Goal: Task Accomplishment & Management: Complete application form

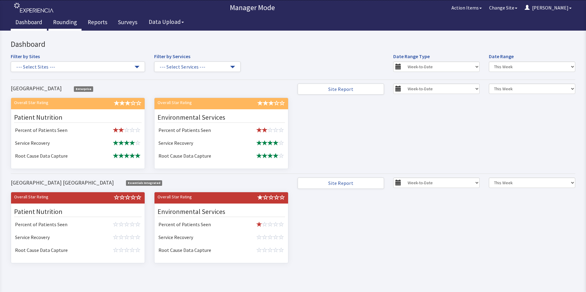
click at [62, 21] on link "Rounding" at bounding box center [64, 22] width 33 height 15
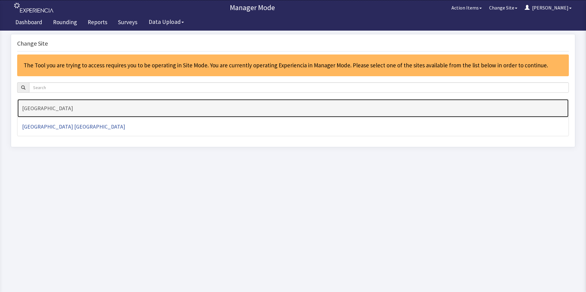
click at [43, 108] on h4 "[GEOGRAPHIC_DATA]" at bounding box center [293, 108] width 542 height 6
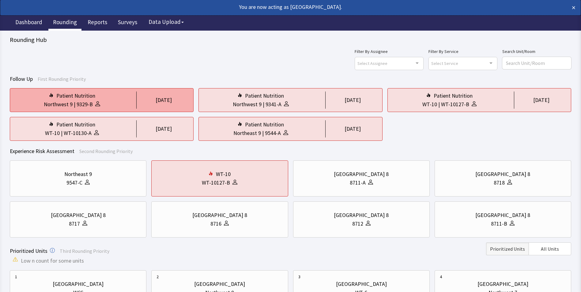
click at [113, 102] on div "Northwest 9 | 9329-B" at bounding box center [72, 104] width 114 height 9
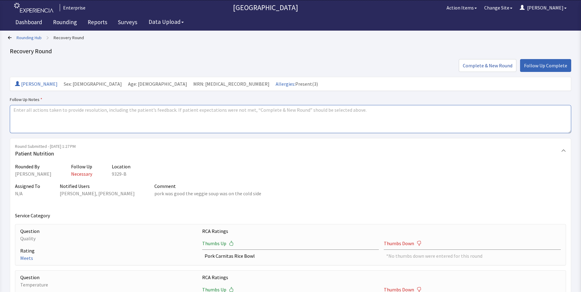
click at [21, 111] on textarea at bounding box center [291, 119] width 562 height 28
drag, startPoint x: 13, startPoint y: 110, endPoint x: 55, endPoint y: 112, distance: 43.0
click at [56, 112] on textarea "issues resolved" at bounding box center [291, 119] width 562 height 28
type textarea "issues resolved"
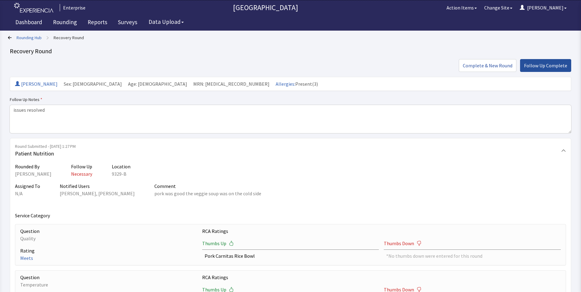
click at [543, 64] on span "Follow Up Complete" at bounding box center [545, 65] width 43 height 7
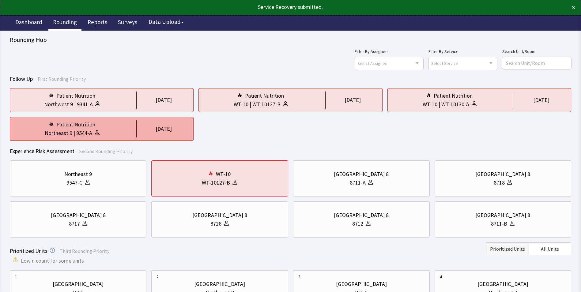
click at [108, 127] on div "Patient Nutrition" at bounding box center [72, 124] width 114 height 9
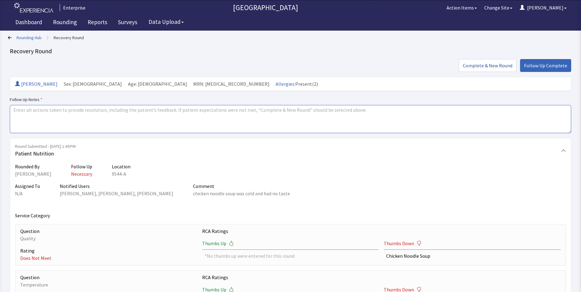
click at [15, 110] on textarea at bounding box center [291, 119] width 562 height 28
paste textarea "issues resolved"
type textarea "issues resolved"
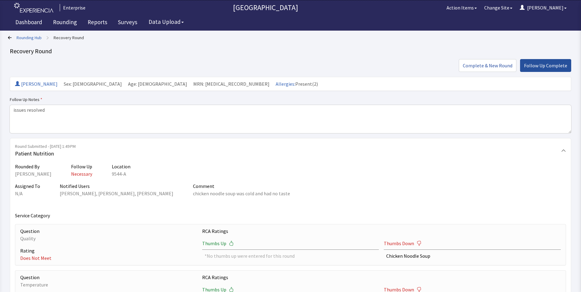
click at [545, 64] on span "Follow Up Complete" at bounding box center [545, 65] width 43 height 7
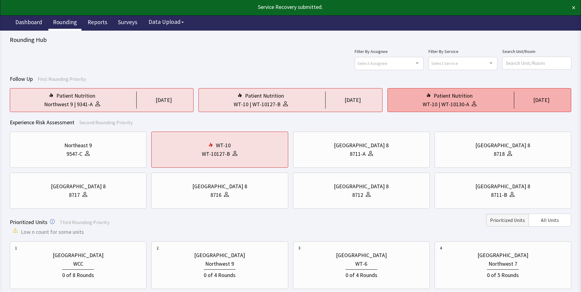
click at [456, 103] on div "WT-10130-A" at bounding box center [456, 104] width 28 height 9
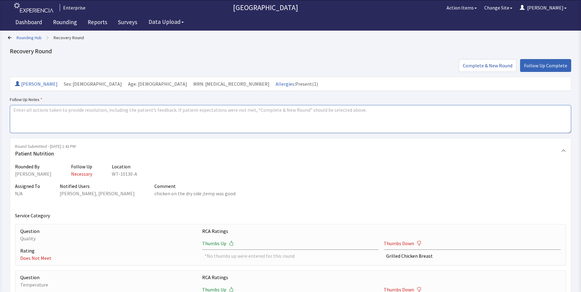
click at [16, 110] on textarea at bounding box center [291, 119] width 562 height 28
paste textarea "issues resolved"
type textarea "issues resolved"
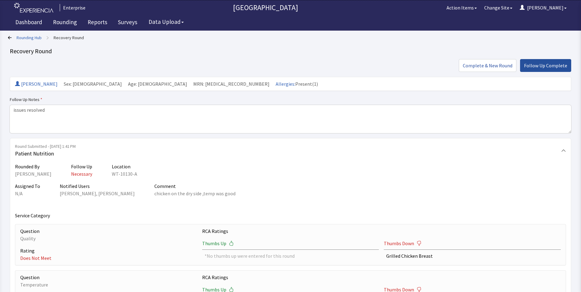
click at [541, 64] on span "Follow Up Complete" at bounding box center [545, 65] width 43 height 7
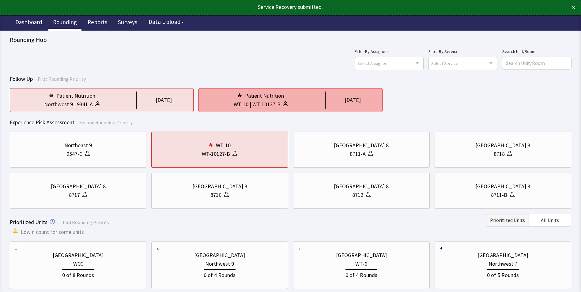
click at [236, 98] on div "Patient Nutrition" at bounding box center [261, 96] width 114 height 9
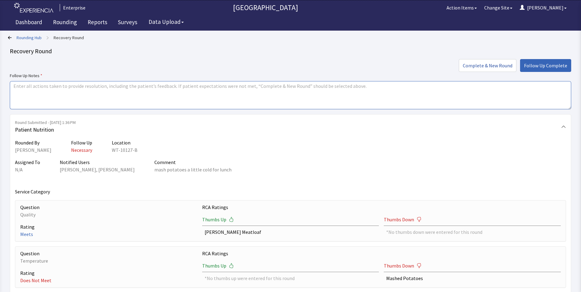
click at [17, 86] on textarea at bounding box center [291, 95] width 562 height 28
paste textarea "issues resolved"
type textarea "issues resolved"
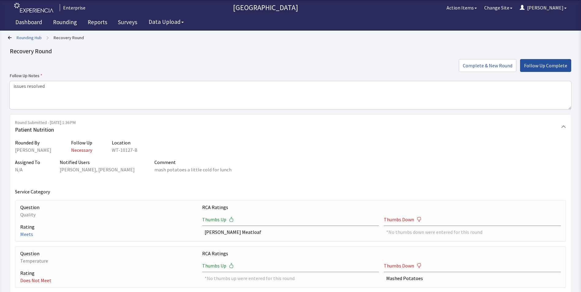
click at [539, 62] on span "Follow Up Complete" at bounding box center [545, 65] width 43 height 7
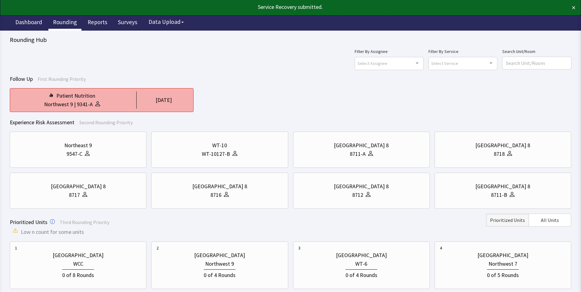
click at [121, 104] on div "Northwest 9 | 9341-A" at bounding box center [72, 104] width 114 height 9
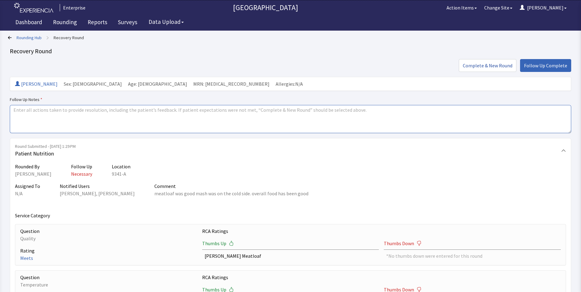
click at [13, 112] on textarea at bounding box center [291, 119] width 562 height 28
paste textarea "issues resolved"
type textarea "issues resolved"
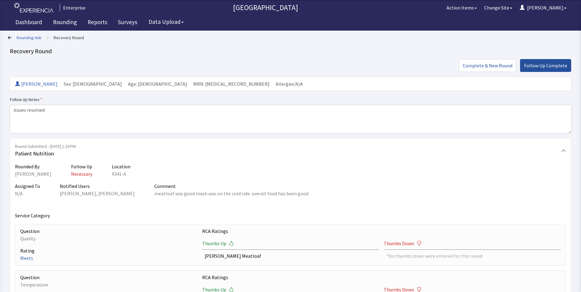
click at [542, 64] on span "Follow Up Complete" at bounding box center [545, 65] width 43 height 7
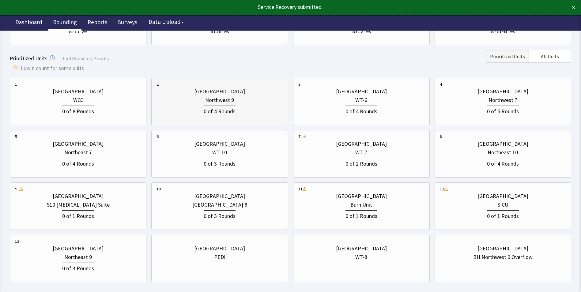
scroll to position [153, 0]
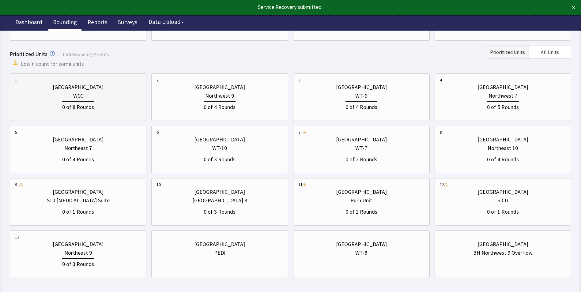
click at [99, 107] on div "0 of 8 Rounds" at bounding box center [78, 105] width 126 height 11
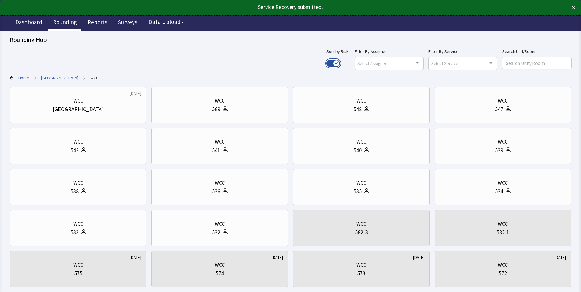
click at [340, 61] on button "Use setting" at bounding box center [333, 63] width 13 height 7
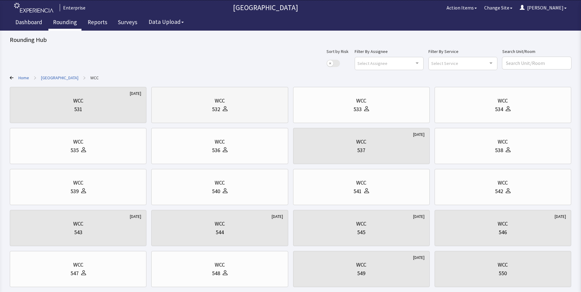
click at [225, 102] on div "WCC" at bounding box center [220, 101] width 10 height 9
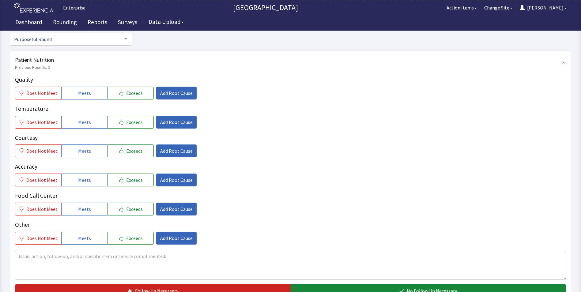
scroll to position [92, 0]
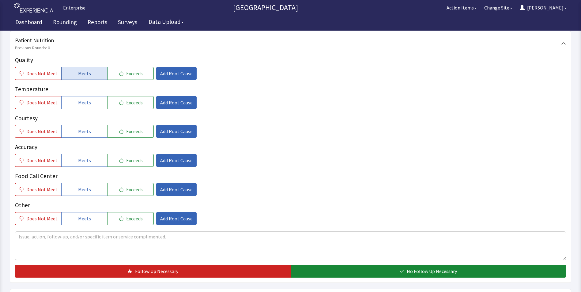
drag, startPoint x: 83, startPoint y: 73, endPoint x: 86, endPoint y: 82, distance: 9.9
click at [83, 73] on span "Meets" at bounding box center [84, 73] width 13 height 7
drag, startPoint x: 86, startPoint y: 101, endPoint x: 86, endPoint y: 108, distance: 6.4
click at [86, 103] on span "Meets" at bounding box center [84, 102] width 13 height 7
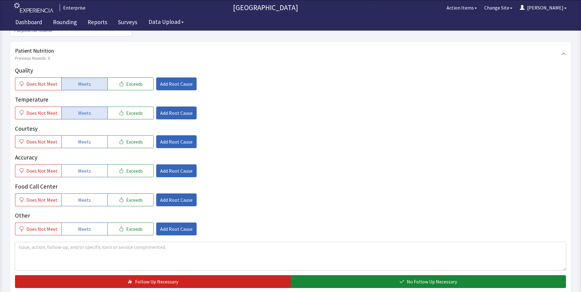
drag, startPoint x: 85, startPoint y: 131, endPoint x: 85, endPoint y: 139, distance: 8.3
click at [85, 137] on button "Meets" at bounding box center [84, 141] width 46 height 13
drag, startPoint x: 87, startPoint y: 156, endPoint x: 86, endPoint y: 164, distance: 7.7
click at [87, 165] on button "Meets" at bounding box center [84, 171] width 46 height 13
click at [87, 194] on button "Meets" at bounding box center [84, 200] width 46 height 13
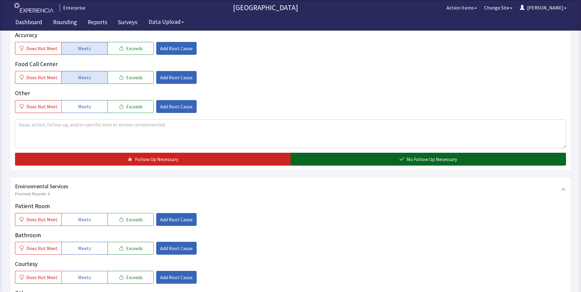
click at [316, 153] on button "No Follow Up Necessary" at bounding box center [429, 159] width 276 height 13
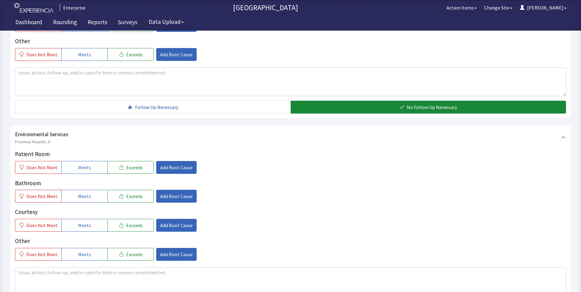
scroll to position [337, 0]
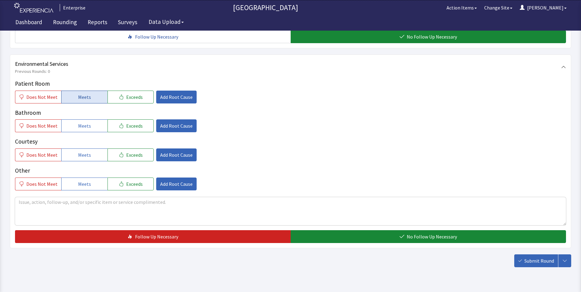
drag, startPoint x: 79, startPoint y: 86, endPoint x: 79, endPoint y: 103, distance: 17.2
click at [79, 93] on span "Meets" at bounding box center [84, 96] width 13 height 7
drag, startPoint x: 77, startPoint y: 115, endPoint x: 75, endPoint y: 132, distance: 17.5
click at [78, 122] on span "Meets" at bounding box center [84, 125] width 13 height 7
drag, startPoint x: 78, startPoint y: 142, endPoint x: 166, endPoint y: 160, distance: 89.2
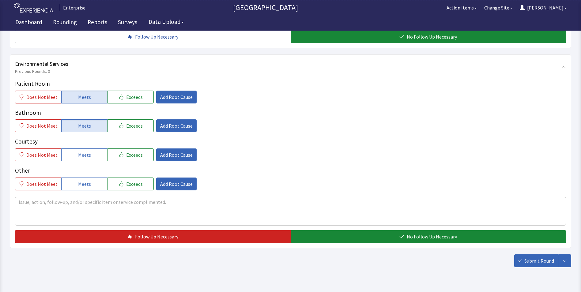
click at [84, 151] on span "Meets" at bounding box center [84, 154] width 13 height 7
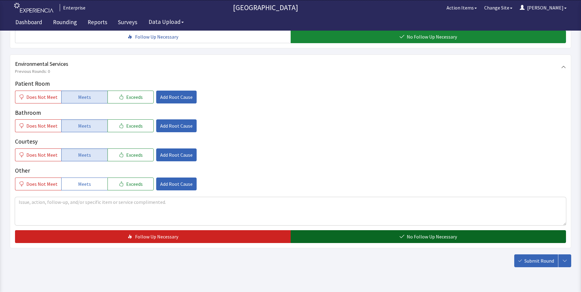
click at [319, 231] on button "No Follow Up Necessary" at bounding box center [429, 237] width 276 height 13
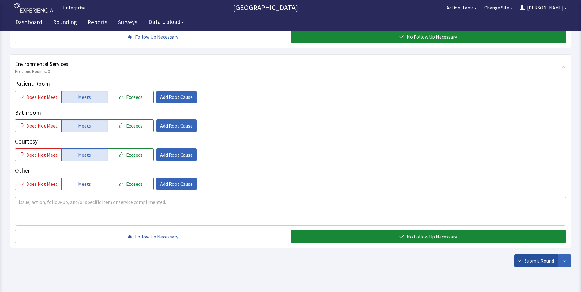
click at [533, 257] on span "Submit Round" at bounding box center [540, 260] width 30 height 7
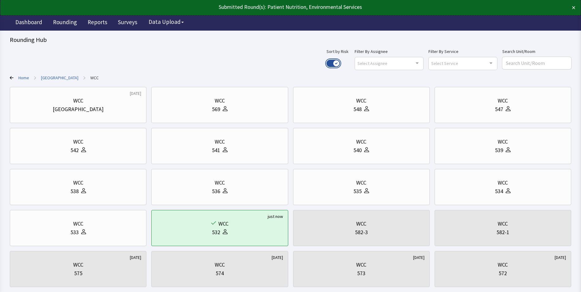
click at [340, 63] on button "Use setting" at bounding box center [333, 63] width 13 height 7
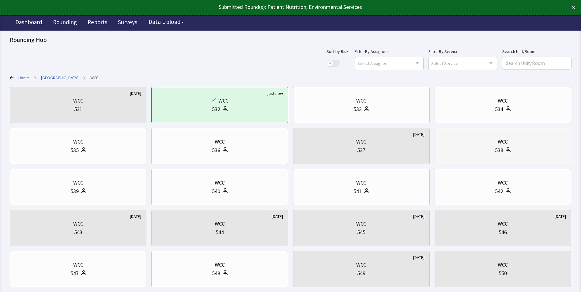
click at [504, 151] on div at bounding box center [507, 150] width 7 height 9
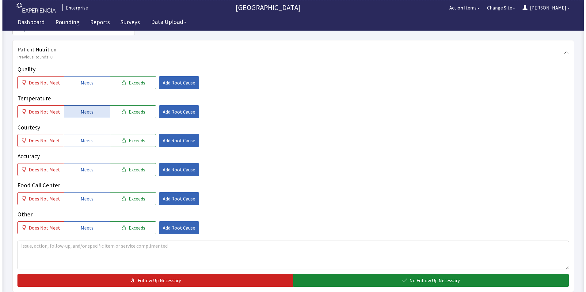
scroll to position [92, 0]
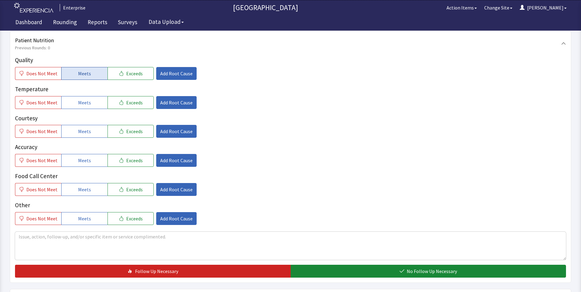
click at [71, 74] on button "Meets" at bounding box center [84, 73] width 46 height 13
drag, startPoint x: 76, startPoint y: 103, endPoint x: 76, endPoint y: 118, distance: 14.7
click at [76, 106] on button "Meets" at bounding box center [84, 102] width 46 height 13
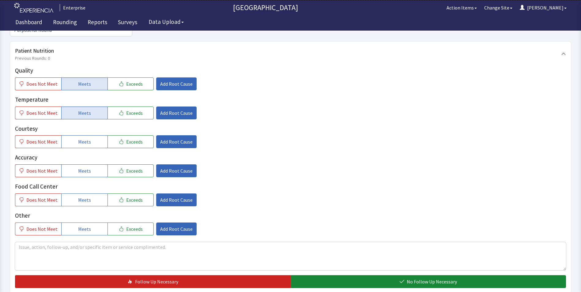
drag, startPoint x: 76, startPoint y: 130, endPoint x: 75, endPoint y: 145, distance: 14.7
click at [78, 138] on span "Meets" at bounding box center [84, 141] width 13 height 7
drag, startPoint x: 75, startPoint y: 157, endPoint x: 78, endPoint y: 173, distance: 16.8
click at [76, 165] on button "Meets" at bounding box center [84, 171] width 46 height 13
drag, startPoint x: 79, startPoint y: 186, endPoint x: 86, endPoint y: 176, distance: 12.7
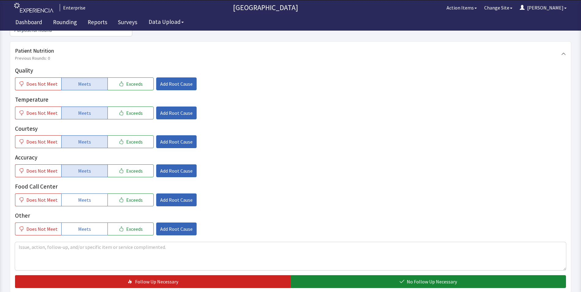
click at [81, 196] on span "Meets" at bounding box center [84, 199] width 13 height 7
click at [165, 80] on span "Add Root Cause" at bounding box center [176, 83] width 32 height 7
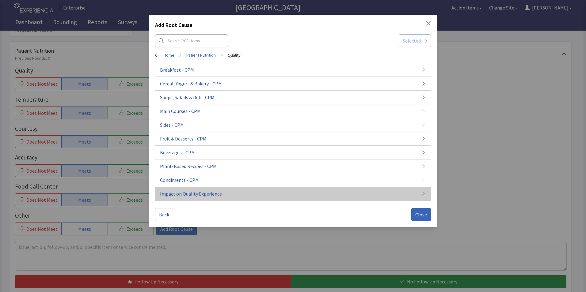
click at [179, 193] on span "Impact on Quality Experience" at bounding box center [191, 193] width 62 height 7
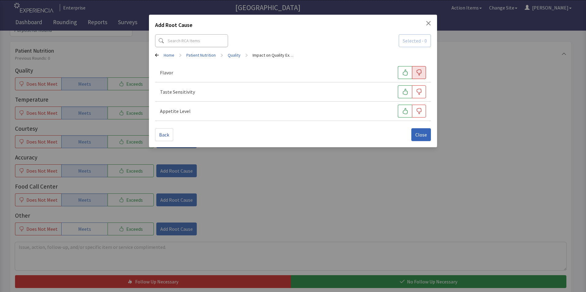
click at [421, 73] on icon "button" at bounding box center [419, 73] width 6 height 6
click at [421, 136] on span "Close" at bounding box center [421, 134] width 12 height 7
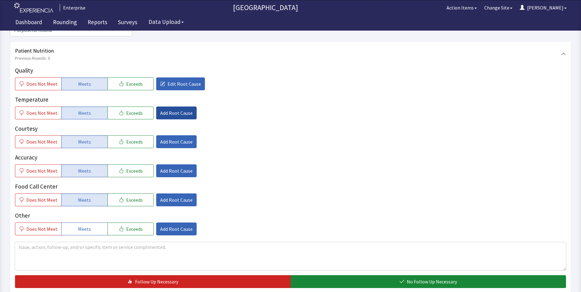
click at [170, 109] on span "Add Root Cause" at bounding box center [176, 112] width 32 height 7
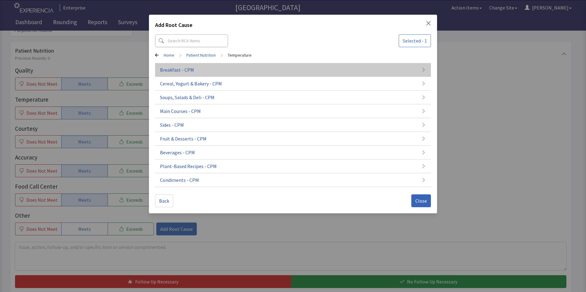
click at [179, 72] on span "Breakfast - CPM" at bounding box center [177, 69] width 34 height 7
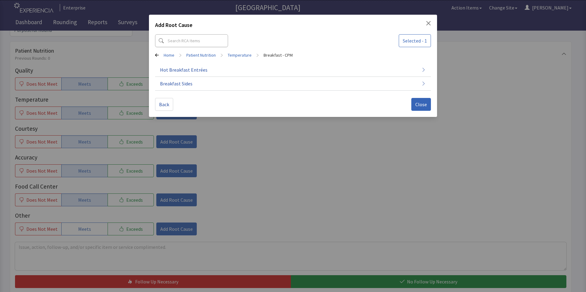
click at [179, 72] on span "Hot Breakfast Entrées" at bounding box center [184, 69] width 48 height 7
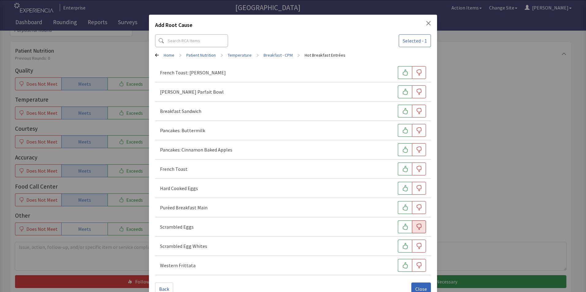
click at [417, 226] on icon "button" at bounding box center [419, 227] width 5 height 6
click at [403, 129] on icon "button" at bounding box center [405, 131] width 6 height 6
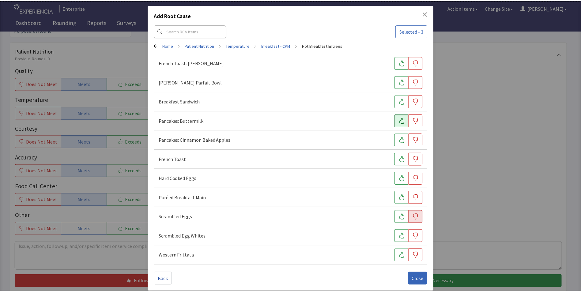
scroll to position [14, 0]
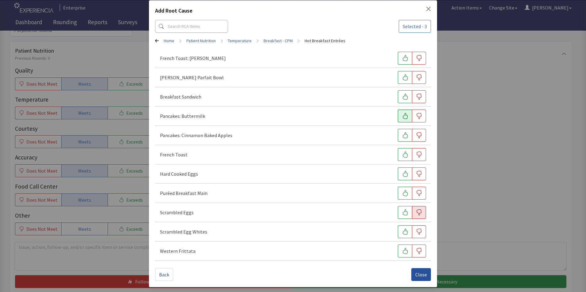
click at [417, 276] on span "Close" at bounding box center [421, 274] width 12 height 7
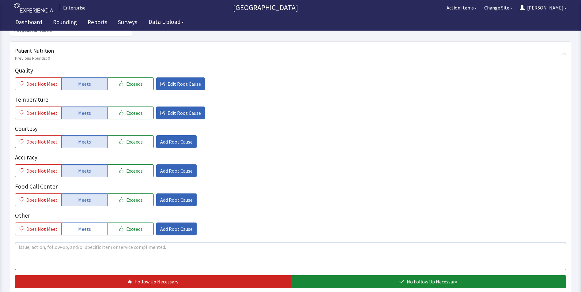
click at [20, 242] on textarea at bounding box center [290, 256] width 551 height 28
drag, startPoint x: 18, startPoint y: 239, endPoint x: 192, endPoint y: 237, distance: 174.7
click at [192, 242] on textarea "pancakes very good eggs on the cold side overall food is good" at bounding box center [290, 256] width 551 height 28
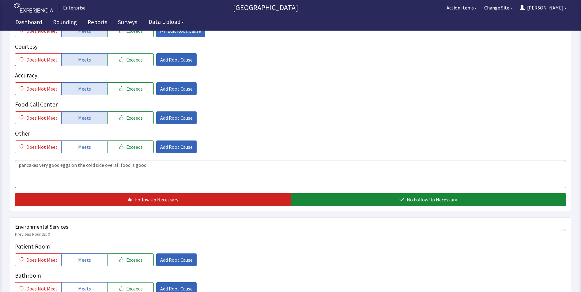
scroll to position [184, 0]
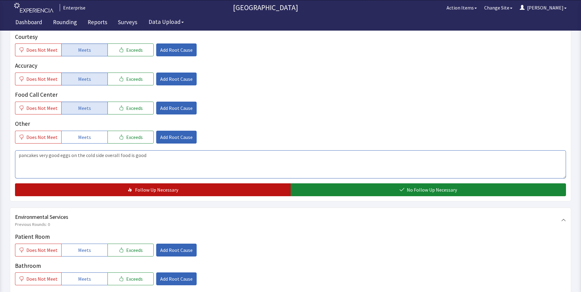
type textarea "pancakes very good eggs on the cold side overall food is good"
click at [205, 184] on button "Follow Up Necessary" at bounding box center [153, 190] width 276 height 13
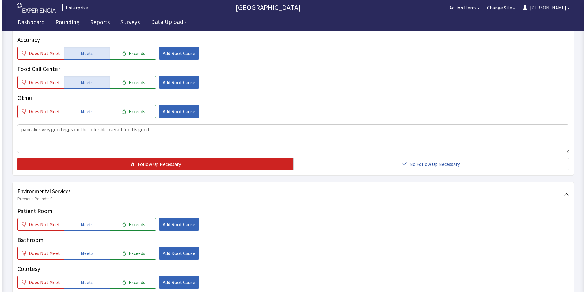
scroll to position [276, 0]
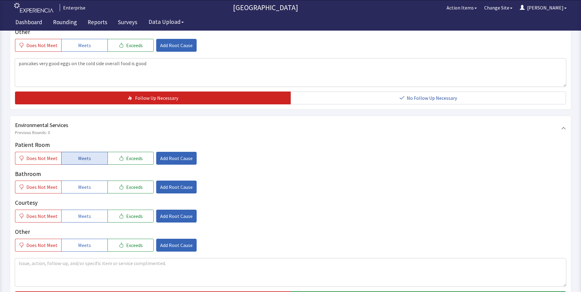
click at [74, 152] on button "Meets" at bounding box center [84, 158] width 46 height 13
click at [78, 184] on span "Meets" at bounding box center [84, 187] width 13 height 7
click at [78, 213] on span "Meets" at bounding box center [84, 216] width 13 height 7
click at [175, 155] on span "Add Root Cause" at bounding box center [176, 158] width 32 height 7
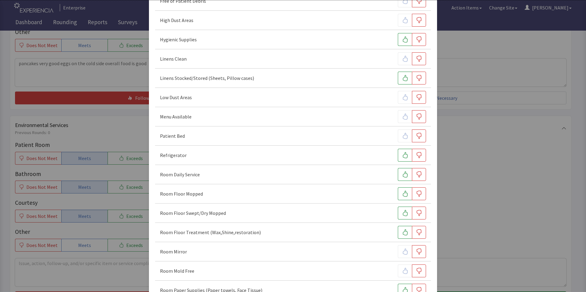
scroll to position [123, 0]
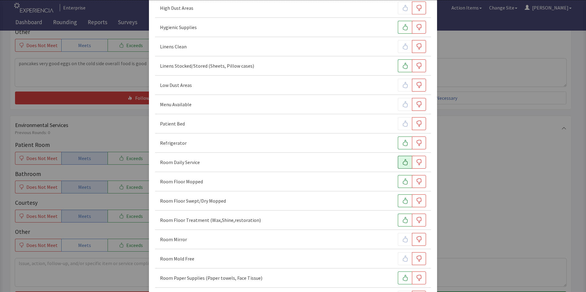
click at [402, 166] on button "button" at bounding box center [405, 162] width 14 height 13
click at [416, 181] on icon "button" at bounding box center [419, 182] width 6 height 6
click at [416, 200] on icon "button" at bounding box center [419, 201] width 6 height 6
click at [402, 220] on icon "button" at bounding box center [405, 220] width 6 height 6
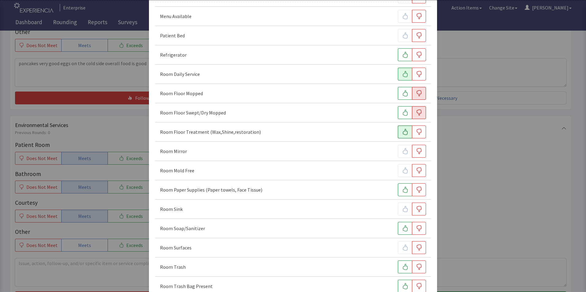
scroll to position [215, 0]
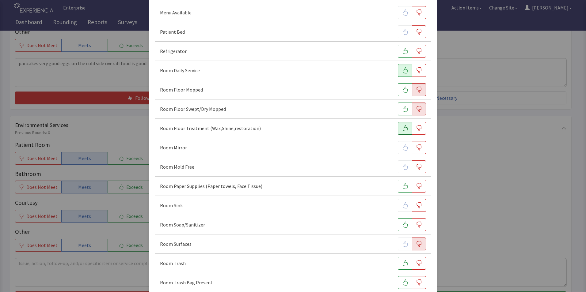
click at [416, 246] on icon "button" at bounding box center [419, 244] width 6 height 6
click at [402, 261] on icon "button" at bounding box center [405, 264] width 6 height 6
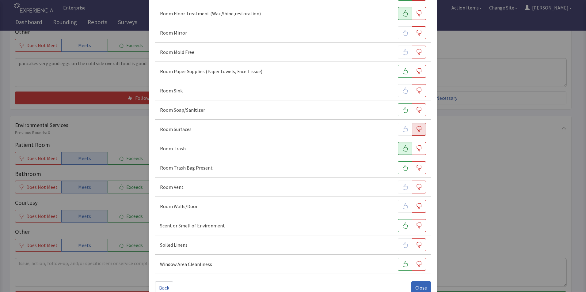
scroll to position [343, 0]
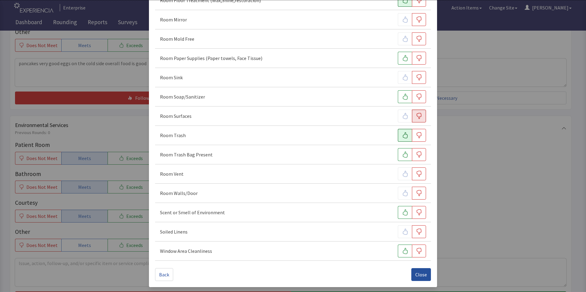
click at [415, 274] on span "Close" at bounding box center [421, 274] width 12 height 7
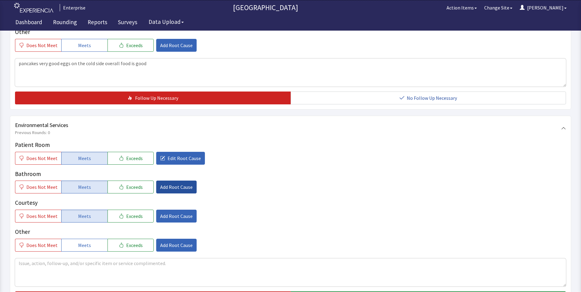
click at [169, 184] on span "Add Root Cause" at bounding box center [176, 187] width 32 height 7
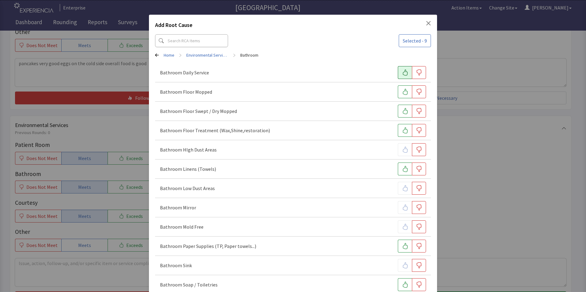
click at [402, 73] on icon "button" at bounding box center [405, 73] width 6 height 6
click at [402, 90] on icon "button" at bounding box center [405, 92] width 6 height 6
click at [399, 108] on button "button" at bounding box center [405, 111] width 14 height 13
click at [399, 136] on button "button" at bounding box center [405, 130] width 14 height 13
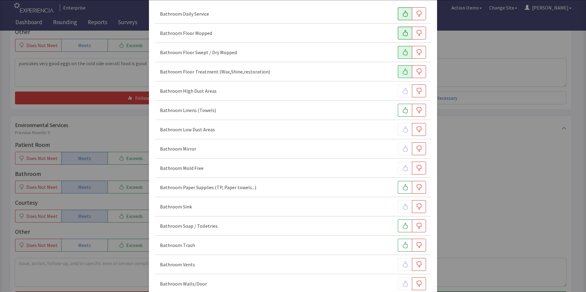
scroll to position [123, 0]
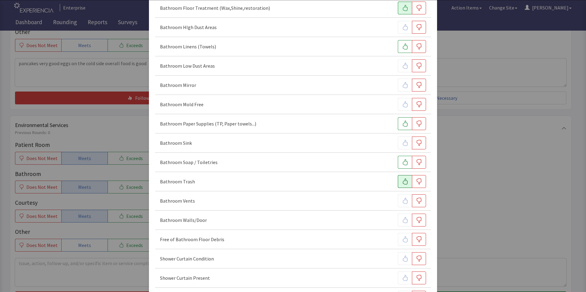
click at [402, 182] on icon "button" at bounding box center [405, 182] width 6 height 6
click at [402, 163] on icon "button" at bounding box center [405, 162] width 6 height 6
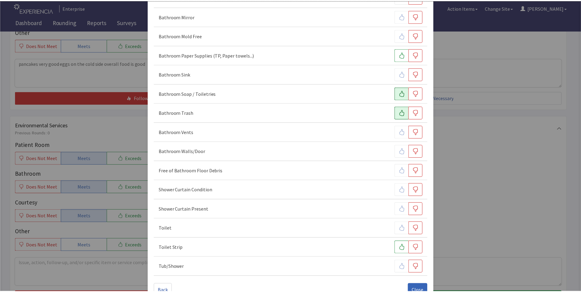
scroll to position [208, 0]
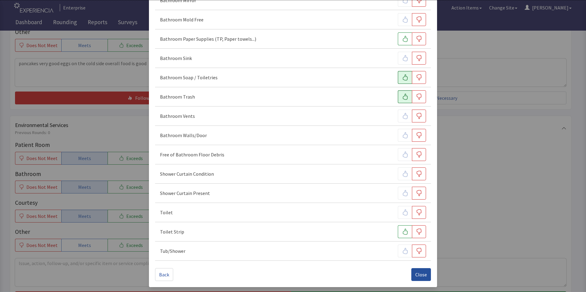
click at [418, 276] on span "Close" at bounding box center [421, 274] width 12 height 7
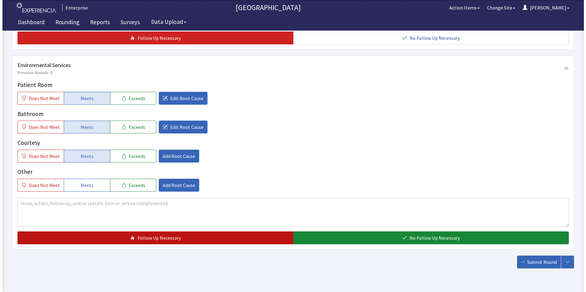
scroll to position [342, 0]
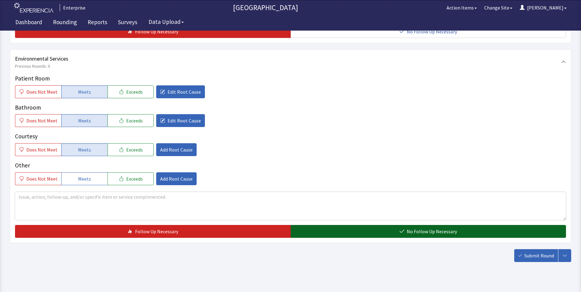
click at [323, 225] on button "No Follow Up Necessary" at bounding box center [429, 231] width 276 height 13
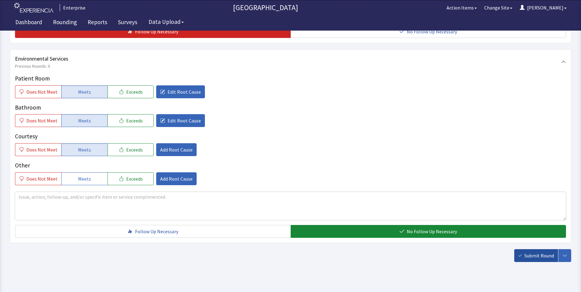
click at [532, 252] on span "Submit Round" at bounding box center [540, 255] width 30 height 7
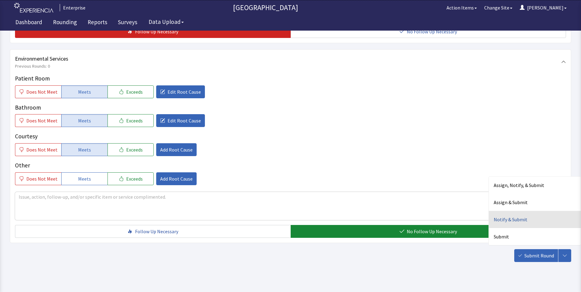
click at [513, 214] on div "Notify & Submit" at bounding box center [535, 219] width 92 height 17
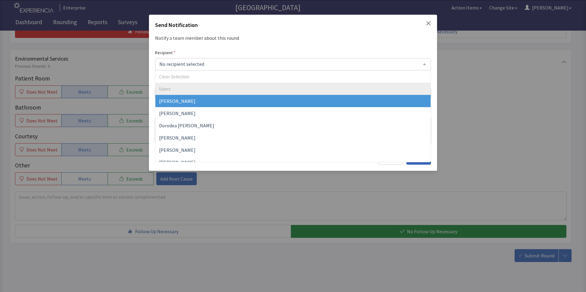
click at [175, 59] on div at bounding box center [293, 64] width 276 height 12
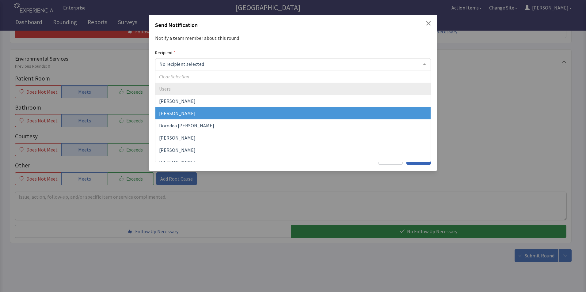
click at [185, 113] on span "[PERSON_NAME]" at bounding box center [292, 113] width 275 height 12
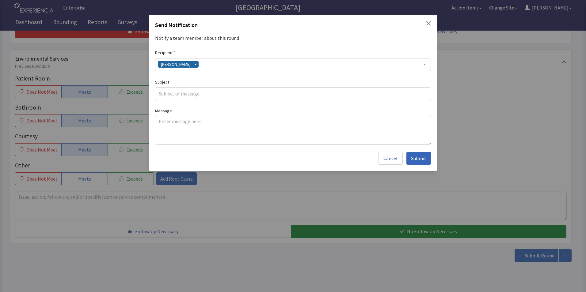
click at [197, 66] on div "[PERSON_NAME]" at bounding box center [293, 64] width 276 height 13
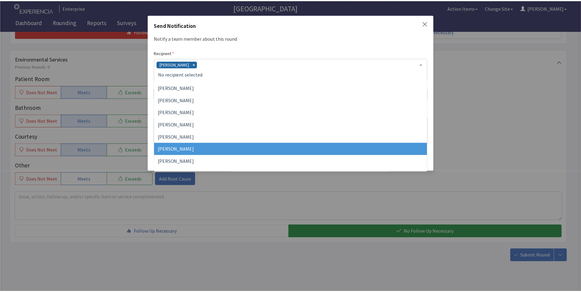
scroll to position [61, 0]
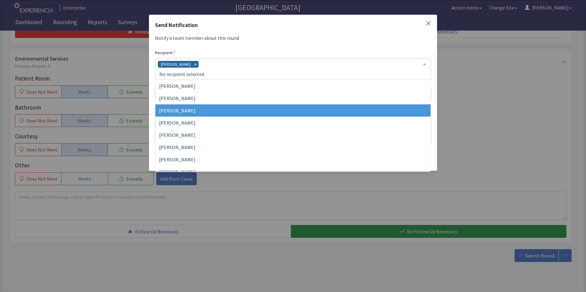
click at [195, 114] on span "[PERSON_NAME]" at bounding box center [292, 111] width 275 height 12
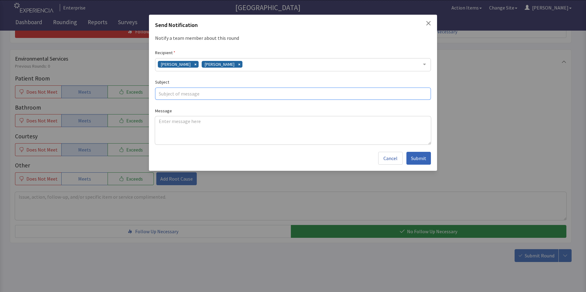
click at [184, 94] on input "text" at bounding box center [293, 94] width 276 height 12
type input "cold eggs"
click at [164, 123] on textarea at bounding box center [293, 130] width 276 height 28
paste textarea "pancakes very good eggs on the cold side overall food is good"
type textarea "pancakes very good eggs on the cold side overall food is good"
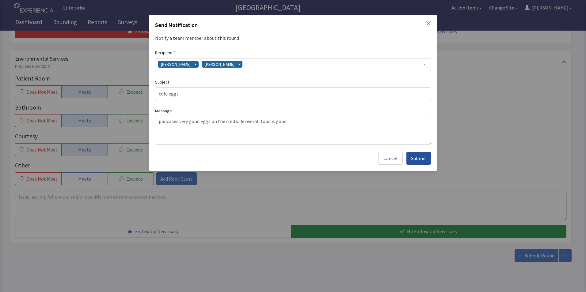
click at [418, 156] on span "Submit" at bounding box center [418, 158] width 15 height 7
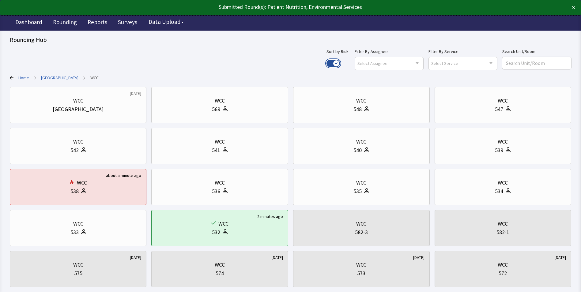
click at [340, 64] on button "Use setting" at bounding box center [333, 63] width 13 height 7
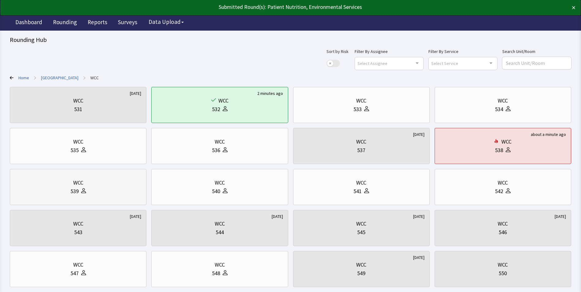
click at [88, 184] on div "WCC" at bounding box center [78, 183] width 126 height 9
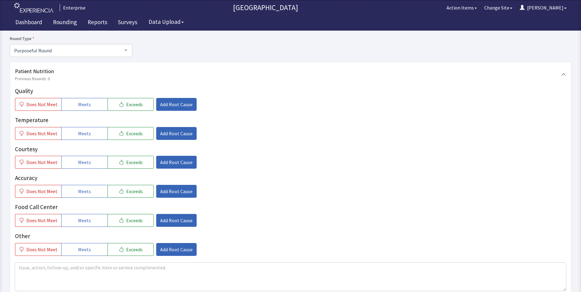
scroll to position [61, 0]
click at [74, 109] on button "Meets" at bounding box center [84, 104] width 46 height 13
drag, startPoint x: 79, startPoint y: 134, endPoint x: 78, endPoint y: 154, distance: 20.9
click at [79, 134] on span "Meets" at bounding box center [84, 133] width 13 height 7
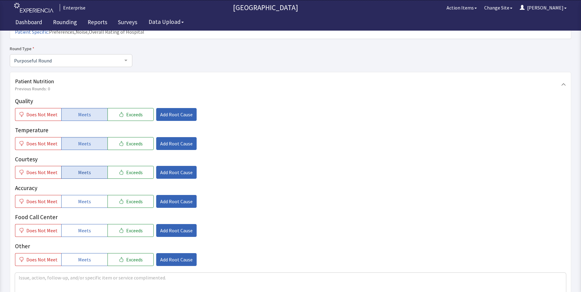
drag, startPoint x: 80, startPoint y: 161, endPoint x: 80, endPoint y: 167, distance: 5.8
click at [80, 169] on span "Meets" at bounding box center [84, 172] width 13 height 7
drag, startPoint x: 83, startPoint y: 190, endPoint x: 84, endPoint y: 200, distance: 10.2
click at [83, 198] on span "Meets" at bounding box center [84, 201] width 13 height 7
drag, startPoint x: 84, startPoint y: 218, endPoint x: 91, endPoint y: 214, distance: 7.4
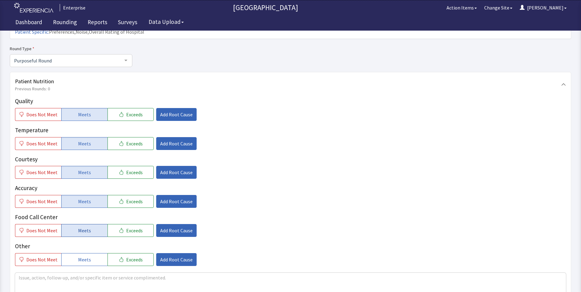
click at [85, 227] on span "Meets" at bounding box center [84, 230] width 13 height 7
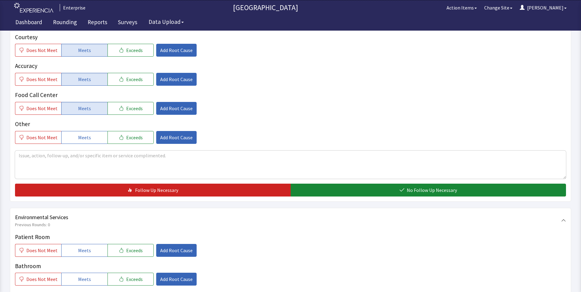
scroll to position [184, 0]
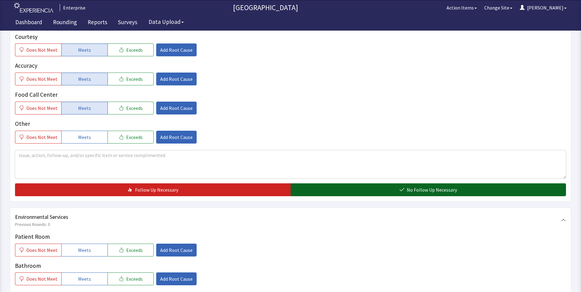
click at [336, 184] on button "No Follow Up Necessary" at bounding box center [429, 190] width 276 height 13
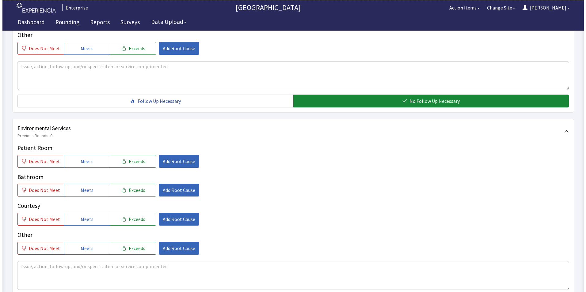
scroll to position [276, 0]
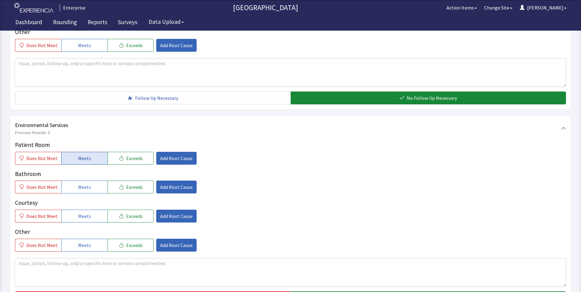
click at [78, 155] on span "Meets" at bounding box center [84, 158] width 13 height 7
drag, startPoint x: 77, startPoint y: 176, endPoint x: 79, endPoint y: 188, distance: 11.8
click at [78, 184] on span "Meets" at bounding box center [84, 187] width 13 height 7
drag, startPoint x: 79, startPoint y: 204, endPoint x: 104, endPoint y: 202, distance: 25.3
click at [79, 213] on span "Meets" at bounding box center [84, 216] width 13 height 7
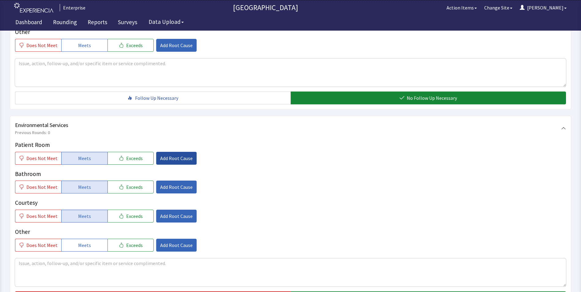
click at [165, 152] on button "Add Root Cause" at bounding box center [176, 158] width 40 height 13
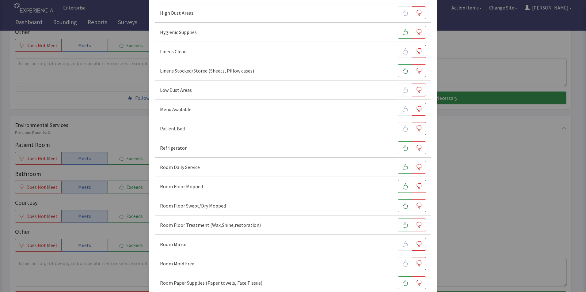
scroll to position [123, 0]
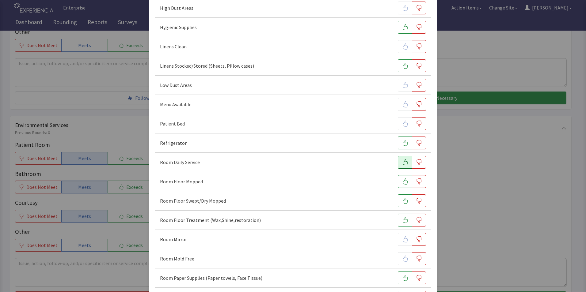
click at [402, 165] on icon "button" at bounding box center [405, 162] width 6 height 6
click at [398, 183] on button "button" at bounding box center [405, 181] width 14 height 13
click at [398, 201] on button "button" at bounding box center [405, 201] width 14 height 13
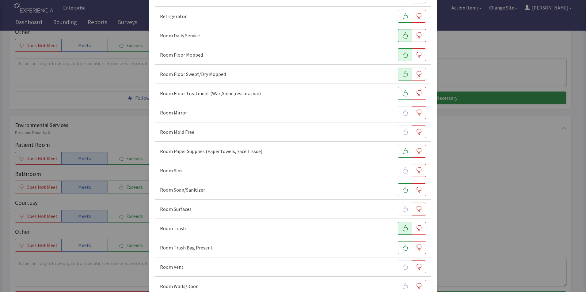
scroll to position [276, 0]
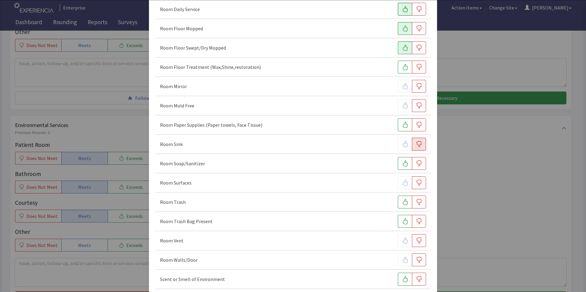
click at [417, 144] on icon "button" at bounding box center [419, 144] width 6 height 6
click at [403, 124] on icon "button" at bounding box center [405, 125] width 5 height 6
click at [416, 182] on icon "button" at bounding box center [419, 183] width 6 height 6
click at [398, 202] on button "button" at bounding box center [405, 202] width 14 height 13
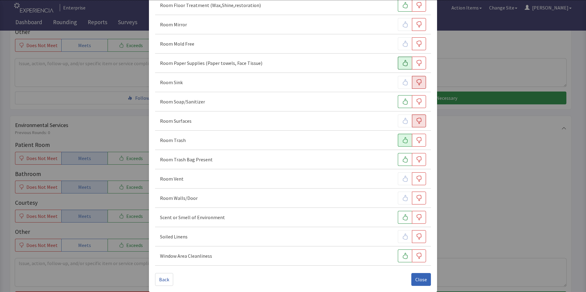
scroll to position [343, 0]
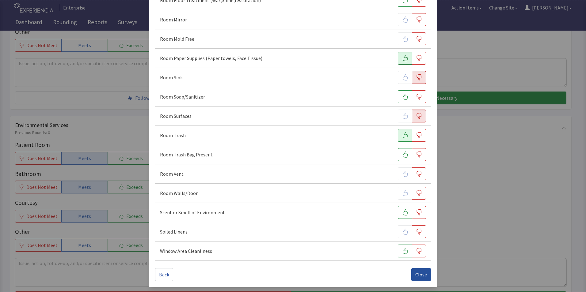
click at [416, 276] on span "Close" at bounding box center [421, 274] width 12 height 7
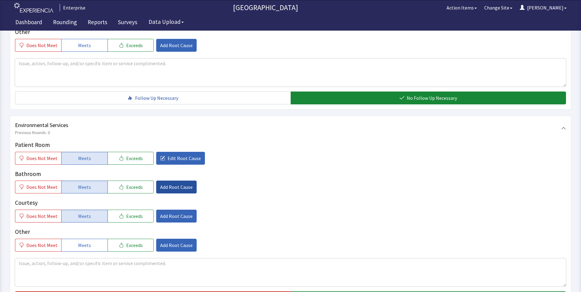
click at [174, 184] on span "Add Root Cause" at bounding box center [176, 187] width 32 height 7
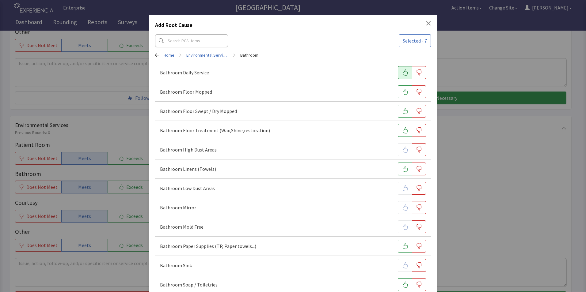
click at [398, 73] on button "button" at bounding box center [405, 72] width 14 height 13
click at [398, 87] on button "button" at bounding box center [405, 92] width 14 height 13
click at [398, 109] on button "button" at bounding box center [405, 111] width 14 height 13
click at [402, 132] on icon "button" at bounding box center [405, 131] width 6 height 6
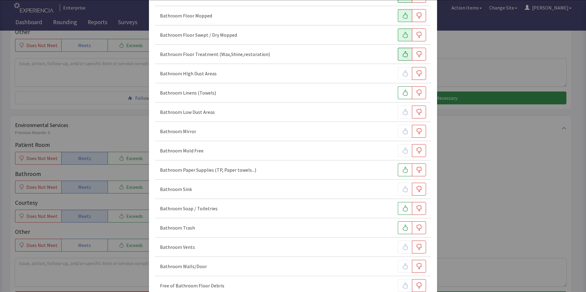
scroll to position [92, 0]
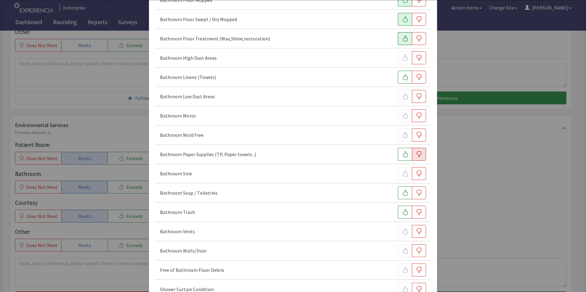
click at [417, 155] on icon "button" at bounding box center [419, 154] width 5 height 6
click at [416, 210] on icon "button" at bounding box center [419, 212] width 6 height 6
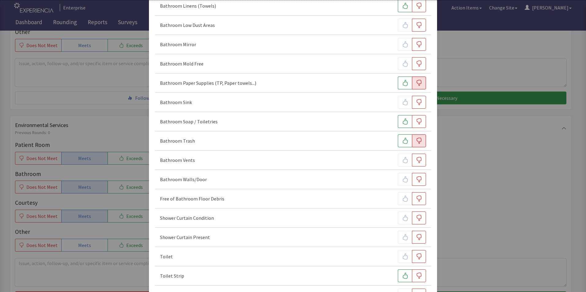
scroll to position [184, 0]
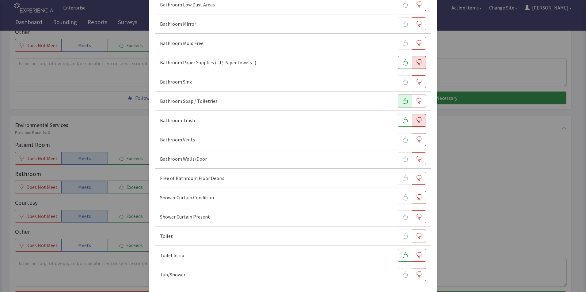
click at [402, 101] on icon "button" at bounding box center [405, 101] width 6 height 6
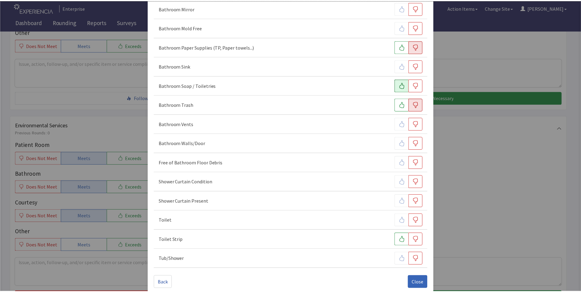
scroll to position [208, 0]
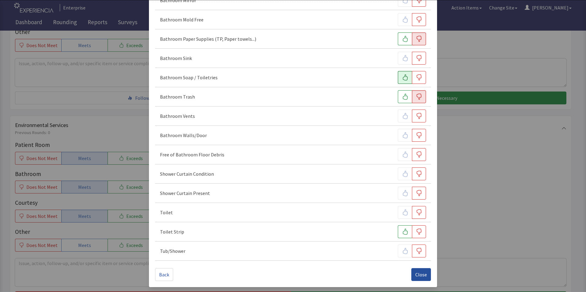
click at [418, 276] on span "Close" at bounding box center [421, 274] width 12 height 7
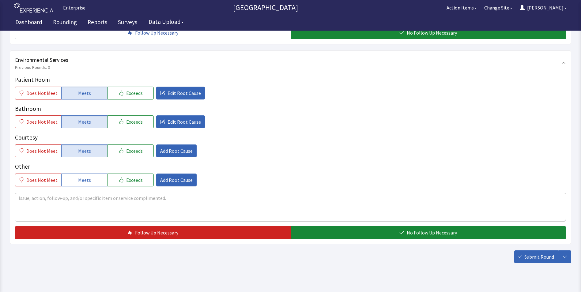
scroll to position [342, 0]
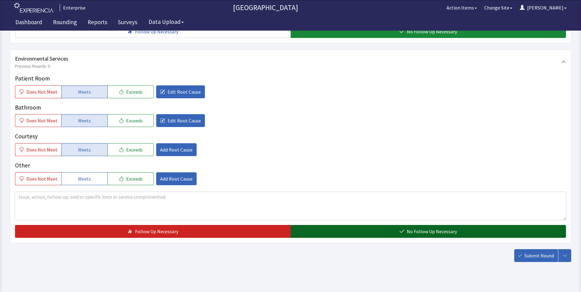
click at [349, 225] on button "No Follow Up Necessary" at bounding box center [429, 231] width 276 height 13
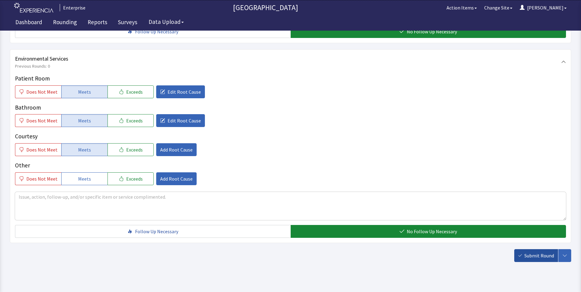
click at [525, 252] on span "Submit Round" at bounding box center [540, 255] width 30 height 7
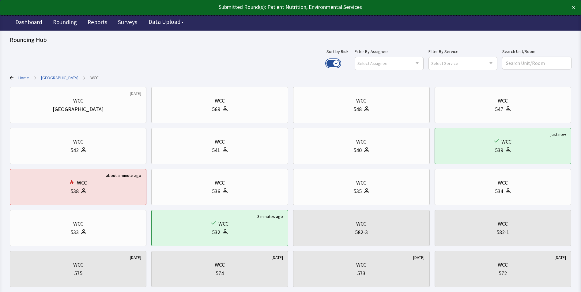
click at [340, 63] on button "Use setting" at bounding box center [333, 63] width 13 height 7
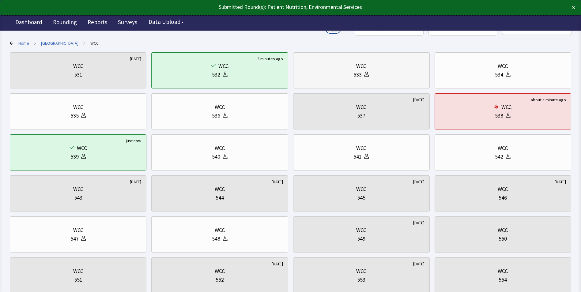
scroll to position [92, 0]
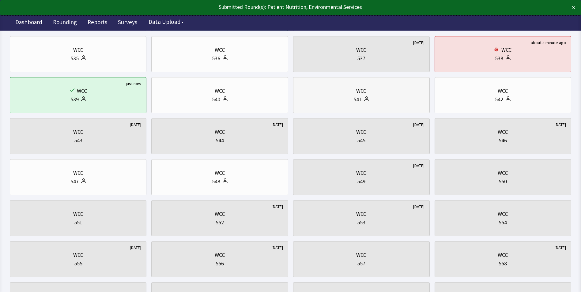
click at [380, 102] on div "541" at bounding box center [362, 99] width 126 height 9
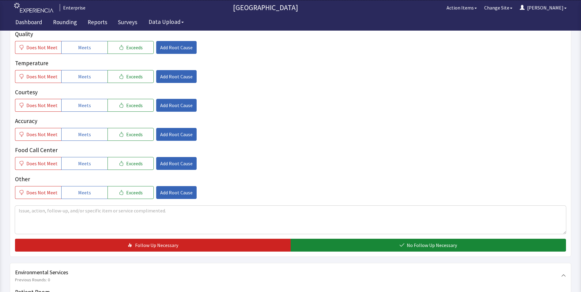
scroll to position [123, 0]
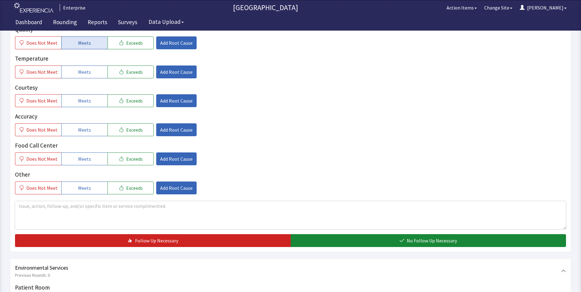
drag, startPoint x: 93, startPoint y: 45, endPoint x: 93, endPoint y: 56, distance: 11.0
click at [93, 45] on button "Meets" at bounding box center [84, 42] width 46 height 13
drag, startPoint x: 93, startPoint y: 70, endPoint x: 91, endPoint y: 87, distance: 17.3
click at [93, 72] on button "Meets" at bounding box center [84, 72] width 46 height 13
drag, startPoint x: 90, startPoint y: 100, endPoint x: 86, endPoint y: 119, distance: 19.4
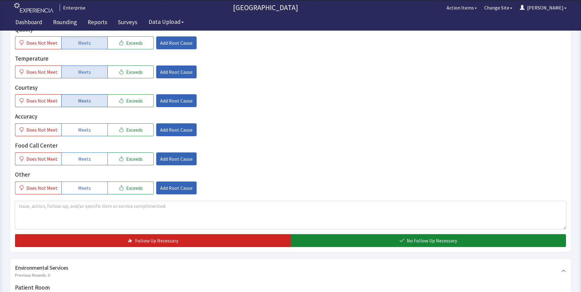
click at [90, 101] on button "Meets" at bounding box center [84, 100] width 46 height 13
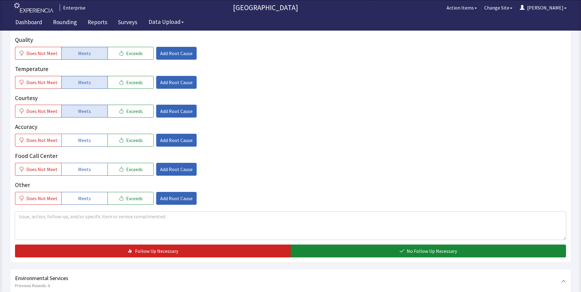
drag, startPoint x: 85, startPoint y: 126, endPoint x: 85, endPoint y: 149, distance: 23.0
click at [85, 134] on button "Meets" at bounding box center [84, 140] width 46 height 13
drag, startPoint x: 83, startPoint y: 159, endPoint x: 93, endPoint y: 154, distance: 11.5
click at [83, 166] on span "Meets" at bounding box center [84, 169] width 13 height 7
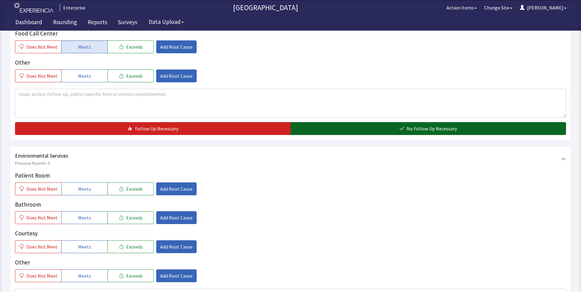
click at [329, 122] on button "No Follow Up Necessary" at bounding box center [429, 128] width 276 height 13
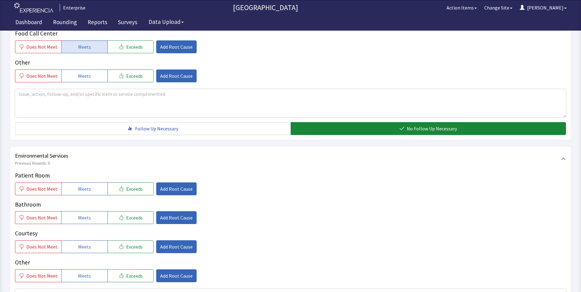
scroll to position [337, 0]
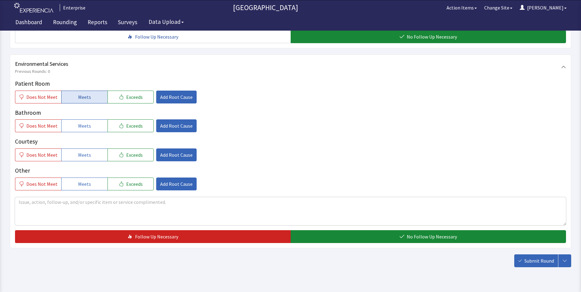
click at [68, 91] on button "Meets" at bounding box center [84, 97] width 46 height 13
drag, startPoint x: 67, startPoint y: 112, endPoint x: 70, endPoint y: 127, distance: 15.6
click at [67, 120] on button "Meets" at bounding box center [84, 126] width 46 height 13
drag, startPoint x: 74, startPoint y: 142, endPoint x: 172, endPoint y: 166, distance: 100.2
click at [76, 149] on button "Meets" at bounding box center [84, 155] width 46 height 13
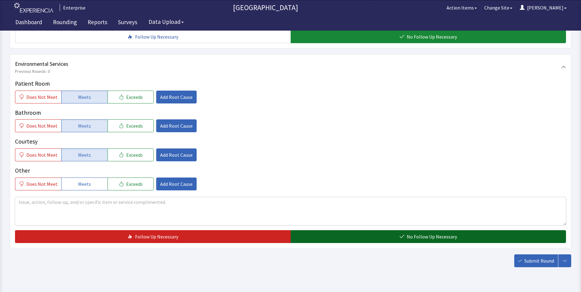
drag, startPoint x: 328, startPoint y: 227, endPoint x: 340, endPoint y: 228, distance: 12.0
click at [329, 231] on button "No Follow Up Necessary" at bounding box center [429, 237] width 276 height 13
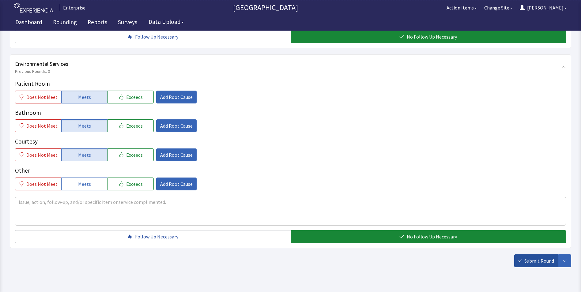
click at [532, 257] on button "Submit Round" at bounding box center [537, 261] width 44 height 13
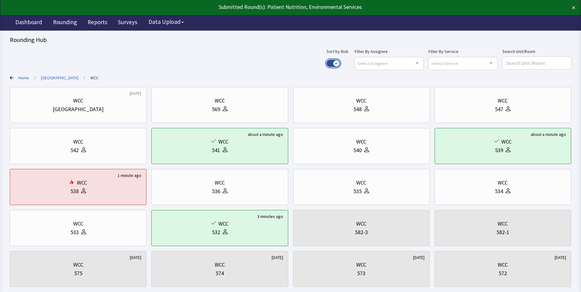
click at [340, 60] on button "Use setting" at bounding box center [333, 63] width 13 height 7
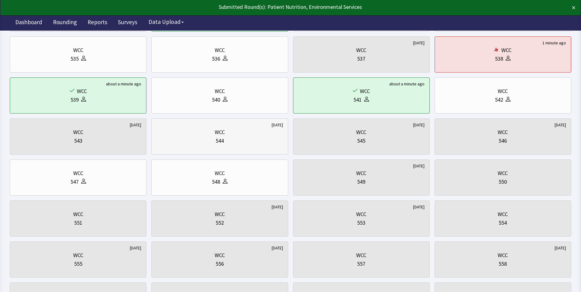
scroll to position [92, 0]
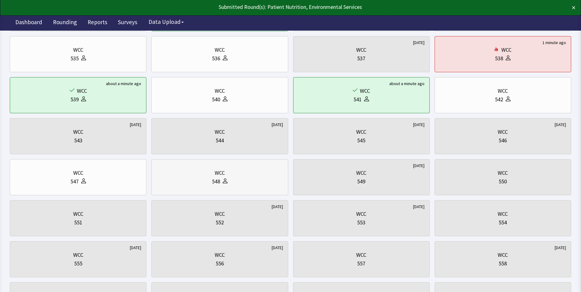
click at [183, 176] on div "WCC" at bounding box center [220, 173] width 126 height 9
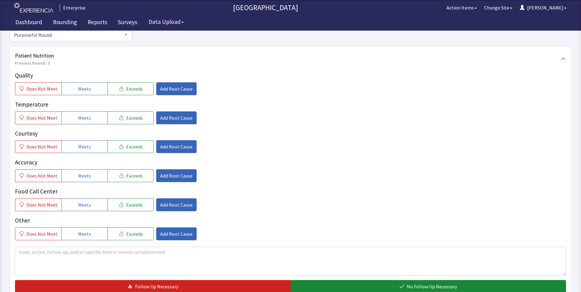
scroll to position [92, 0]
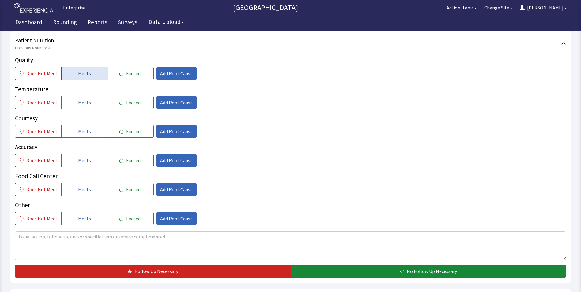
click at [69, 70] on button "Meets" at bounding box center [84, 73] width 46 height 13
click at [71, 101] on button "Meets" at bounding box center [84, 102] width 46 height 13
click at [81, 135] on span "Meets" at bounding box center [84, 131] width 13 height 7
click at [84, 167] on div "Quality Does Not Meet Meets Exceeds Add Root Cause Temperature Does Not Meet Me…" at bounding box center [290, 141] width 551 height 170
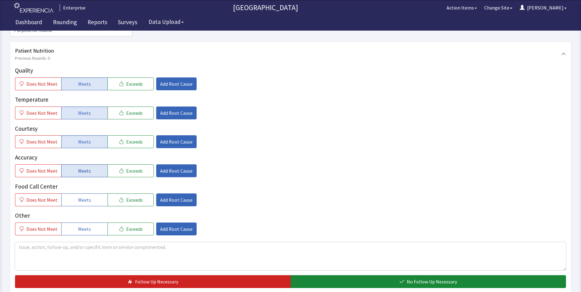
drag, startPoint x: 86, startPoint y: 159, endPoint x: 86, endPoint y: 164, distance: 4.6
click at [86, 167] on span "Meets" at bounding box center [84, 170] width 13 height 7
click at [88, 196] on span "Meets" at bounding box center [84, 199] width 13 height 7
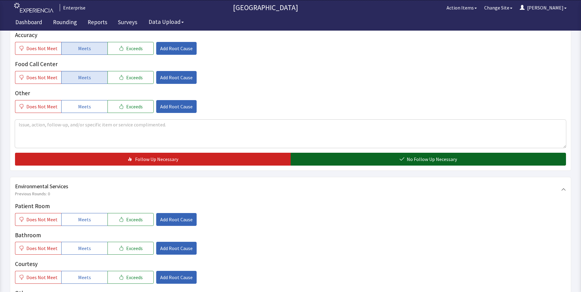
click at [308, 153] on button "No Follow Up Necessary" at bounding box center [429, 159] width 276 height 13
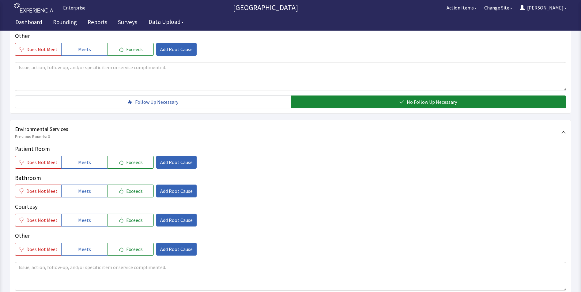
scroll to position [337, 0]
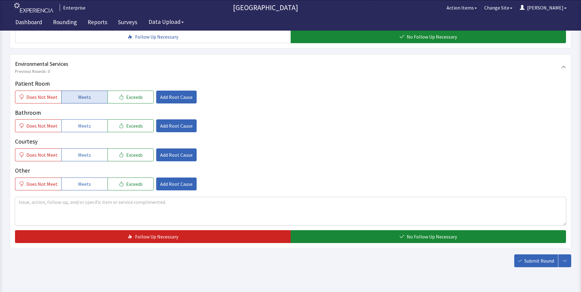
click at [84, 93] on span "Meets" at bounding box center [84, 96] width 13 height 7
drag, startPoint x: 78, startPoint y: 117, endPoint x: 79, endPoint y: 125, distance: 8.1
click at [78, 122] on span "Meets" at bounding box center [84, 125] width 13 height 7
click at [82, 151] on span "Meets" at bounding box center [84, 154] width 13 height 7
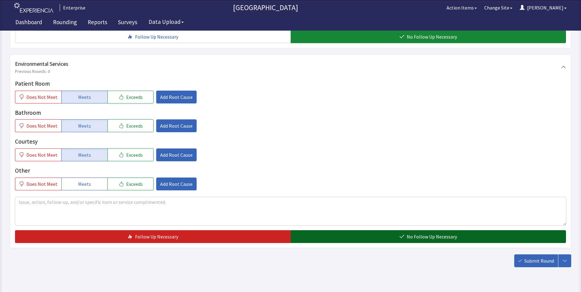
drag, startPoint x: 322, startPoint y: 226, endPoint x: 338, endPoint y: 229, distance: 15.6
click at [327, 231] on button "No Follow Up Necessary" at bounding box center [429, 237] width 276 height 13
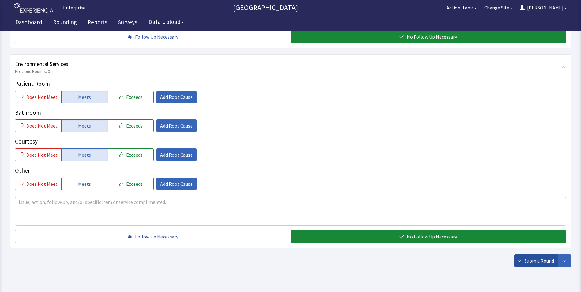
click at [544, 257] on span "Submit Round" at bounding box center [540, 260] width 30 height 7
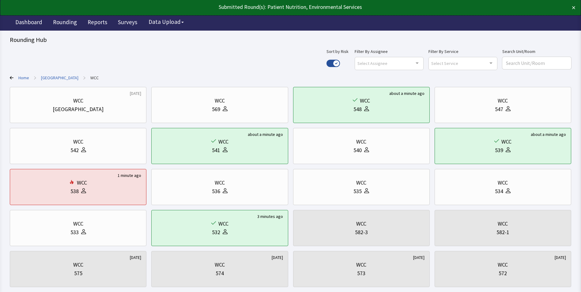
click at [63, 76] on link "[GEOGRAPHIC_DATA]" at bounding box center [59, 78] width 37 height 6
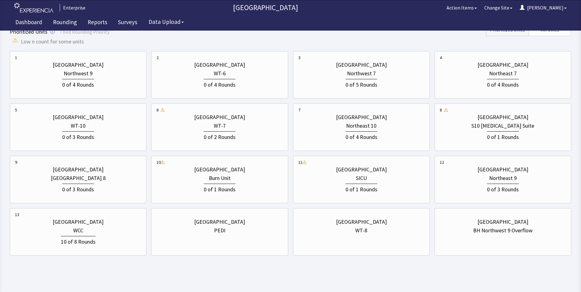
scroll to position [195, 0]
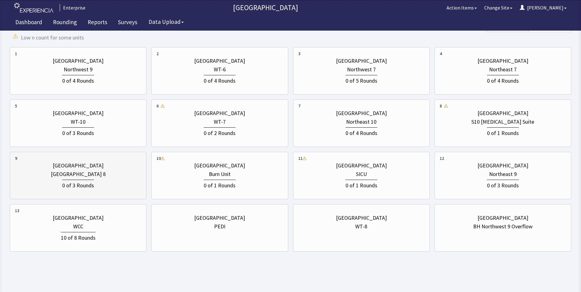
click at [87, 187] on div "0 of 3 Rounds" at bounding box center [78, 185] width 32 height 10
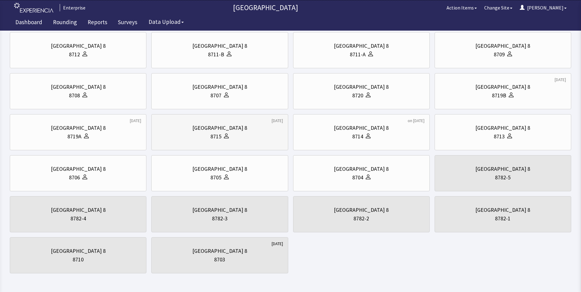
scroll to position [118, 0]
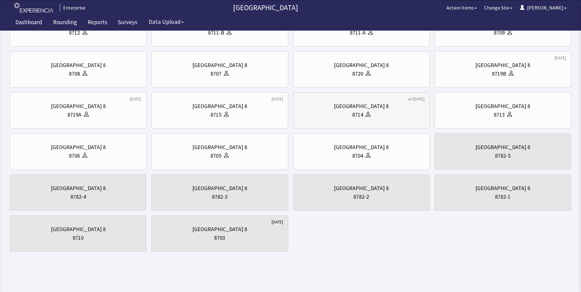
click at [398, 113] on div "8714" at bounding box center [362, 115] width 126 height 9
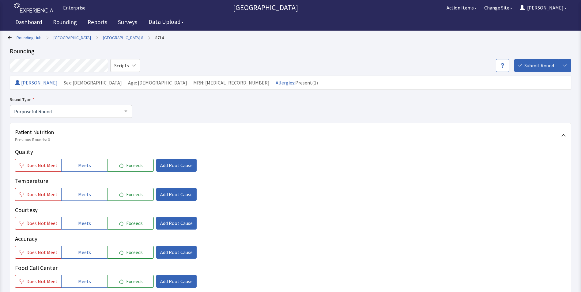
scroll to position [61, 0]
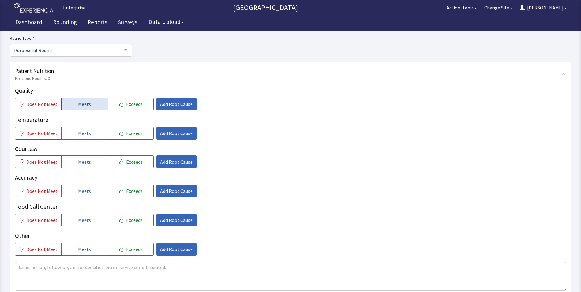
click at [71, 104] on button "Meets" at bounding box center [84, 104] width 46 height 13
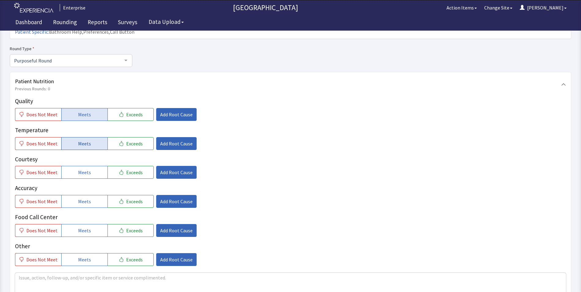
click at [81, 140] on span "Meets" at bounding box center [84, 143] width 13 height 7
click at [80, 169] on span "Meets" at bounding box center [84, 172] width 13 height 7
drag, startPoint x: 83, startPoint y: 190, endPoint x: 84, endPoint y: 205, distance: 15.0
click at [83, 198] on span "Meets" at bounding box center [84, 201] width 13 height 7
click at [81, 227] on span "Meets" at bounding box center [84, 230] width 13 height 7
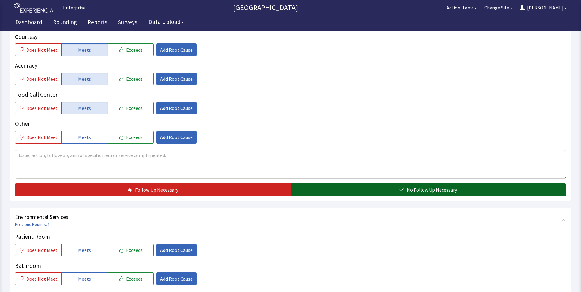
click at [306, 184] on button "No Follow Up Necessary" at bounding box center [429, 190] width 276 height 13
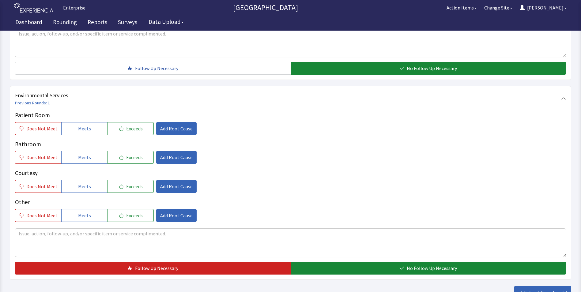
scroll to position [307, 0]
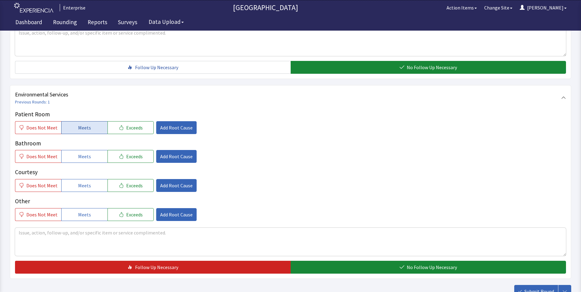
click at [85, 124] on span "Meets" at bounding box center [84, 127] width 13 height 7
drag, startPoint x: 85, startPoint y: 147, endPoint x: 85, endPoint y: 167, distance: 19.3
click at [85, 153] on span "Meets" at bounding box center [84, 156] width 13 height 7
drag, startPoint x: 85, startPoint y: 174, endPoint x: 118, endPoint y: 187, distance: 36.0
click at [89, 179] on button "Meets" at bounding box center [84, 185] width 46 height 13
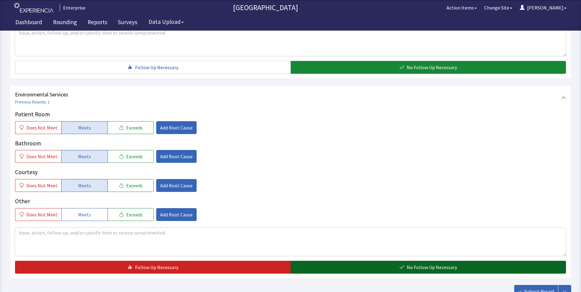
drag, startPoint x: 331, startPoint y: 261, endPoint x: 355, endPoint y: 262, distance: 23.6
click at [331, 261] on button "No Follow Up Necessary" at bounding box center [429, 267] width 276 height 13
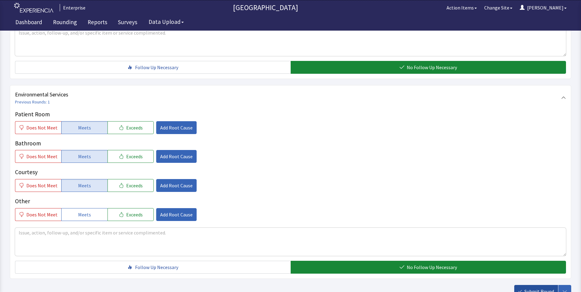
click at [528, 288] on span "Submit Round" at bounding box center [540, 291] width 30 height 7
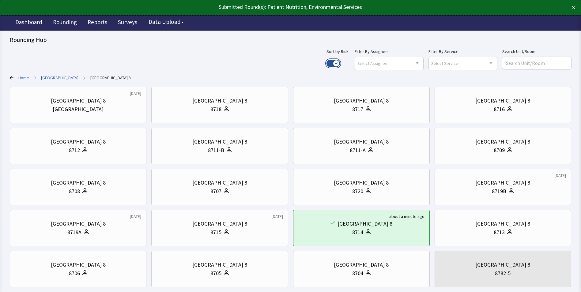
click at [340, 60] on button "Use setting" at bounding box center [333, 63] width 13 height 7
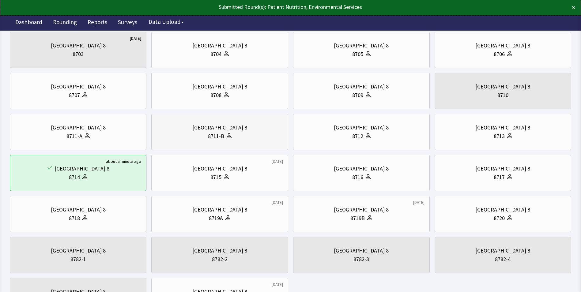
scroll to position [61, 0]
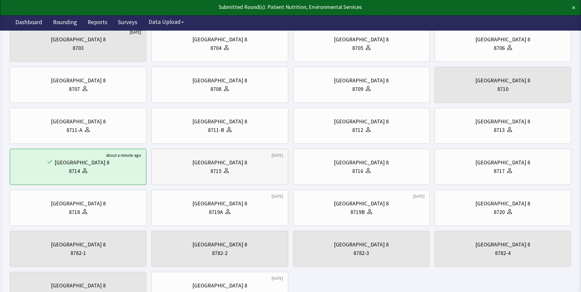
click at [241, 173] on div "8715" at bounding box center [220, 171] width 126 height 9
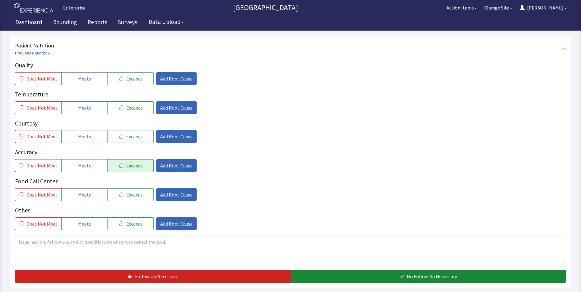
scroll to position [92, 0]
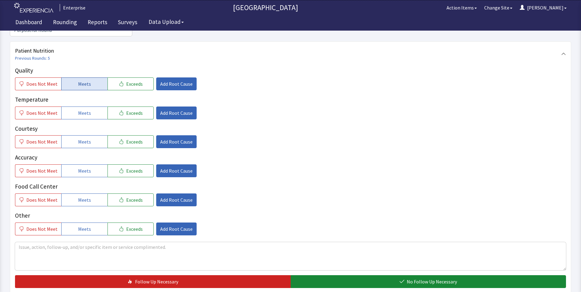
click at [78, 80] on span "Meets" at bounding box center [84, 83] width 13 height 7
click at [73, 107] on button "Meets" at bounding box center [84, 113] width 46 height 13
drag, startPoint x: 76, startPoint y: 132, endPoint x: 77, endPoint y: 143, distance: 10.8
click at [78, 138] on span "Meets" at bounding box center [84, 141] width 13 height 7
drag, startPoint x: 78, startPoint y: 160, endPoint x: 78, endPoint y: 164, distance: 4.6
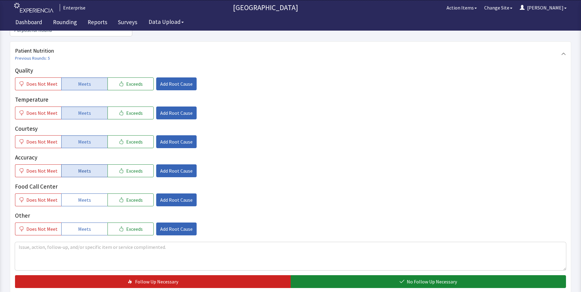
click at [78, 167] on span "Meets" at bounding box center [84, 170] width 13 height 7
drag, startPoint x: 78, startPoint y: 187, endPoint x: 116, endPoint y: 168, distance: 42.5
click at [79, 196] on span "Meets" at bounding box center [84, 199] width 13 height 7
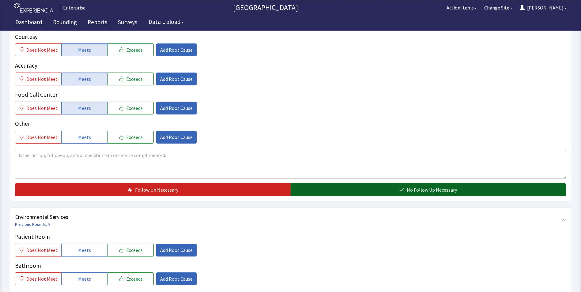
click at [312, 184] on button "No Follow Up Necessary" at bounding box center [429, 190] width 276 height 13
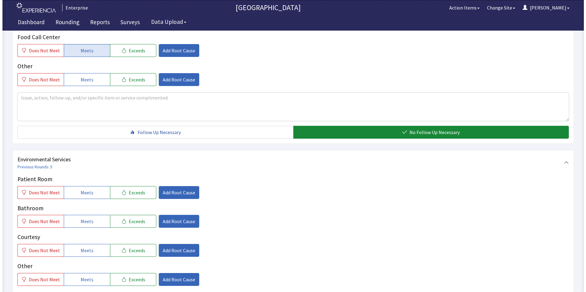
scroll to position [307, 0]
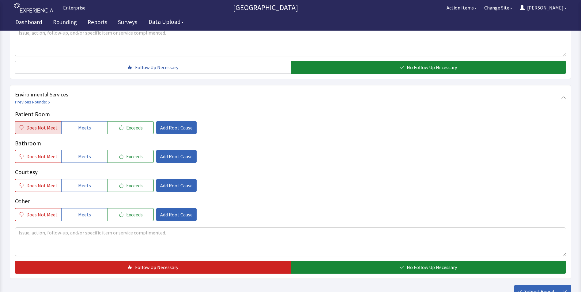
click at [45, 124] on span "Does Not Meet" at bounding box center [41, 127] width 31 height 7
click at [164, 124] on span "Add Root Cause" at bounding box center [176, 127] width 32 height 7
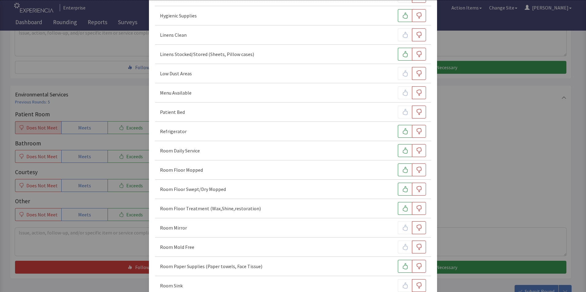
scroll to position [153, 0]
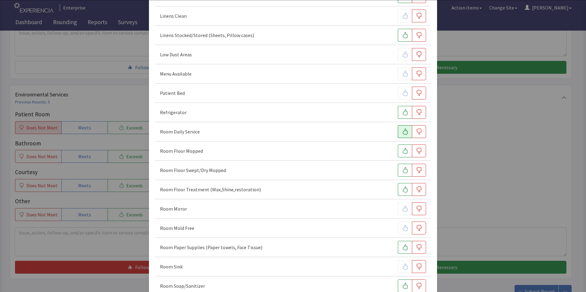
click at [402, 132] on icon "button" at bounding box center [405, 132] width 6 height 6
click at [402, 152] on icon "button" at bounding box center [405, 151] width 6 height 6
drag, startPoint x: 402, startPoint y: 167, endPoint x: 408, endPoint y: 173, distance: 8.5
click at [402, 168] on button "button" at bounding box center [405, 170] width 14 height 13
click at [416, 192] on icon "button" at bounding box center [419, 190] width 6 height 6
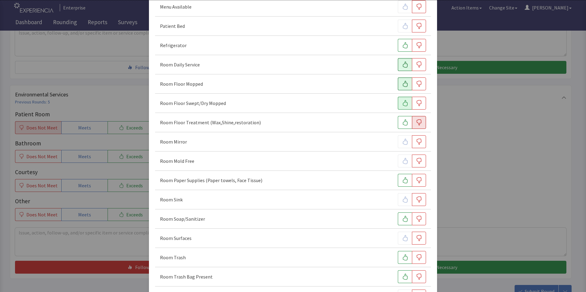
scroll to position [245, 0]
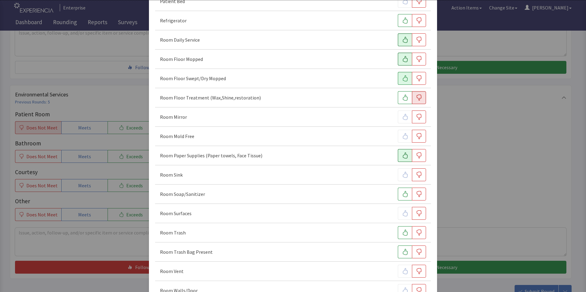
click at [399, 159] on button "button" at bounding box center [405, 155] width 14 height 13
click at [402, 196] on icon "button" at bounding box center [405, 194] width 6 height 6
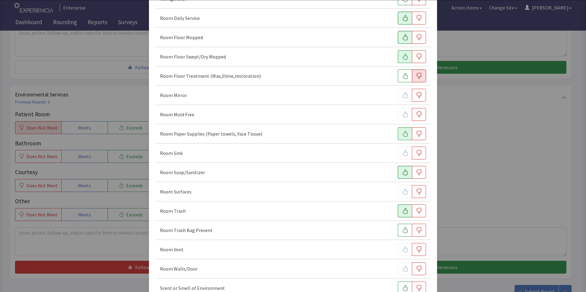
scroll to position [276, 0]
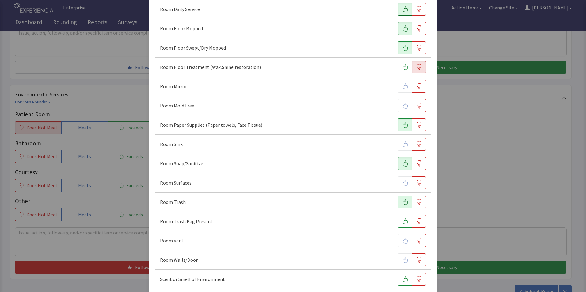
click at [402, 204] on icon "button" at bounding box center [405, 202] width 6 height 6
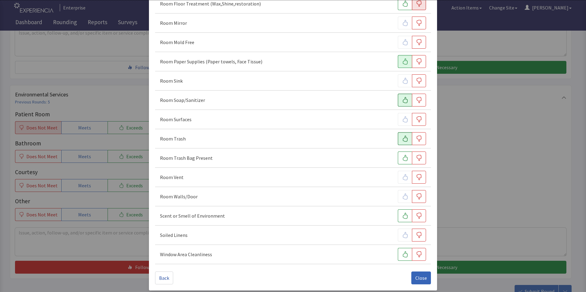
scroll to position [343, 0]
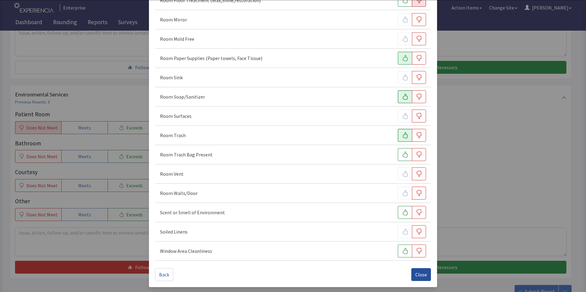
click at [418, 274] on span "Close" at bounding box center [421, 274] width 12 height 7
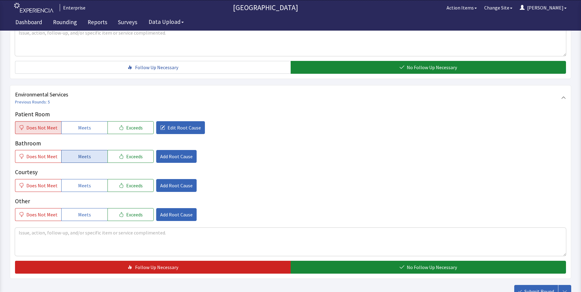
click at [74, 151] on button "Meets" at bounding box center [84, 156] width 46 height 13
click at [164, 153] on span "Add Root Cause" at bounding box center [176, 156] width 32 height 7
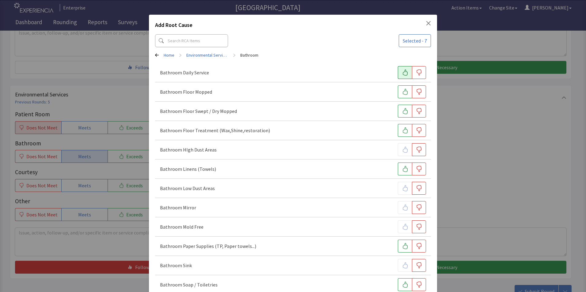
click at [402, 73] on icon "button" at bounding box center [405, 73] width 6 height 6
click at [398, 91] on button "button" at bounding box center [405, 92] width 14 height 13
click at [402, 113] on icon "button" at bounding box center [405, 111] width 6 height 6
click at [402, 130] on icon "button" at bounding box center [405, 131] width 6 height 6
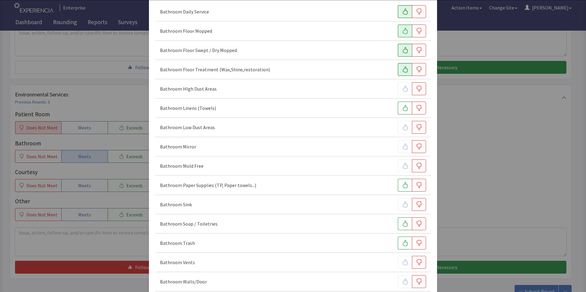
scroll to position [61, 0]
click at [402, 187] on icon "button" at bounding box center [405, 185] width 6 height 6
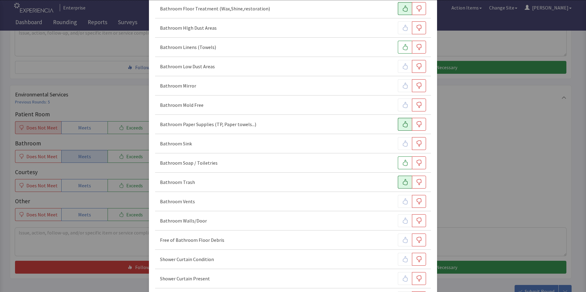
scroll to position [123, 0]
click at [401, 166] on button "button" at bounding box center [405, 162] width 14 height 13
click at [400, 185] on button "button" at bounding box center [405, 181] width 14 height 13
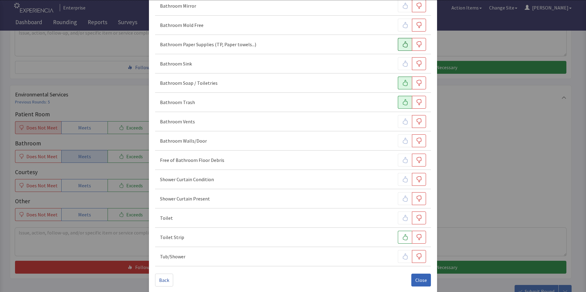
scroll to position [208, 0]
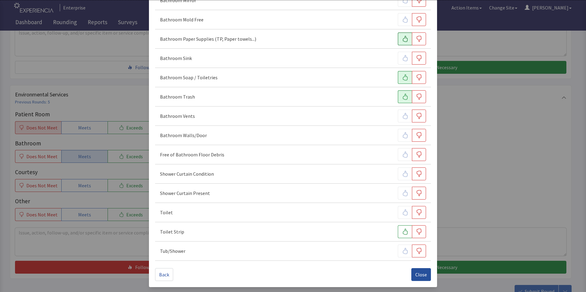
click at [415, 273] on span "Close" at bounding box center [421, 274] width 12 height 7
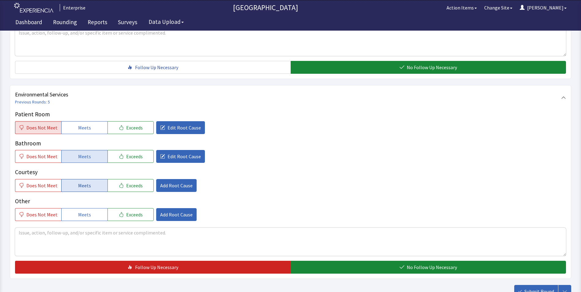
click at [75, 179] on button "Meets" at bounding box center [84, 185] width 46 height 13
click at [176, 182] on span "Add Root Cause" at bounding box center [176, 185] width 32 height 7
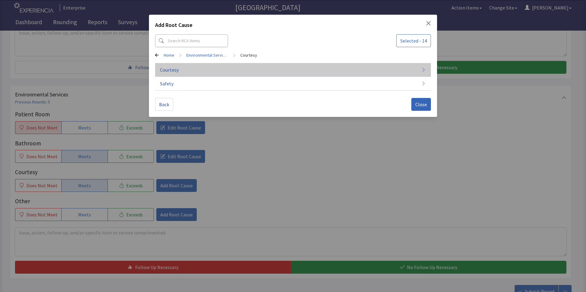
click at [184, 72] on button "Courtesy" at bounding box center [293, 70] width 276 height 14
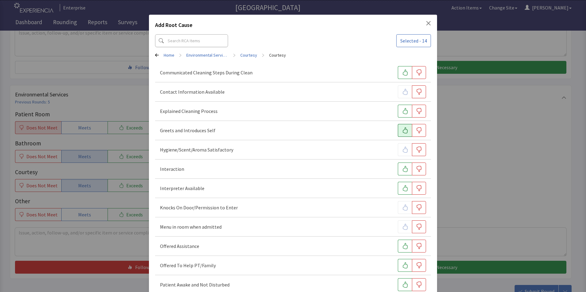
click at [402, 129] on icon "button" at bounding box center [405, 131] width 6 height 6
click at [402, 171] on icon "button" at bounding box center [405, 169] width 6 height 6
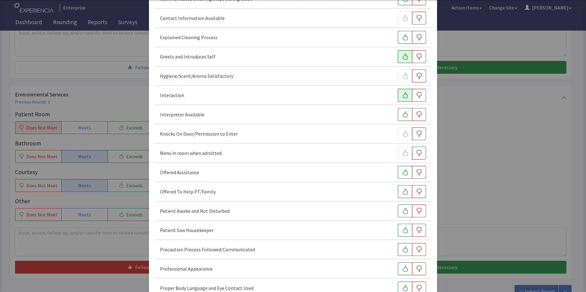
scroll to position [92, 0]
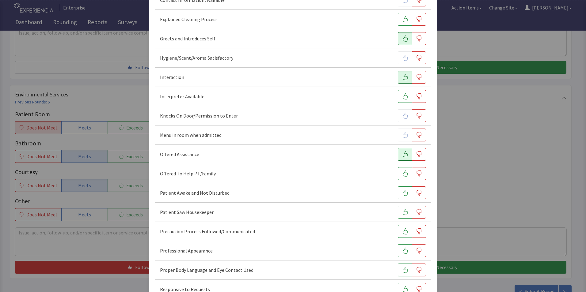
click at [402, 155] on icon "button" at bounding box center [405, 154] width 6 height 6
click at [402, 214] on icon "button" at bounding box center [405, 212] width 6 height 6
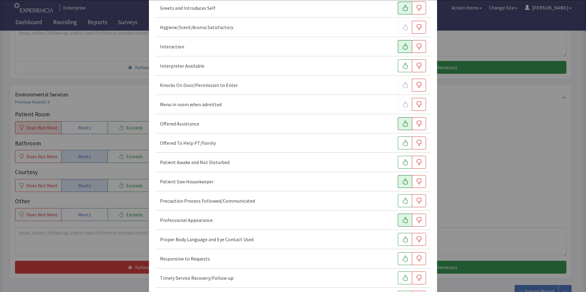
click at [403, 220] on icon "button" at bounding box center [405, 220] width 5 height 6
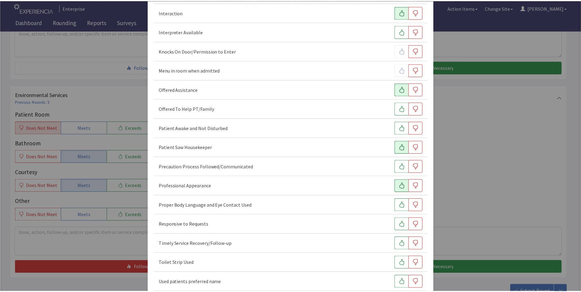
scroll to position [227, 0]
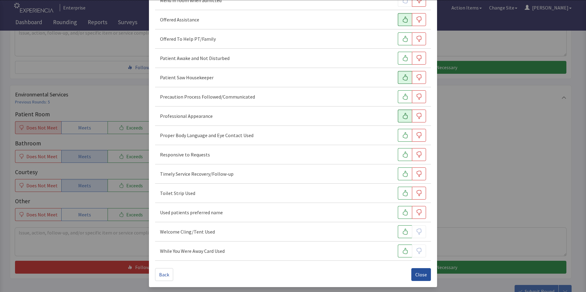
click at [416, 276] on span "Close" at bounding box center [421, 274] width 12 height 7
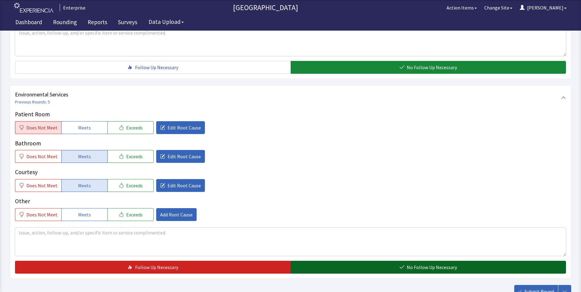
drag, startPoint x: 321, startPoint y: 256, endPoint x: 370, endPoint y: 257, distance: 48.4
click at [322, 261] on button "No Follow Up Necessary" at bounding box center [429, 267] width 276 height 13
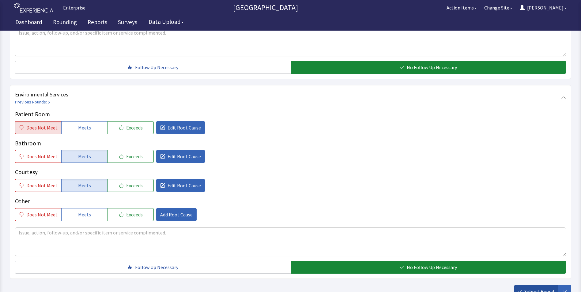
click at [539, 286] on button "Submit Round" at bounding box center [537, 291] width 44 height 13
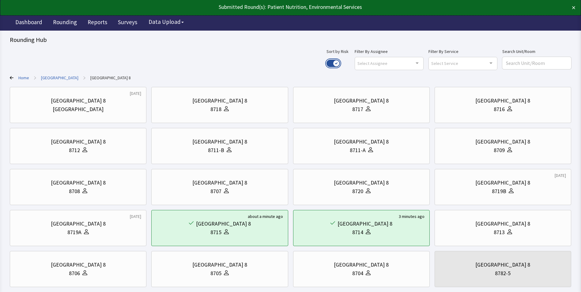
click at [340, 63] on button "Use setting" at bounding box center [333, 63] width 13 height 7
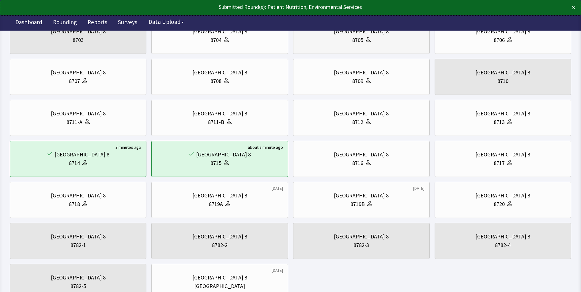
scroll to position [92, 0]
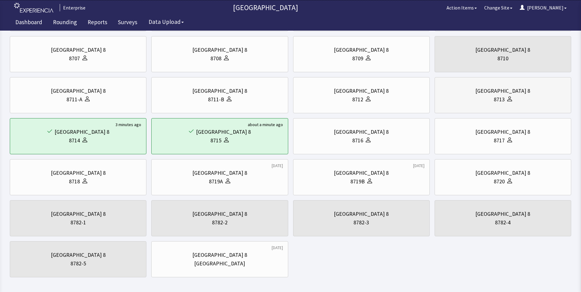
click at [522, 101] on div "8713" at bounding box center [503, 99] width 126 height 9
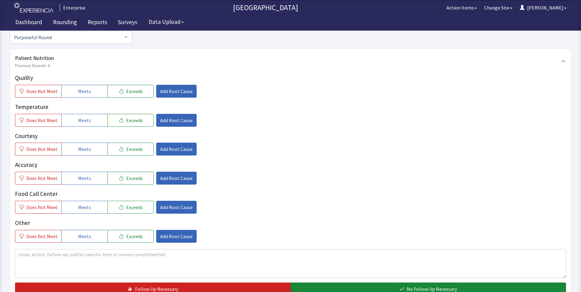
scroll to position [92, 0]
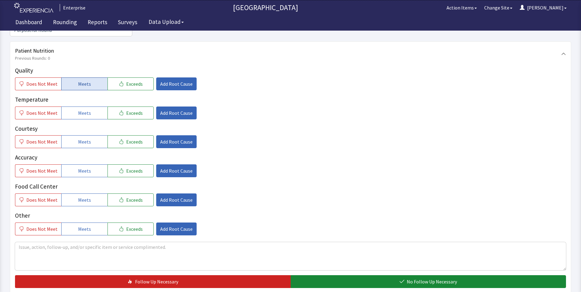
click at [74, 78] on button "Meets" at bounding box center [84, 84] width 46 height 13
drag, startPoint x: 75, startPoint y: 97, endPoint x: 75, endPoint y: 113, distance: 15.9
click at [75, 107] on button "Meets" at bounding box center [84, 113] width 46 height 13
click at [75, 135] on button "Meets" at bounding box center [84, 141] width 46 height 13
drag, startPoint x: 78, startPoint y: 158, endPoint x: 78, endPoint y: 172, distance: 13.5
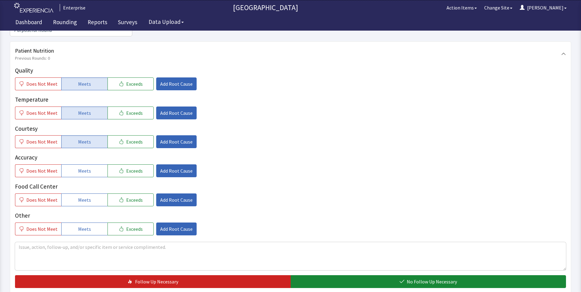
click at [78, 167] on span "Meets" at bounding box center [84, 170] width 13 height 7
drag, startPoint x: 80, startPoint y: 187, endPoint x: 87, endPoint y: 178, distance: 11.6
click at [82, 196] on span "Meets" at bounding box center [84, 199] width 13 height 7
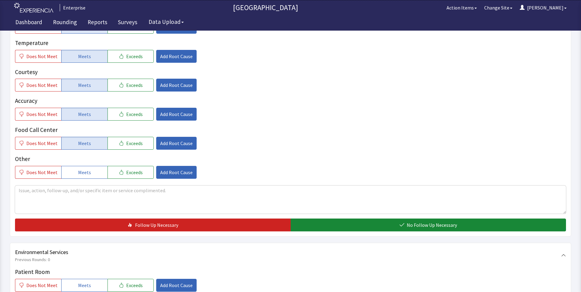
scroll to position [215, 0]
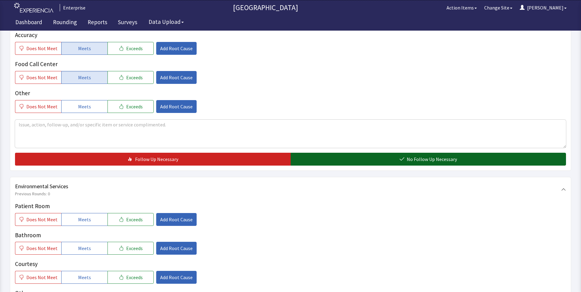
click at [324, 153] on button "No Follow Up Necessary" at bounding box center [429, 159] width 276 height 13
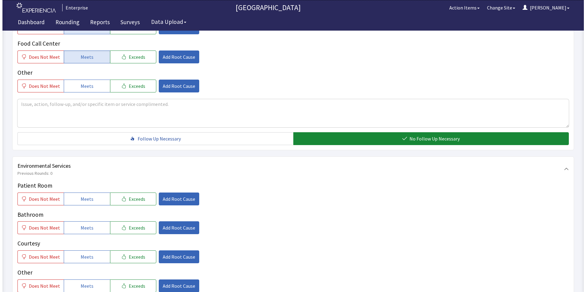
scroll to position [276, 0]
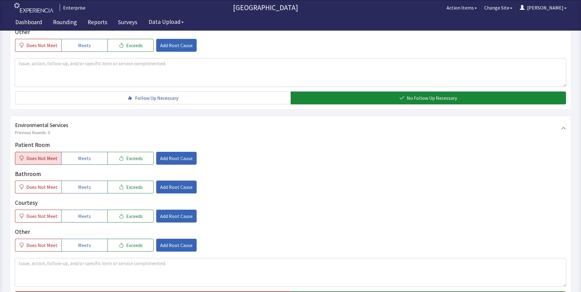
click at [34, 155] on span "Does Not Meet" at bounding box center [41, 158] width 31 height 7
click at [78, 184] on span "Meets" at bounding box center [84, 187] width 13 height 7
click at [87, 213] on span "Meets" at bounding box center [84, 216] width 13 height 7
click at [172, 155] on span "Add Root Cause" at bounding box center [176, 158] width 32 height 7
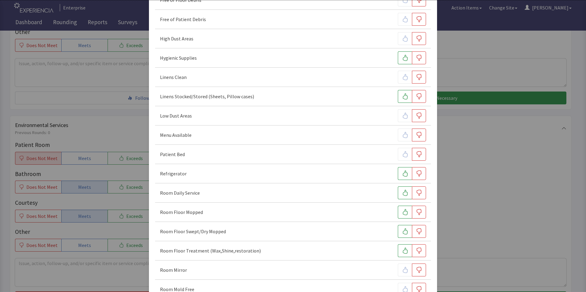
scroll to position [123, 0]
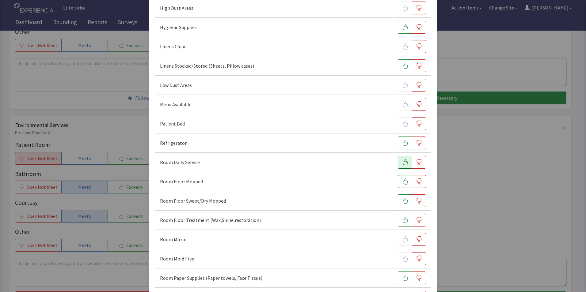
click at [402, 163] on icon "button" at bounding box center [405, 162] width 6 height 6
click at [402, 183] on icon "button" at bounding box center [405, 182] width 6 height 6
drag, startPoint x: 401, startPoint y: 201, endPoint x: 401, endPoint y: 205, distance: 4.6
click at [402, 201] on icon "button" at bounding box center [405, 201] width 6 height 6
click at [417, 222] on icon "button" at bounding box center [419, 220] width 6 height 6
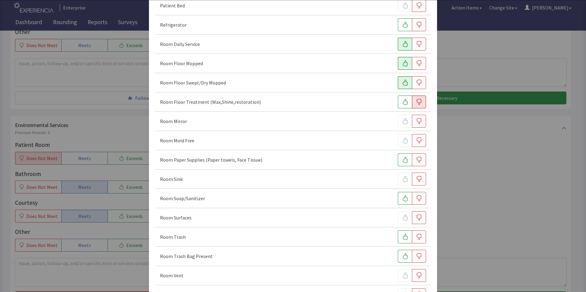
scroll to position [245, 0]
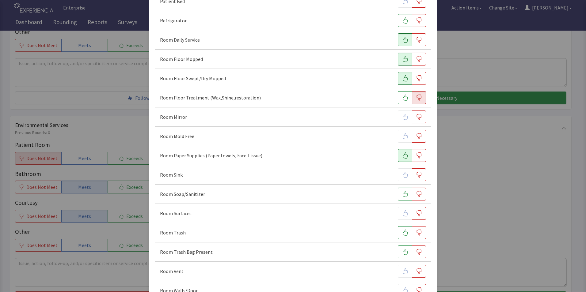
click at [402, 154] on icon "button" at bounding box center [405, 156] width 6 height 6
click at [402, 194] on icon "button" at bounding box center [405, 194] width 6 height 6
click at [403, 234] on icon "button" at bounding box center [405, 233] width 5 height 6
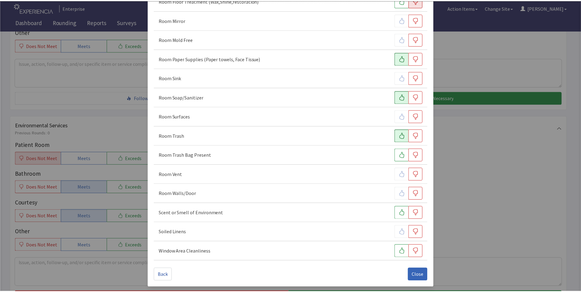
scroll to position [343, 0]
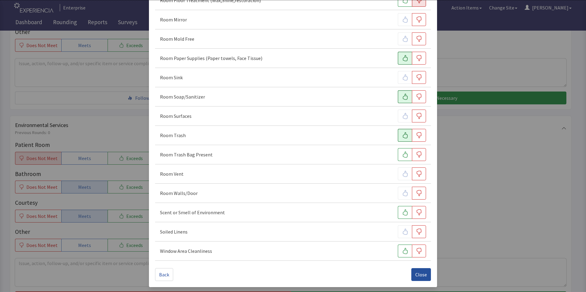
click at [417, 275] on span "Close" at bounding box center [421, 274] width 12 height 7
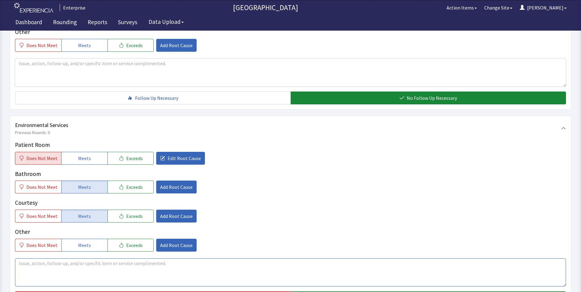
click at [25, 259] on textarea at bounding box center [290, 273] width 551 height 28
click at [28, 259] on textarea at bounding box center [290, 273] width 551 height 28
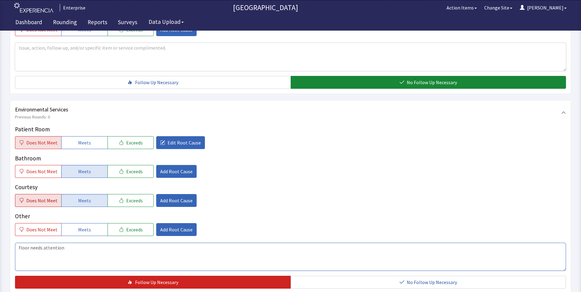
scroll to position [307, 0]
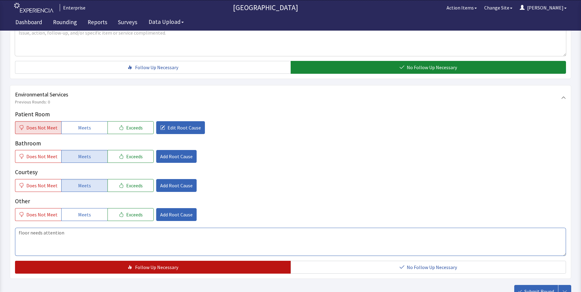
type textarea "floor needs attention"
drag, startPoint x: 109, startPoint y: 257, endPoint x: 112, endPoint y: 257, distance: 3.4
click at [110, 261] on button "Follow Up Necessary" at bounding box center [153, 267] width 276 height 13
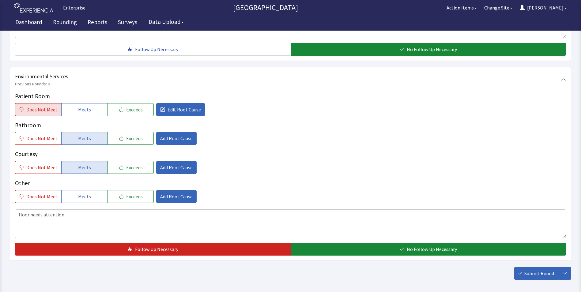
scroll to position [342, 0]
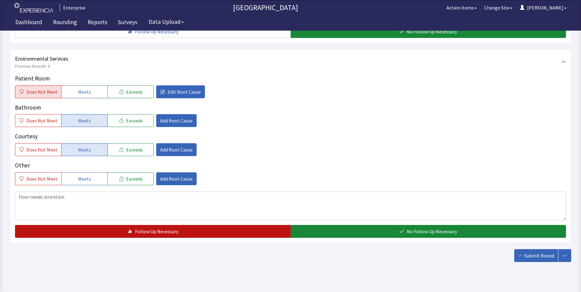
click at [240, 225] on button "Follow Up Necessary" at bounding box center [153, 231] width 276 height 13
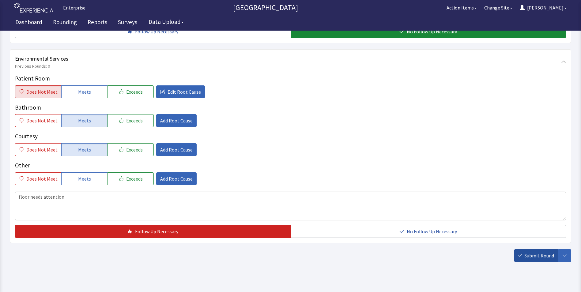
click at [523, 250] on button "Submit Round" at bounding box center [537, 256] width 44 height 13
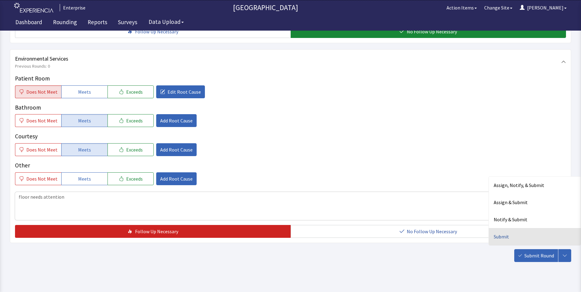
click at [506, 228] on div "Submit" at bounding box center [535, 236] width 92 height 17
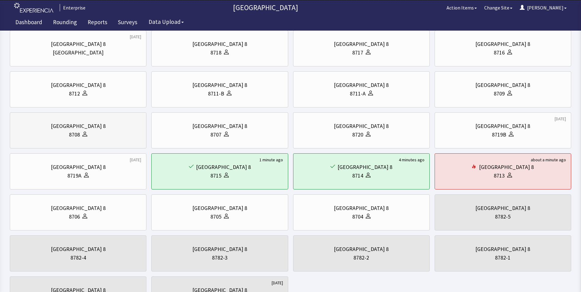
scroll to position [56, 0]
click at [246, 89] on div "[GEOGRAPHIC_DATA] 8" at bounding box center [220, 85] width 126 height 9
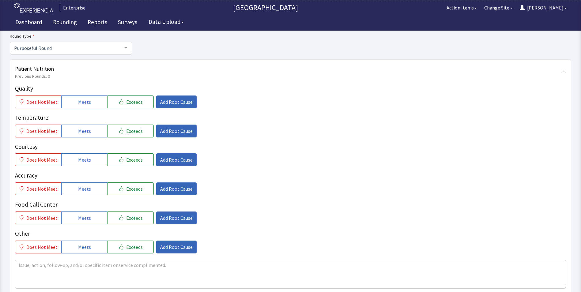
scroll to position [92, 0]
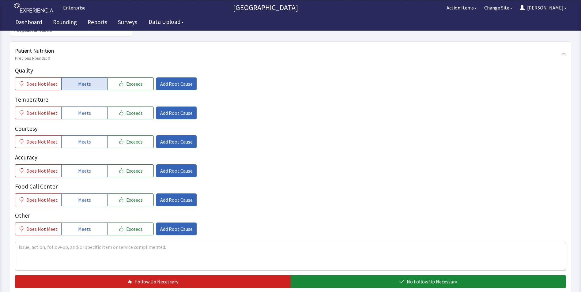
click at [83, 80] on span "Meets" at bounding box center [84, 83] width 13 height 7
click at [85, 109] on span "Meets" at bounding box center [84, 112] width 13 height 7
click at [87, 138] on span "Meets" at bounding box center [84, 141] width 13 height 7
click at [85, 167] on span "Meets" at bounding box center [84, 170] width 13 height 7
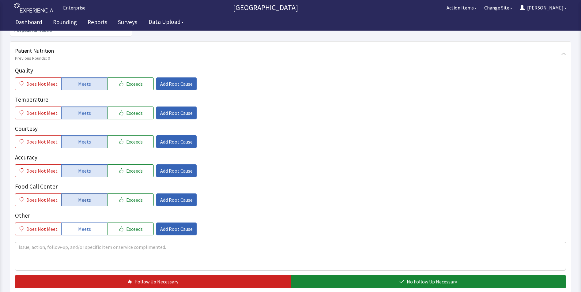
click at [90, 194] on button "Meets" at bounding box center [84, 200] width 46 height 13
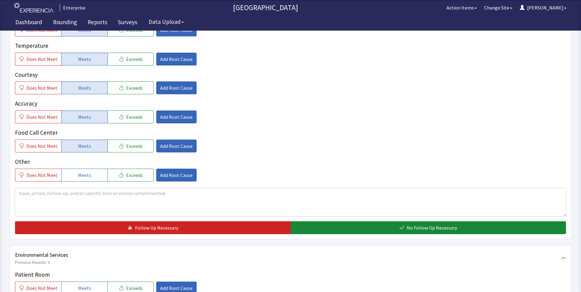
scroll to position [153, 0]
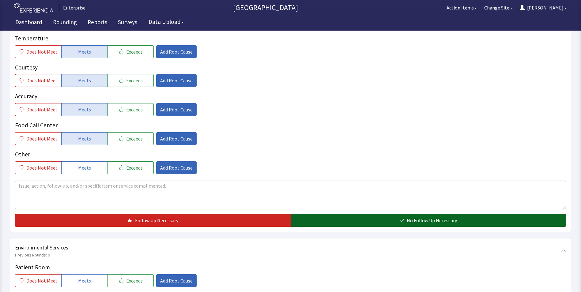
click at [334, 214] on button "No Follow Up Necessary" at bounding box center [429, 220] width 276 height 13
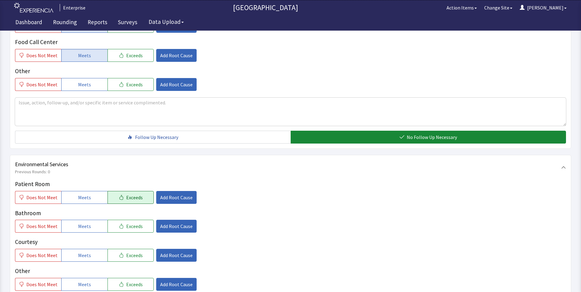
scroll to position [245, 0]
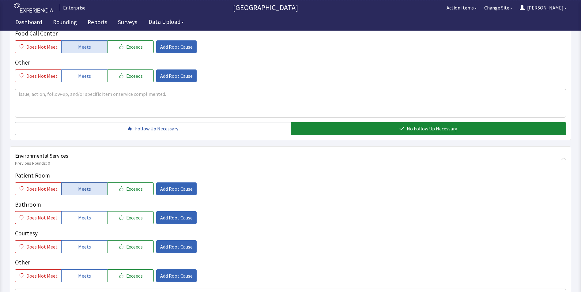
drag, startPoint x: 77, startPoint y: 181, endPoint x: 79, endPoint y: 190, distance: 9.3
click at [78, 185] on span "Meets" at bounding box center [84, 188] width 13 height 7
drag, startPoint x: 82, startPoint y: 206, endPoint x: 84, endPoint y: 222, distance: 16.0
click at [82, 214] on span "Meets" at bounding box center [84, 217] width 13 height 7
click at [81, 243] on span "Meets" at bounding box center [84, 246] width 13 height 7
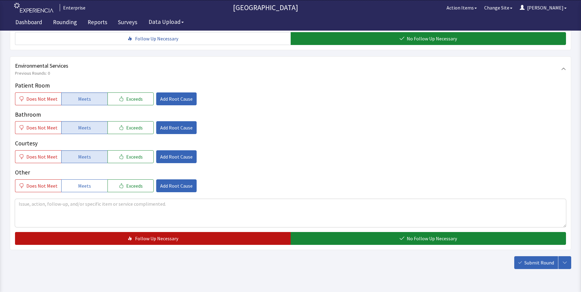
scroll to position [337, 0]
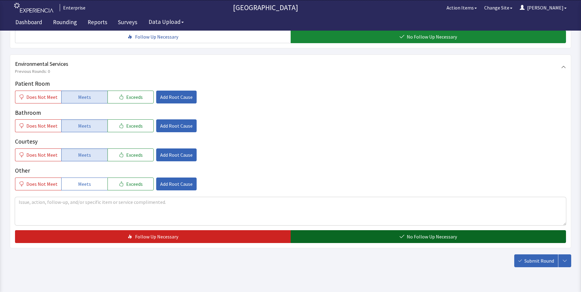
click at [330, 231] on button "No Follow Up Necessary" at bounding box center [429, 237] width 276 height 13
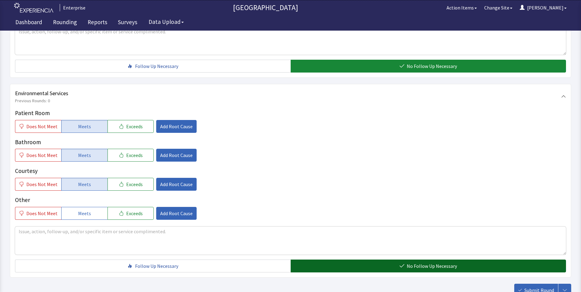
scroll to position [342, 0]
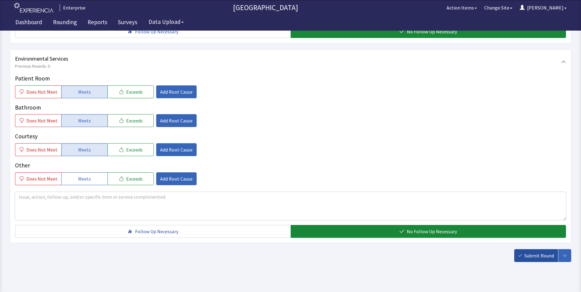
click at [542, 252] on span "Submit Round" at bounding box center [540, 255] width 30 height 7
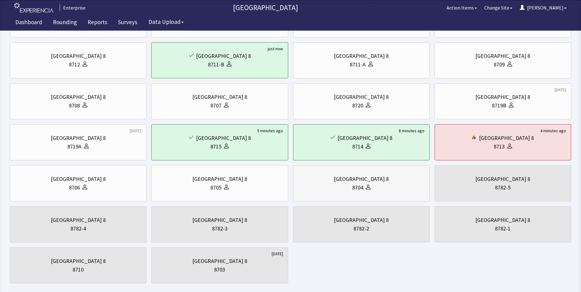
scroll to position [92, 0]
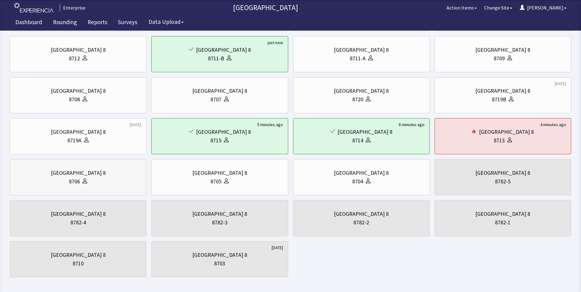
click at [79, 180] on div "8706" at bounding box center [74, 181] width 11 height 9
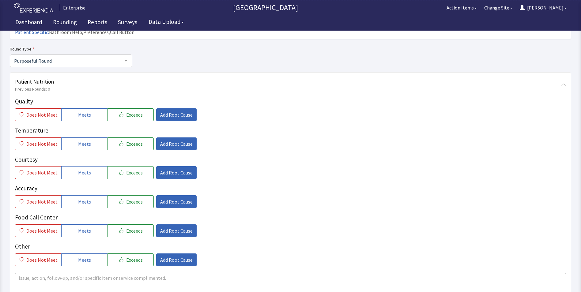
scroll to position [92, 0]
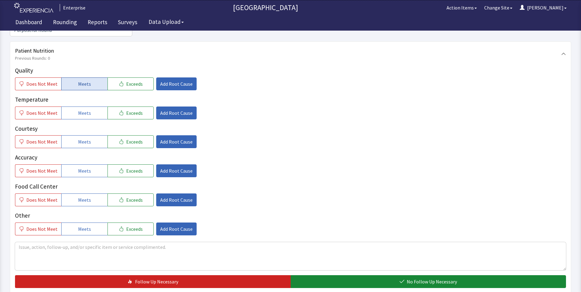
click at [76, 78] on button "Meets" at bounding box center [84, 84] width 46 height 13
click at [78, 109] on span "Meets" at bounding box center [84, 112] width 13 height 7
click at [74, 135] on button "Meets" at bounding box center [84, 141] width 46 height 13
click at [78, 167] on span "Meets" at bounding box center [84, 170] width 13 height 7
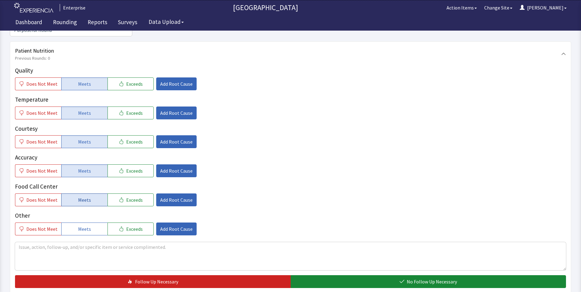
drag, startPoint x: 79, startPoint y: 191, endPoint x: 82, endPoint y: 189, distance: 3.3
click at [79, 196] on span "Meets" at bounding box center [84, 199] width 13 height 7
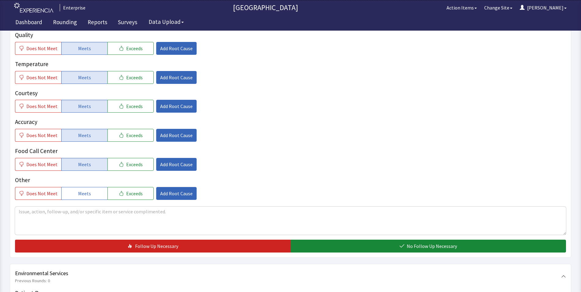
scroll to position [184, 0]
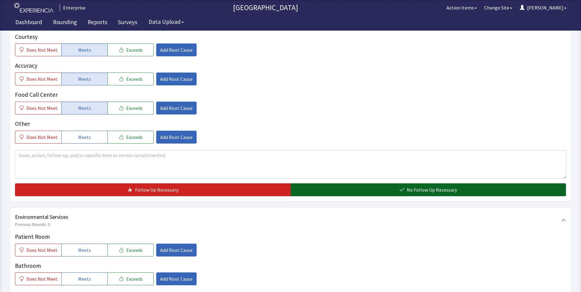
click at [351, 184] on button "No Follow Up Necessary" at bounding box center [429, 190] width 276 height 13
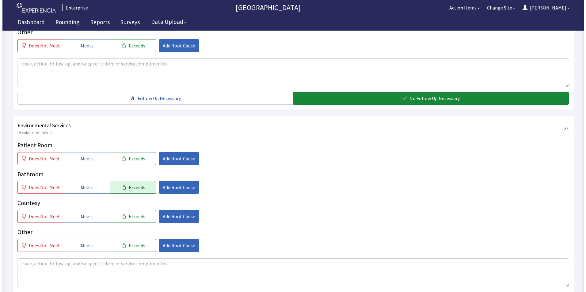
scroll to position [276, 0]
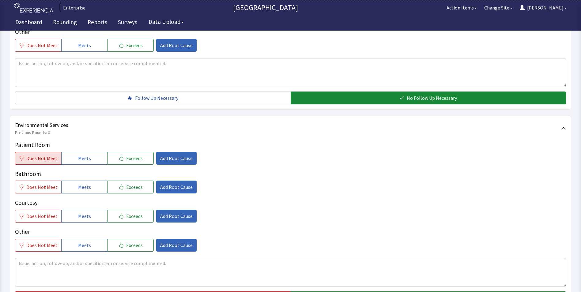
click at [48, 155] on span "Does Not Meet" at bounding box center [41, 158] width 31 height 7
drag, startPoint x: 69, startPoint y: 172, endPoint x: 71, endPoint y: 180, distance: 8.0
click at [71, 181] on button "Meets" at bounding box center [84, 187] width 46 height 13
click at [75, 210] on button "Meets" at bounding box center [84, 216] width 46 height 13
click at [175, 155] on span "Add Root Cause" at bounding box center [176, 158] width 32 height 7
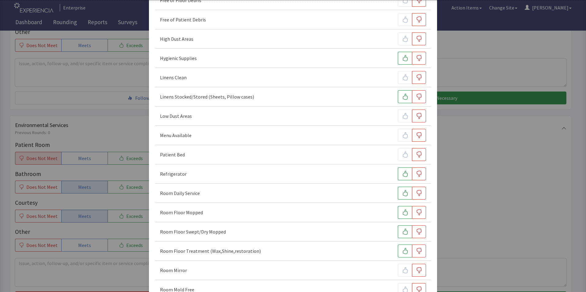
scroll to position [92, 0]
click at [402, 192] on icon "button" at bounding box center [405, 193] width 6 height 6
click at [402, 213] on icon "button" at bounding box center [405, 212] width 6 height 6
click at [404, 229] on button "button" at bounding box center [405, 231] width 14 height 13
click at [416, 253] on icon "button" at bounding box center [419, 251] width 6 height 6
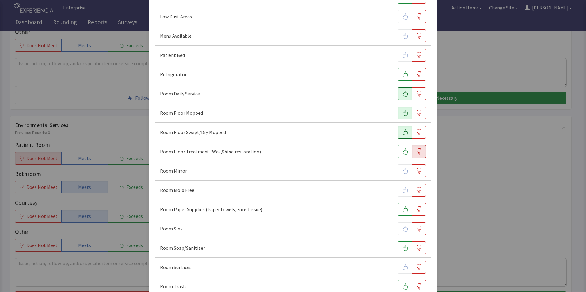
scroll to position [215, 0]
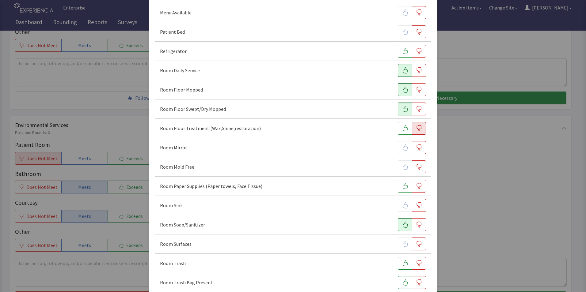
click at [403, 225] on icon "button" at bounding box center [405, 225] width 5 height 6
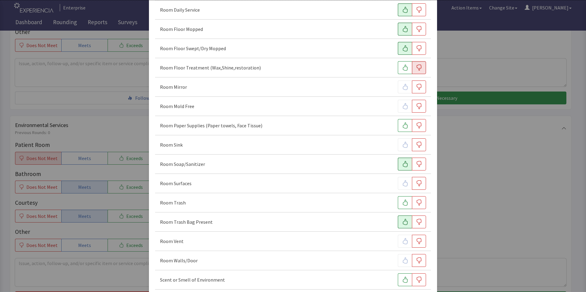
scroll to position [276, 0]
click at [402, 203] on icon "button" at bounding box center [405, 202] width 6 height 6
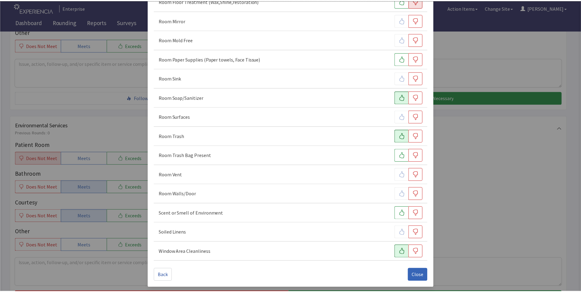
scroll to position [343, 0]
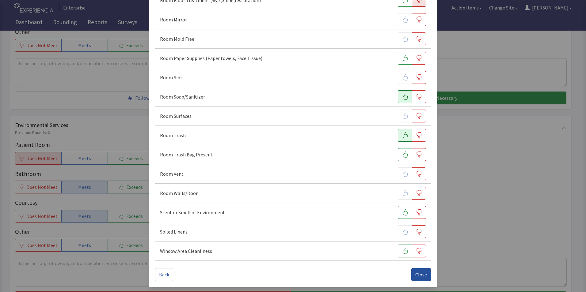
click at [418, 272] on span "Close" at bounding box center [421, 274] width 12 height 7
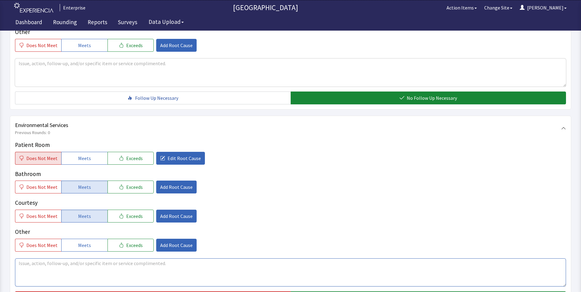
drag, startPoint x: 24, startPoint y: 253, endPoint x: 26, endPoint y: 250, distance: 3.5
click at [26, 259] on textarea at bounding box center [290, 273] width 551 height 28
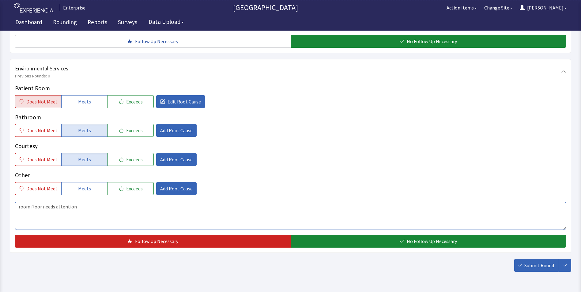
scroll to position [337, 0]
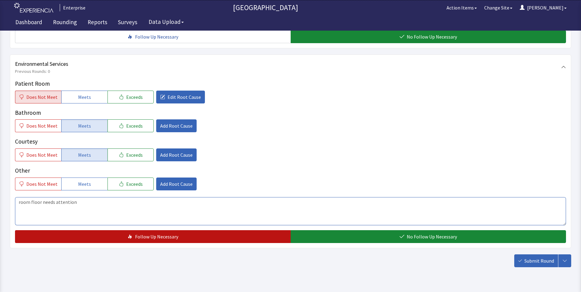
type textarea "room floor needs attention"
click at [89, 231] on button "Follow Up Necessary" at bounding box center [153, 237] width 276 height 13
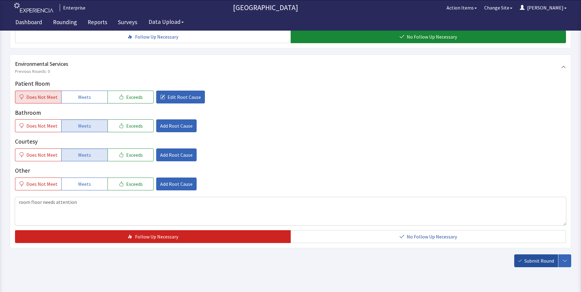
click at [527, 257] on span "Submit Round" at bounding box center [540, 260] width 30 height 7
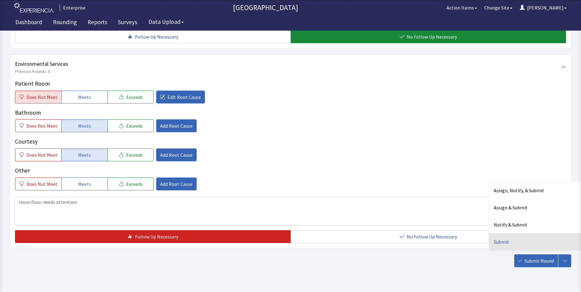
click at [505, 234] on div "Submit" at bounding box center [535, 242] width 92 height 17
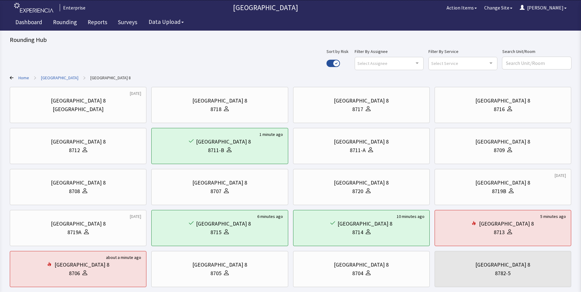
click at [55, 77] on link "[GEOGRAPHIC_DATA]" at bounding box center [59, 78] width 37 height 6
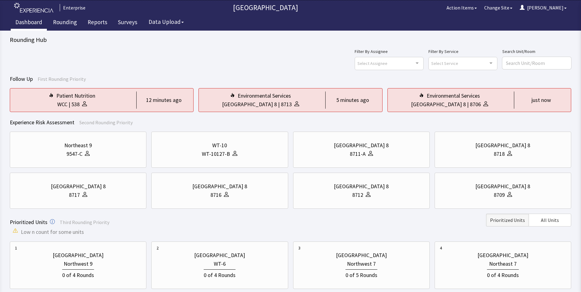
click at [30, 21] on link "Dashboard" at bounding box center [29, 22] width 36 height 15
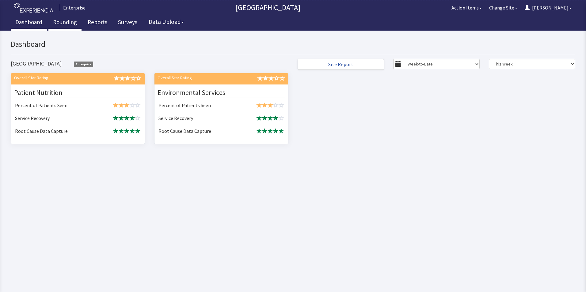
click at [57, 21] on link "Rounding" at bounding box center [64, 22] width 33 height 15
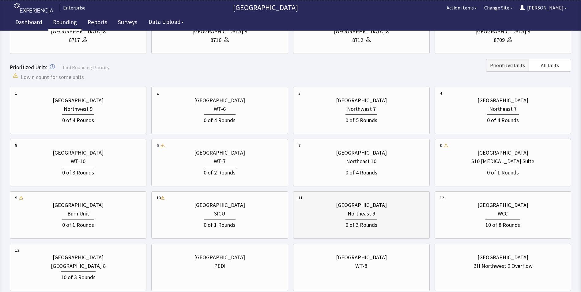
scroll to position [195, 0]
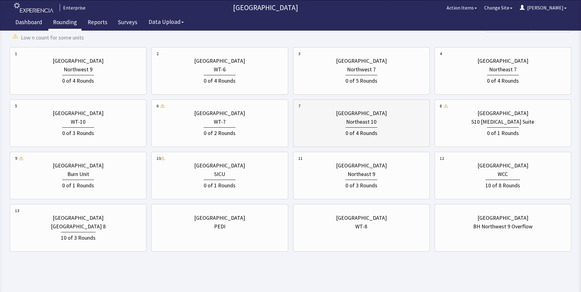
click at [341, 119] on div "Northeast 10" at bounding box center [362, 122] width 126 height 9
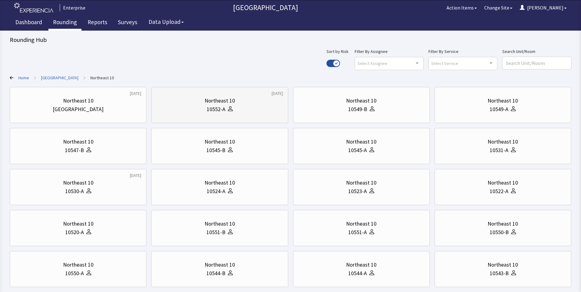
click at [221, 111] on div "10552-A" at bounding box center [216, 109] width 19 height 9
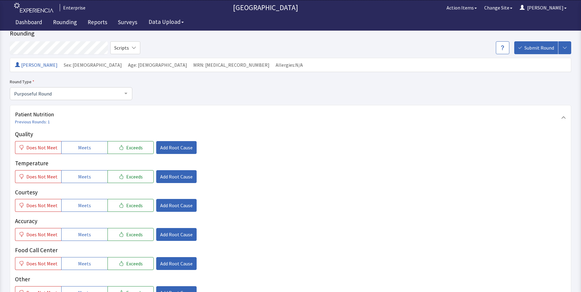
scroll to position [92, 0]
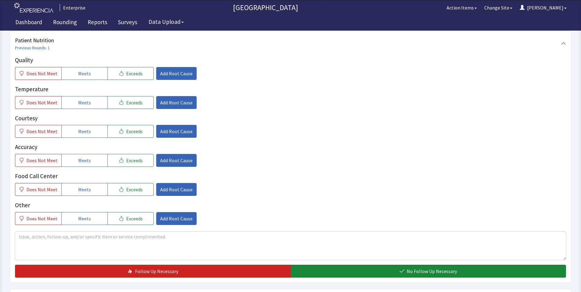
drag, startPoint x: 94, startPoint y: 74, endPoint x: 94, endPoint y: 91, distance: 16.6
click at [94, 74] on button "Meets" at bounding box center [84, 73] width 46 height 13
click at [93, 102] on button "Meets" at bounding box center [84, 102] width 46 height 13
drag, startPoint x: 88, startPoint y: 128, endPoint x: 87, endPoint y: 137, distance: 9.3
click at [87, 132] on span "Meets" at bounding box center [84, 131] width 13 height 7
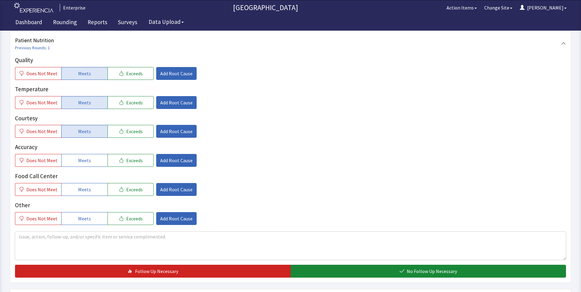
drag, startPoint x: 84, startPoint y: 161, endPoint x: 86, endPoint y: 179, distance: 18.5
click at [84, 164] on span "Meets" at bounding box center [84, 160] width 13 height 7
click at [86, 185] on button "Meets" at bounding box center [84, 189] width 46 height 13
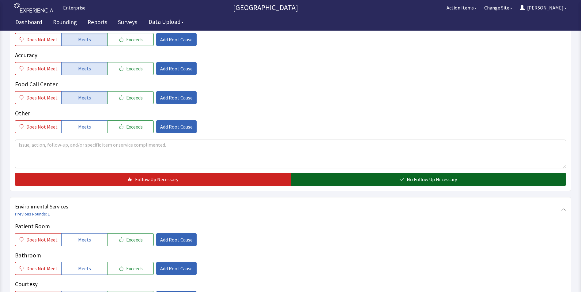
click at [347, 179] on button "No Follow Up Necessary" at bounding box center [429, 179] width 276 height 13
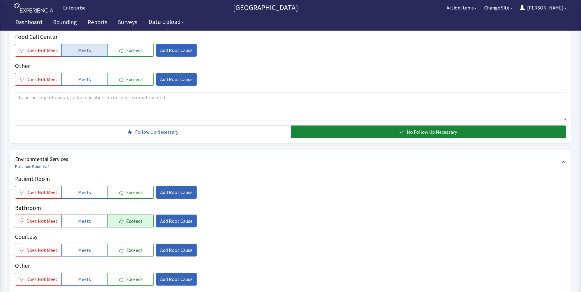
scroll to position [276, 0]
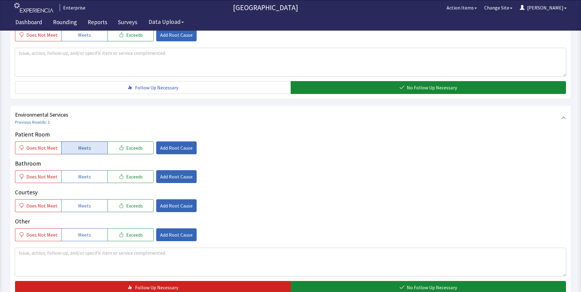
click at [78, 150] on span "Meets" at bounding box center [84, 147] width 13 height 7
drag, startPoint x: 81, startPoint y: 174, endPoint x: 77, endPoint y: 196, distance: 22.4
click at [81, 177] on span "Meets" at bounding box center [84, 176] width 13 height 7
click at [77, 201] on button "Meets" at bounding box center [84, 206] width 46 height 13
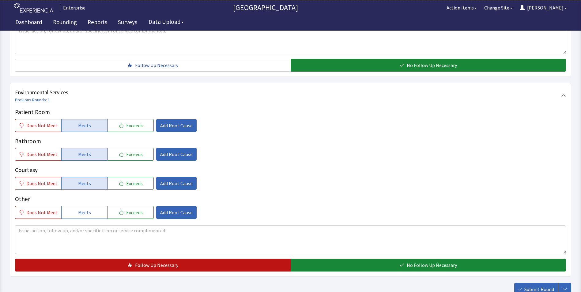
scroll to position [342, 0]
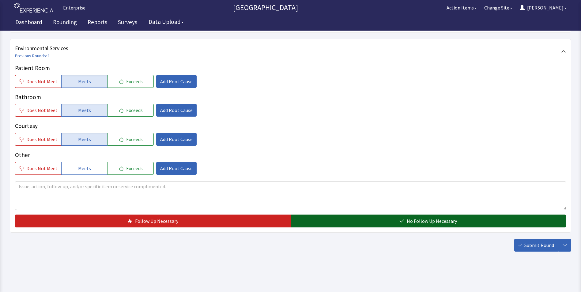
click at [322, 221] on button "No Follow Up Necessary" at bounding box center [429, 221] width 276 height 13
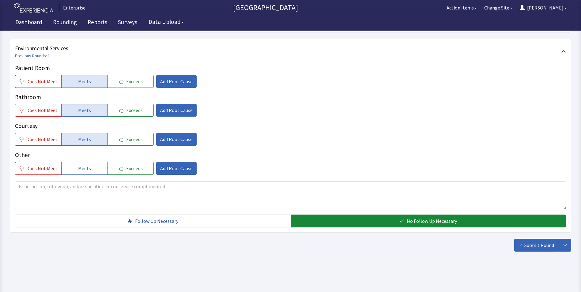
click at [533, 249] on span "Submit Round" at bounding box center [540, 245] width 30 height 7
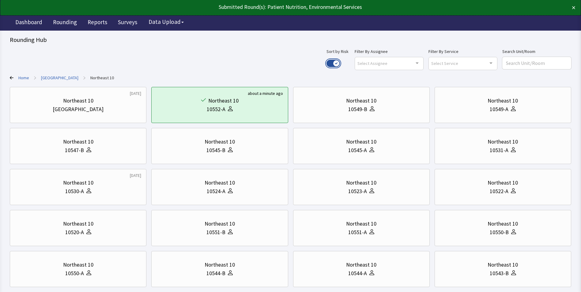
click at [340, 61] on button "Use setting" at bounding box center [333, 63] width 13 height 7
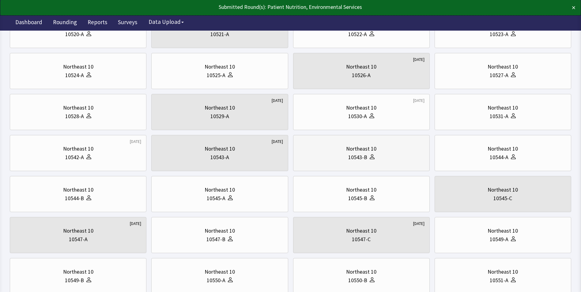
scroll to position [123, 0]
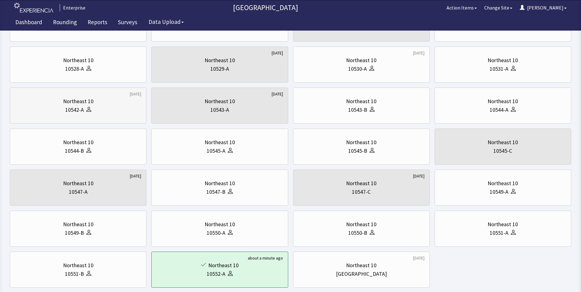
click at [53, 108] on div "10542-A" at bounding box center [78, 110] width 126 height 9
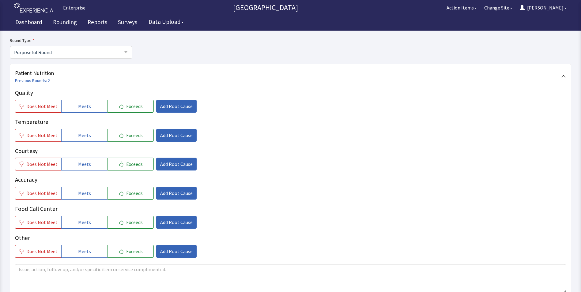
scroll to position [61, 0]
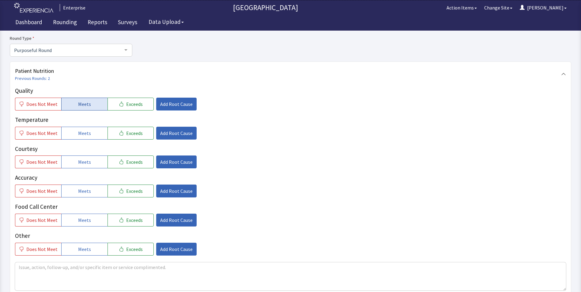
click at [85, 107] on span "Meets" at bounding box center [84, 104] width 13 height 7
click at [86, 135] on span "Meets" at bounding box center [84, 133] width 13 height 7
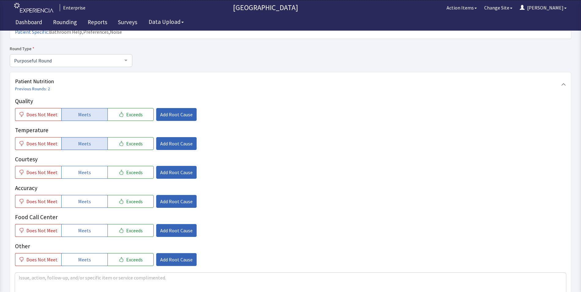
drag, startPoint x: 86, startPoint y: 162, endPoint x: 85, endPoint y: 173, distance: 10.7
click at [85, 169] on span "Meets" at bounding box center [84, 172] width 13 height 7
drag, startPoint x: 82, startPoint y: 191, endPoint x: 83, endPoint y: 201, distance: 10.4
click at [82, 198] on span "Meets" at bounding box center [84, 201] width 13 height 7
click at [84, 227] on span "Meets" at bounding box center [84, 230] width 13 height 7
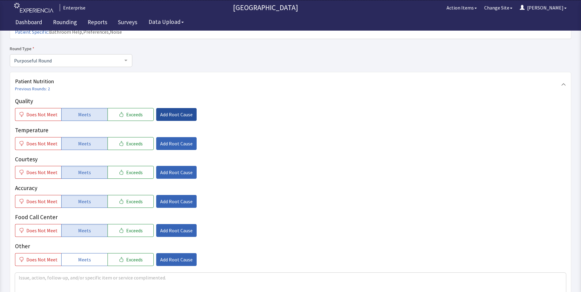
click at [173, 111] on span "Add Root Cause" at bounding box center [176, 114] width 32 height 7
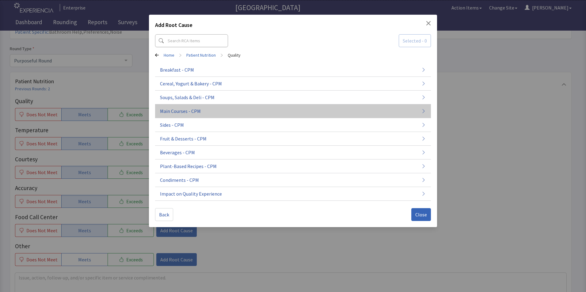
click at [199, 112] on span "Main Courses - CPM" at bounding box center [180, 111] width 41 height 7
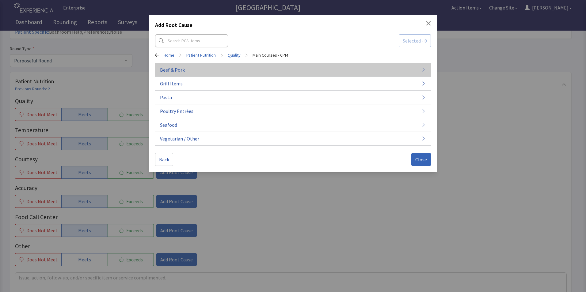
click at [177, 72] on span "Beef & Pork" at bounding box center [172, 69] width 25 height 7
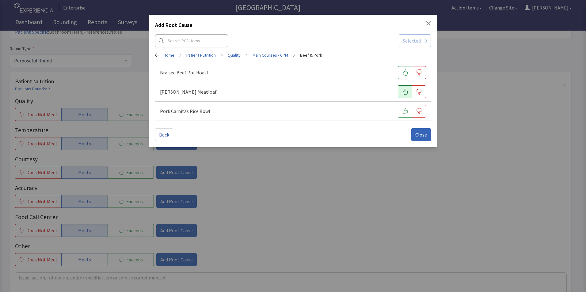
click at [402, 94] on icon "button" at bounding box center [405, 92] width 6 height 6
click at [425, 134] on span "Close" at bounding box center [421, 134] width 12 height 7
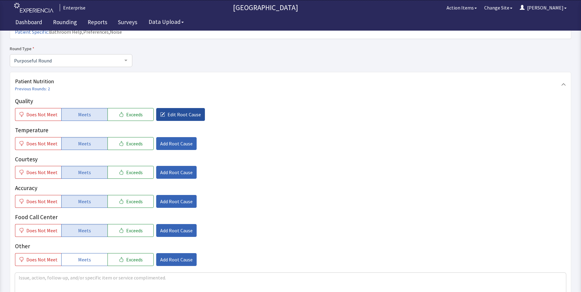
click at [180, 109] on button "Edit Root Cause" at bounding box center [180, 114] width 49 height 13
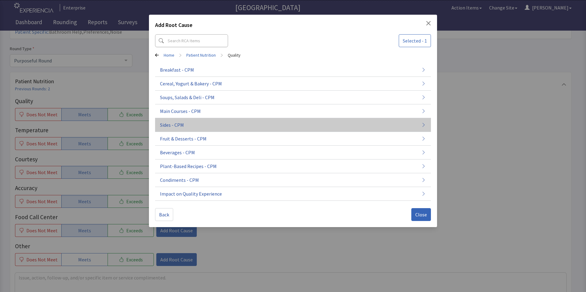
click at [179, 124] on span "Sides - CPM" at bounding box center [172, 124] width 24 height 7
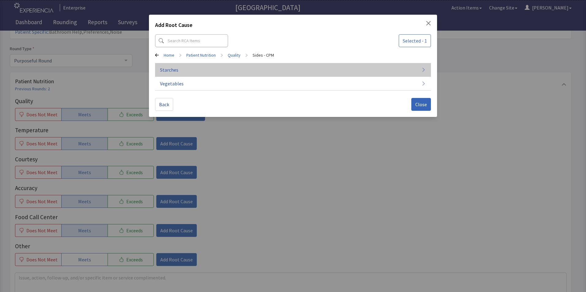
click at [185, 72] on button "Starches" at bounding box center [293, 70] width 276 height 14
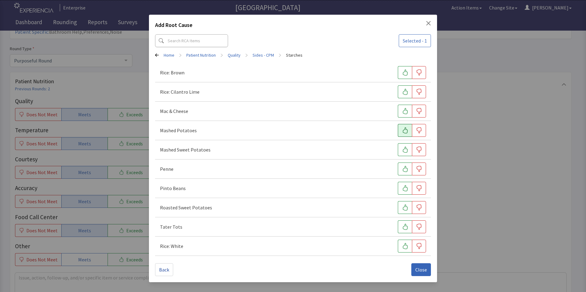
click at [406, 131] on icon "button" at bounding box center [405, 131] width 6 height 6
click at [403, 227] on icon "button" at bounding box center [405, 227] width 6 height 6
click at [419, 270] on span "Close" at bounding box center [421, 269] width 12 height 7
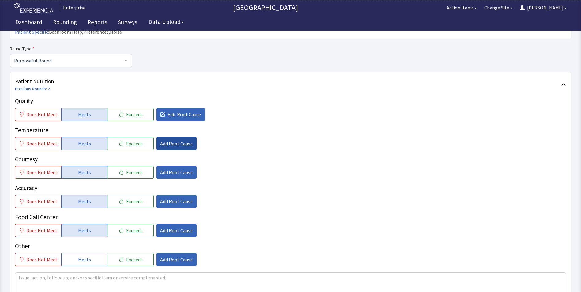
click at [162, 140] on span "Add Root Cause" at bounding box center [176, 143] width 32 height 7
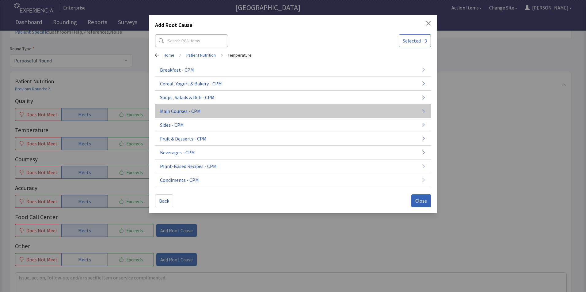
click at [187, 111] on span "Main Courses - CPM" at bounding box center [180, 111] width 41 height 7
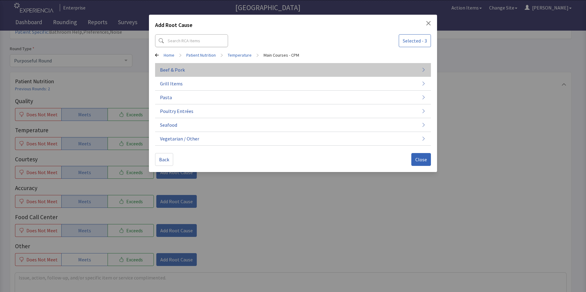
click at [187, 72] on button "Beef & Pork" at bounding box center [293, 70] width 276 height 14
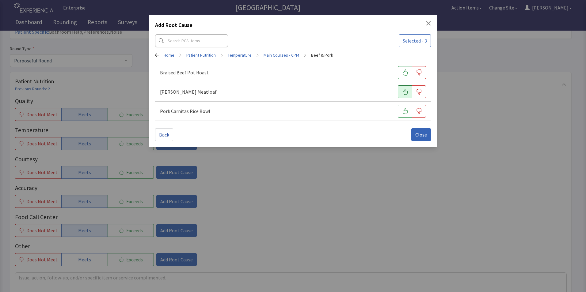
click at [406, 91] on icon "button" at bounding box center [405, 92] width 6 height 6
click at [419, 133] on span "Close" at bounding box center [421, 134] width 12 height 7
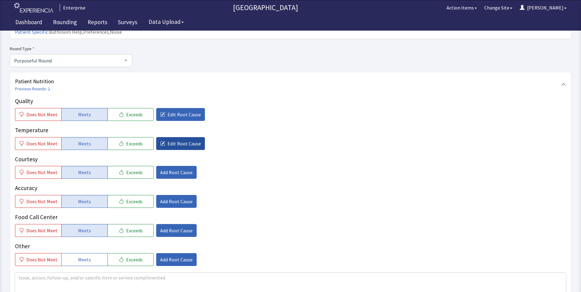
click at [170, 140] on span "Edit Root Cause" at bounding box center [184, 143] width 33 height 7
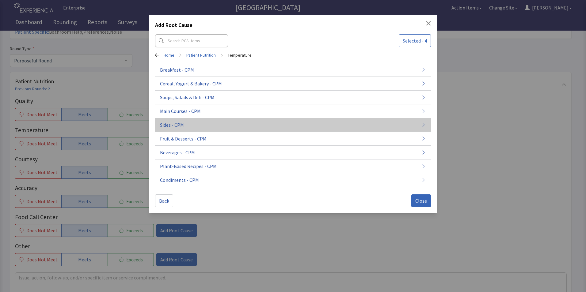
click at [181, 123] on span "Sides - CPM" at bounding box center [172, 124] width 24 height 7
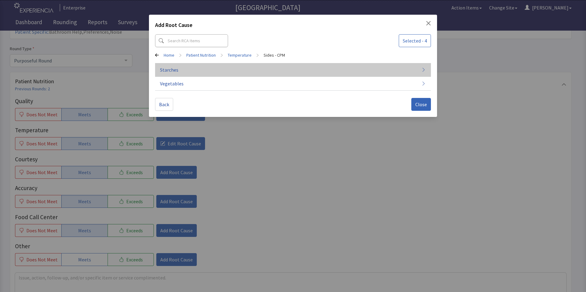
click at [214, 66] on button "Starches" at bounding box center [293, 70] width 276 height 14
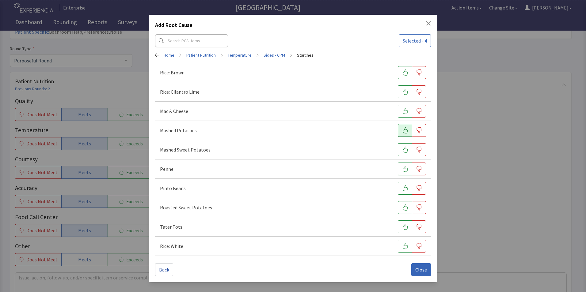
click at [406, 133] on icon "button" at bounding box center [405, 131] width 6 height 6
drag, startPoint x: 403, startPoint y: 226, endPoint x: 411, endPoint y: 238, distance: 14.2
click at [403, 227] on icon "button" at bounding box center [405, 227] width 6 height 6
click at [421, 269] on span "Close" at bounding box center [421, 269] width 12 height 7
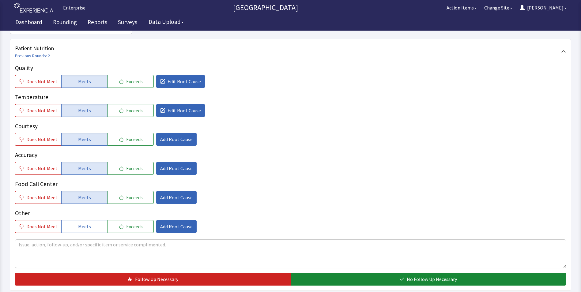
scroll to position [184, 0]
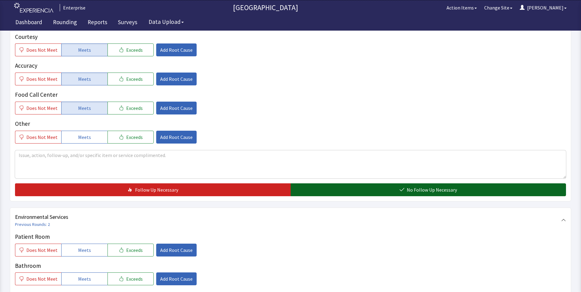
click at [382, 184] on button "No Follow Up Necessary" at bounding box center [429, 190] width 276 height 13
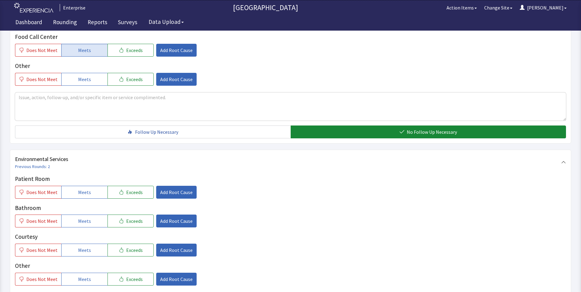
scroll to position [276, 0]
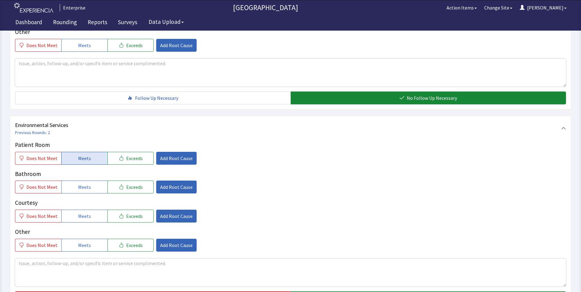
click at [88, 152] on button "Meets" at bounding box center [84, 158] width 46 height 13
click at [83, 184] on span "Meets" at bounding box center [84, 187] width 13 height 7
click at [82, 213] on span "Meets" at bounding box center [84, 216] width 13 height 7
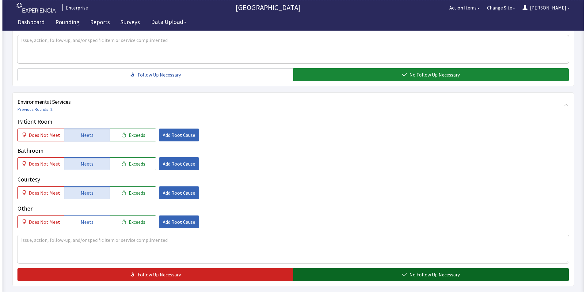
scroll to position [337, 0]
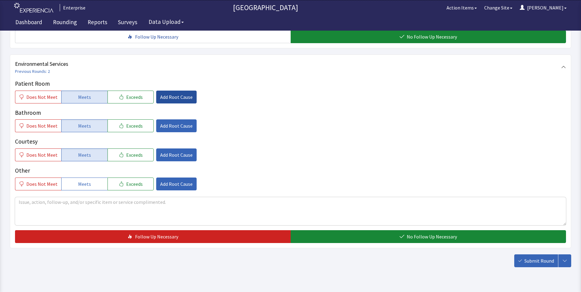
click at [172, 93] on span "Add Root Cause" at bounding box center [176, 96] width 32 height 7
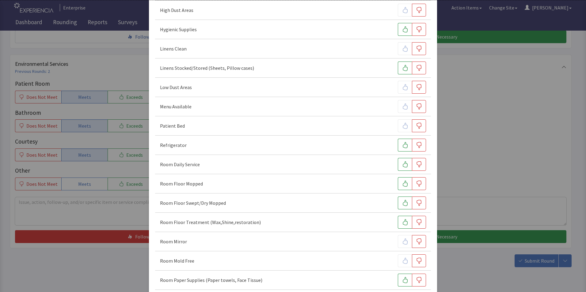
scroll to position [123, 0]
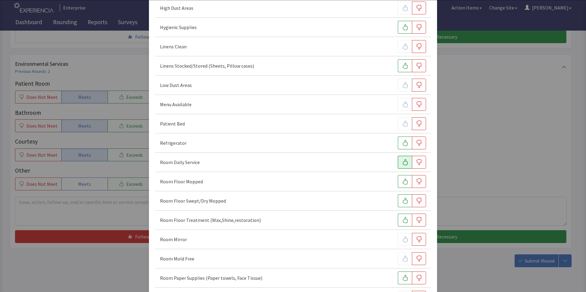
click at [402, 162] on icon "button" at bounding box center [405, 162] width 6 height 6
click at [402, 182] on icon "button" at bounding box center [405, 182] width 6 height 6
drag, startPoint x: 402, startPoint y: 202, endPoint x: 402, endPoint y: 206, distance: 3.7
click at [402, 204] on icon "button" at bounding box center [405, 201] width 6 height 6
click at [403, 222] on icon "button" at bounding box center [405, 220] width 5 height 6
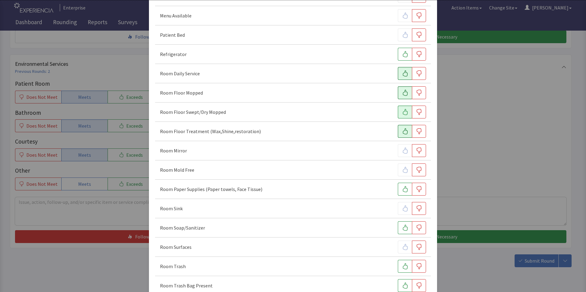
scroll to position [215, 0]
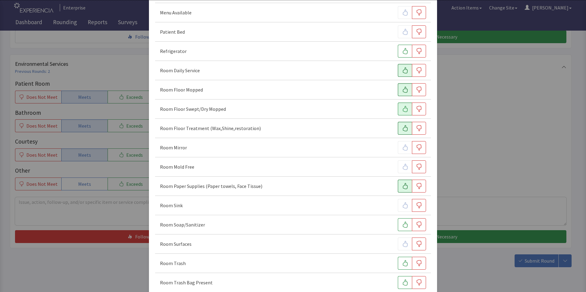
click at [403, 188] on icon "button" at bounding box center [405, 186] width 5 height 6
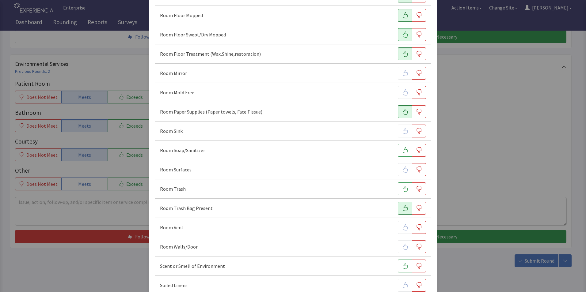
scroll to position [307, 0]
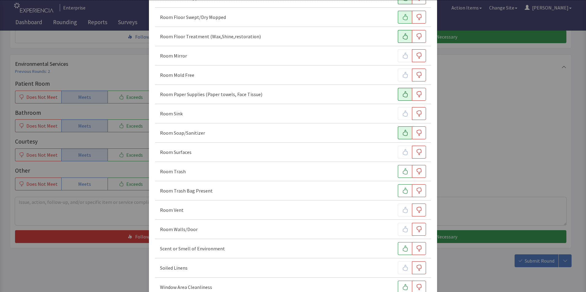
click at [403, 135] on icon "button" at bounding box center [405, 133] width 5 height 6
click at [402, 170] on icon "button" at bounding box center [405, 172] width 6 height 6
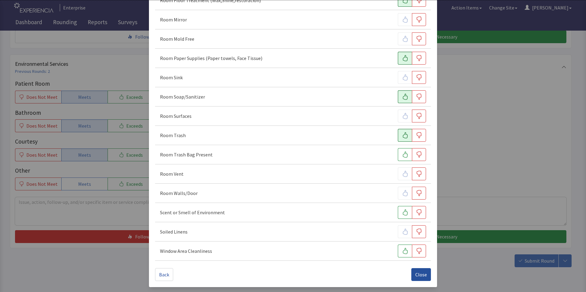
click at [416, 276] on span "Close" at bounding box center [421, 274] width 12 height 7
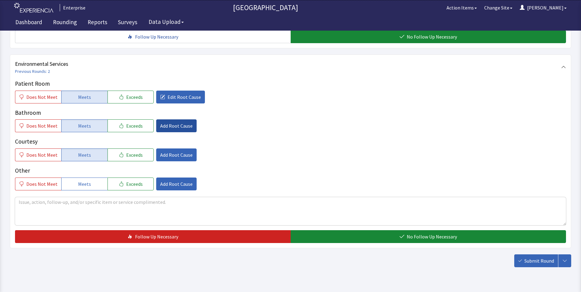
click at [177, 122] on span "Add Root Cause" at bounding box center [176, 125] width 32 height 7
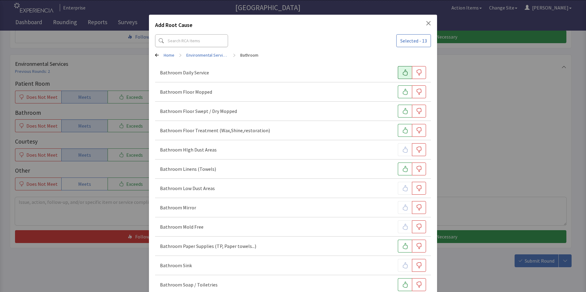
click at [402, 73] on icon "button" at bounding box center [405, 73] width 6 height 6
click at [402, 91] on icon "button" at bounding box center [405, 92] width 6 height 6
click at [402, 111] on icon "button" at bounding box center [405, 111] width 6 height 6
click at [401, 127] on button "button" at bounding box center [405, 130] width 14 height 13
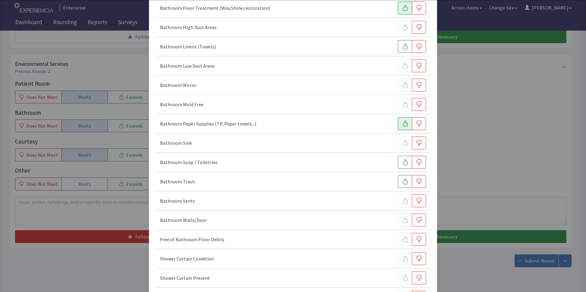
click at [403, 124] on icon "button" at bounding box center [405, 124] width 6 height 6
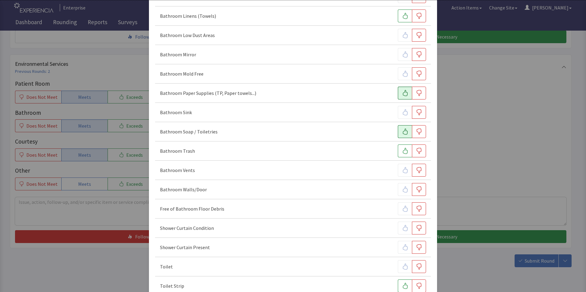
click at [402, 134] on icon "button" at bounding box center [405, 132] width 6 height 6
click at [402, 151] on icon "button" at bounding box center [405, 151] width 6 height 6
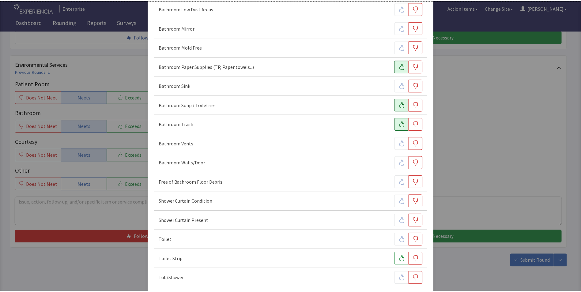
scroll to position [208, 0]
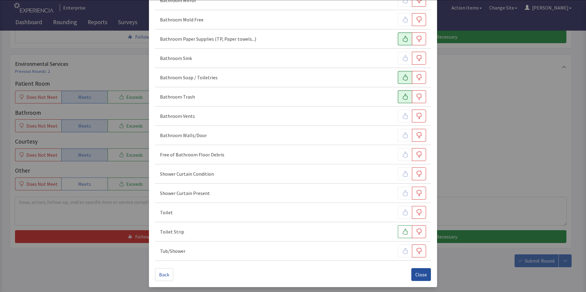
click at [415, 278] on span "Close" at bounding box center [421, 274] width 12 height 7
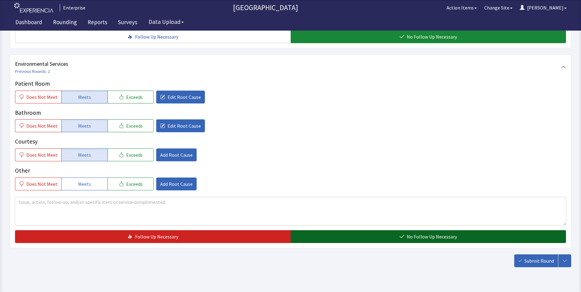
click at [301, 231] on button "No Follow Up Necessary" at bounding box center [429, 237] width 276 height 13
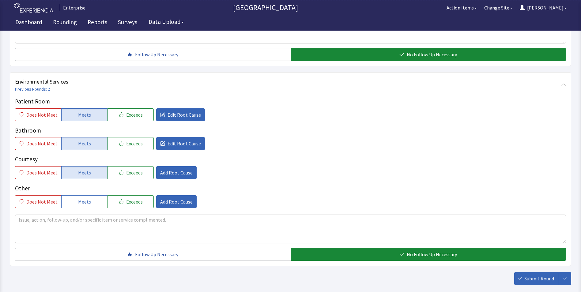
scroll to position [342, 0]
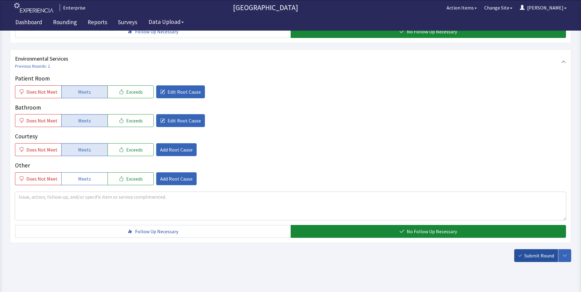
click at [535, 252] on span "Submit Round" at bounding box center [540, 255] width 30 height 7
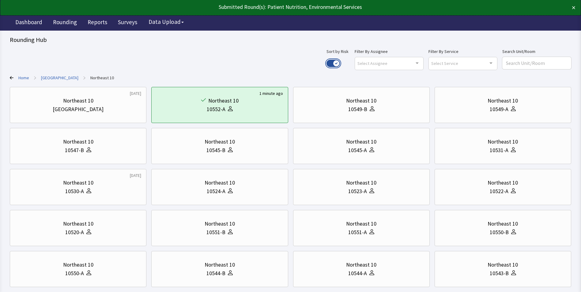
click at [340, 62] on button "Use setting" at bounding box center [333, 63] width 13 height 7
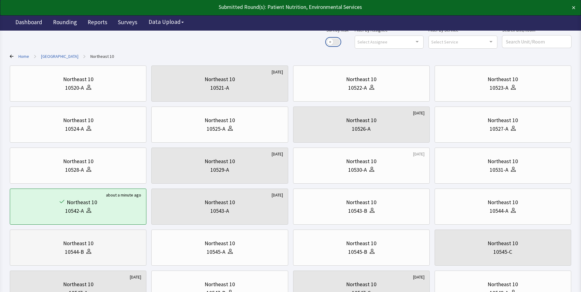
scroll to position [123, 0]
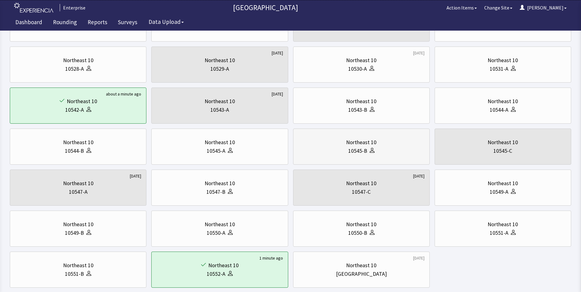
click at [387, 153] on div "10545-B" at bounding box center [362, 151] width 126 height 9
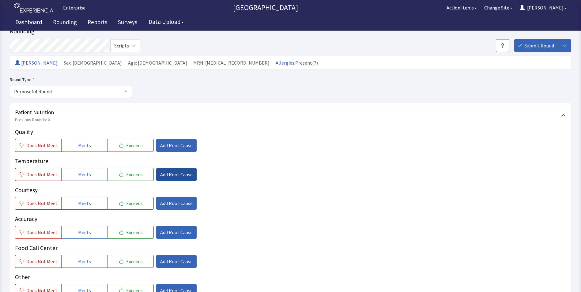
scroll to position [31, 0]
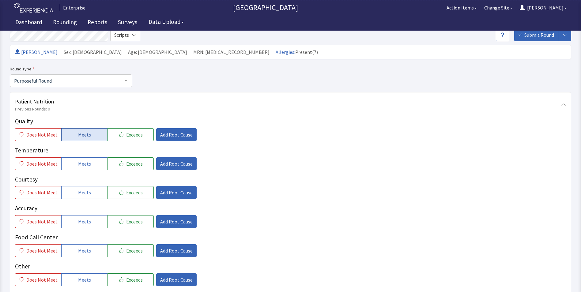
click at [78, 134] on span "Meets" at bounding box center [84, 134] width 13 height 7
click at [82, 164] on span "Meets" at bounding box center [84, 163] width 13 height 7
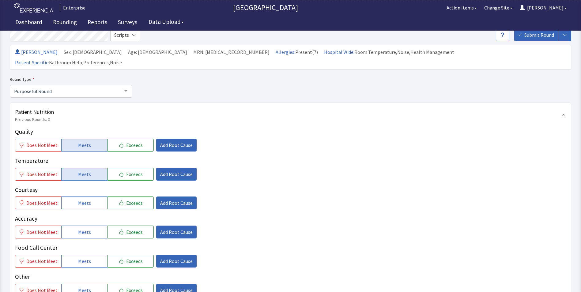
drag, startPoint x: 88, startPoint y: 196, endPoint x: 90, endPoint y: 205, distance: 9.8
click at [88, 200] on span "Meets" at bounding box center [84, 203] width 13 height 7
drag, startPoint x: 90, startPoint y: 220, endPoint x: 90, endPoint y: 238, distance: 18.1
click at [91, 226] on button "Meets" at bounding box center [84, 232] width 46 height 13
click at [89, 255] on button "Meets" at bounding box center [84, 261] width 46 height 13
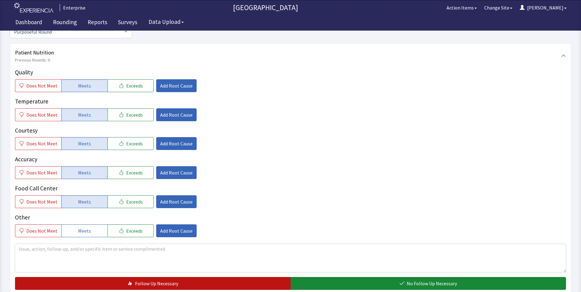
scroll to position [123, 0]
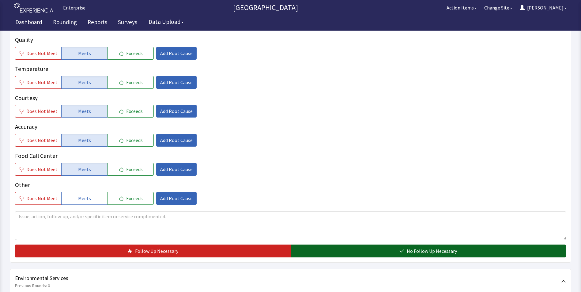
click at [327, 245] on button "No Follow Up Necessary" at bounding box center [429, 251] width 276 height 13
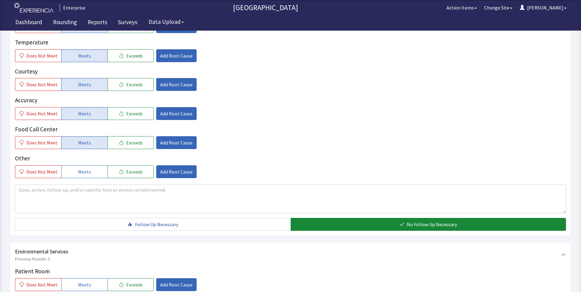
scroll to position [184, 0]
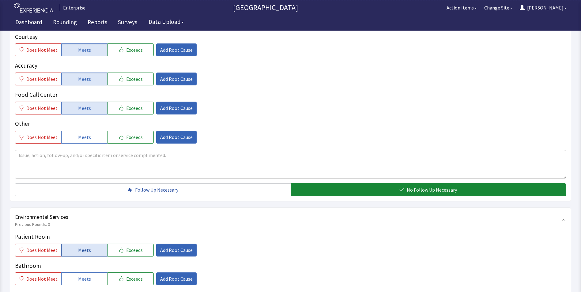
click at [80, 244] on button "Meets" at bounding box center [84, 250] width 46 height 13
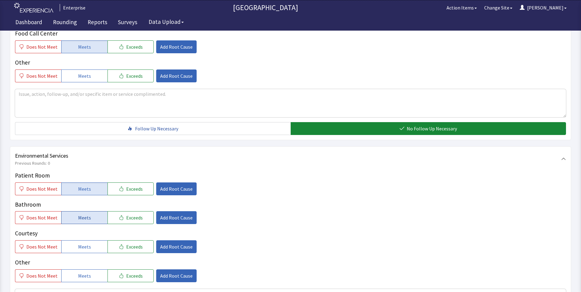
drag, startPoint x: 89, startPoint y: 208, endPoint x: 86, endPoint y: 227, distance: 19.2
click at [89, 212] on button "Meets" at bounding box center [84, 218] width 46 height 13
click at [84, 243] on span "Meets" at bounding box center [84, 246] width 13 height 7
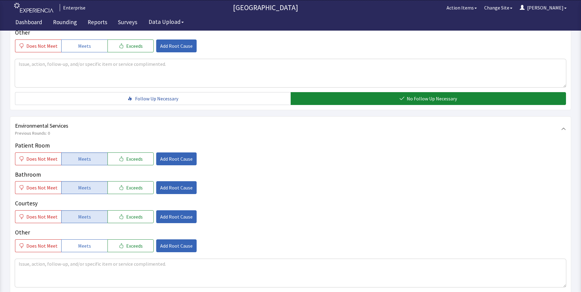
scroll to position [307, 0]
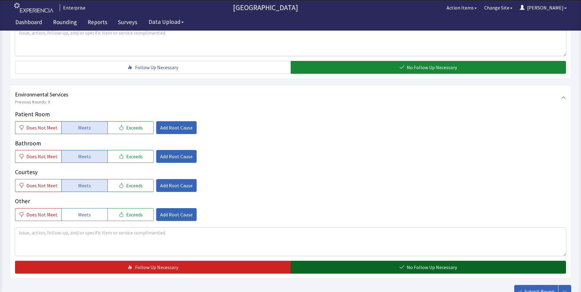
drag, startPoint x: 328, startPoint y: 261, endPoint x: 368, endPoint y: 261, distance: 40.5
click at [328, 261] on button "No Follow Up Necessary" at bounding box center [429, 267] width 276 height 13
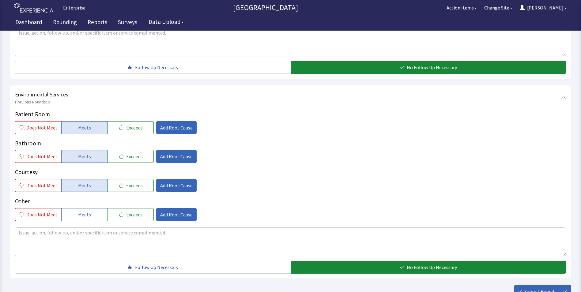
click at [542, 288] on span "Submit Round" at bounding box center [540, 291] width 30 height 7
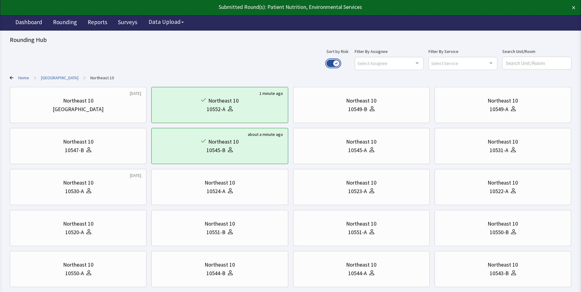
click at [340, 60] on button "Use setting" at bounding box center [333, 63] width 13 height 7
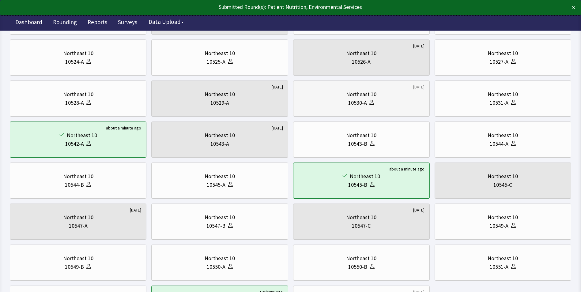
scroll to position [92, 0]
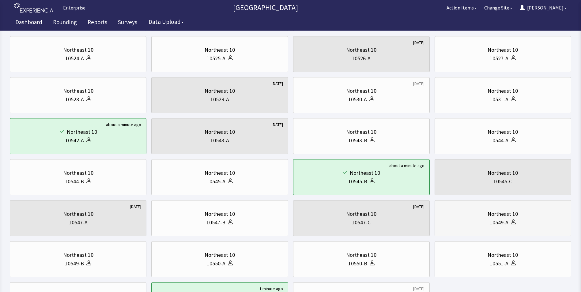
click at [499, 221] on div "10549-A" at bounding box center [499, 223] width 19 height 9
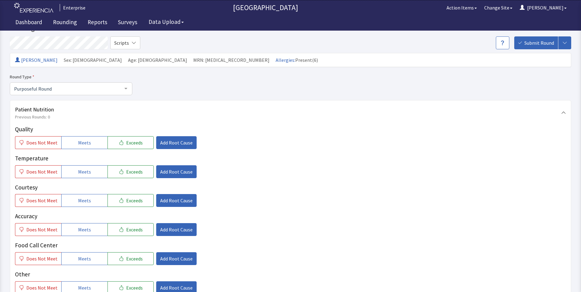
scroll to position [92, 0]
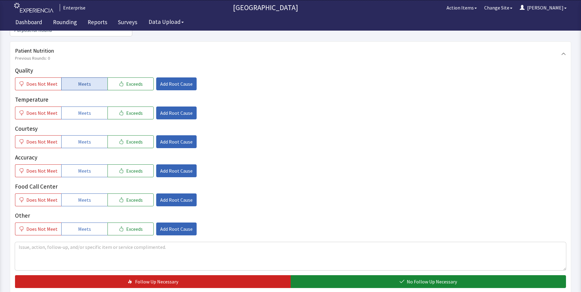
click at [87, 80] on span "Meets" at bounding box center [84, 83] width 13 height 7
drag, startPoint x: 89, startPoint y: 106, endPoint x: 92, endPoint y: 121, distance: 15.2
click at [90, 107] on button "Meets" at bounding box center [84, 113] width 46 height 13
drag, startPoint x: 93, startPoint y: 132, endPoint x: 91, endPoint y: 149, distance: 17.3
click at [93, 135] on button "Meets" at bounding box center [84, 141] width 46 height 13
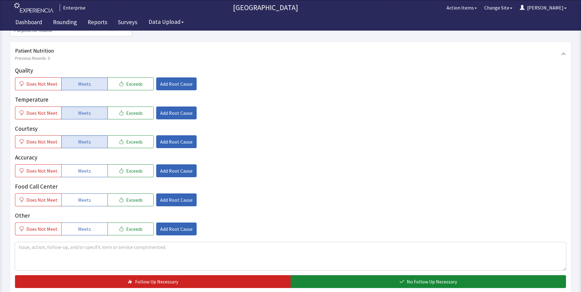
drag, startPoint x: 88, startPoint y: 162, endPoint x: 88, endPoint y: 181, distance: 19.6
click at [88, 166] on button "Meets" at bounding box center [84, 171] width 46 height 13
click at [87, 196] on span "Meets" at bounding box center [84, 199] width 13 height 7
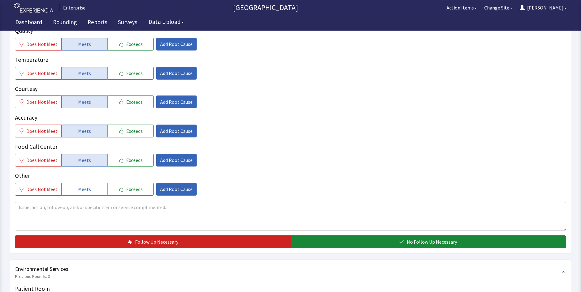
scroll to position [153, 0]
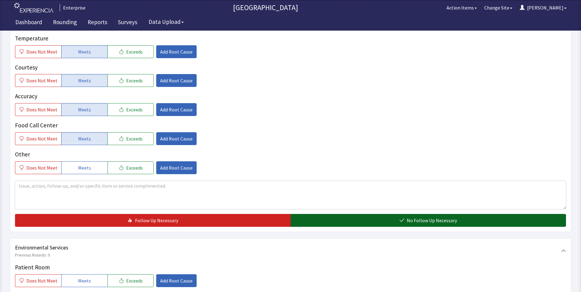
click at [329, 214] on button "No Follow Up Necessary" at bounding box center [429, 220] width 276 height 13
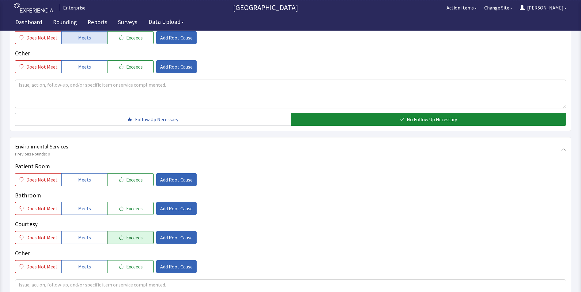
scroll to position [276, 0]
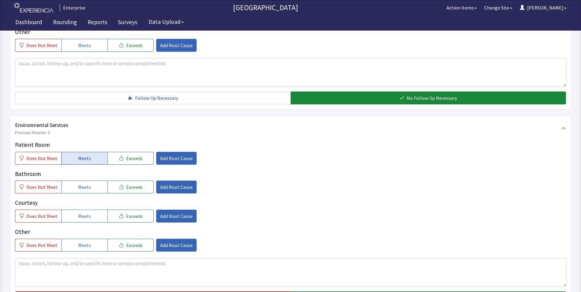
click at [72, 152] on button "Meets" at bounding box center [84, 158] width 46 height 13
drag, startPoint x: 75, startPoint y: 179, endPoint x: 77, endPoint y: 191, distance: 12.4
click at [75, 181] on button "Meets" at bounding box center [84, 187] width 46 height 13
drag, startPoint x: 79, startPoint y: 203, endPoint x: 86, endPoint y: 201, distance: 6.6
click at [79, 213] on span "Meets" at bounding box center [84, 216] width 13 height 7
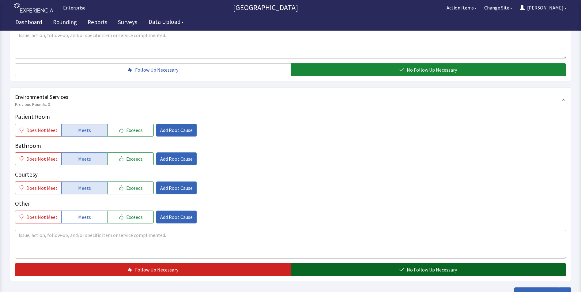
scroll to position [342, 0]
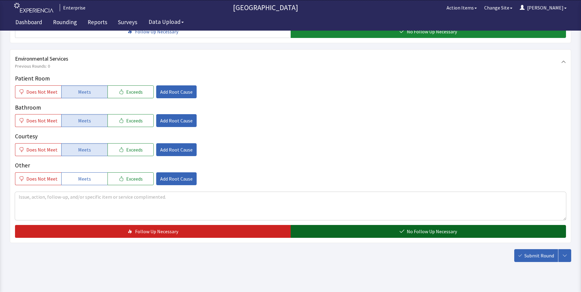
click at [327, 225] on button "No Follow Up Necessary" at bounding box center [429, 231] width 276 height 13
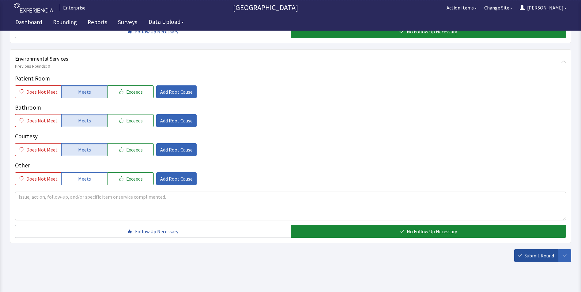
click at [551, 252] on span "Submit Round" at bounding box center [540, 255] width 30 height 7
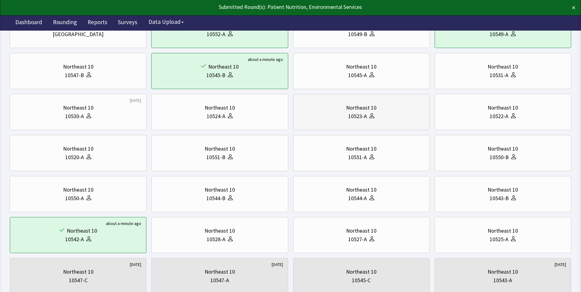
scroll to position [31, 0]
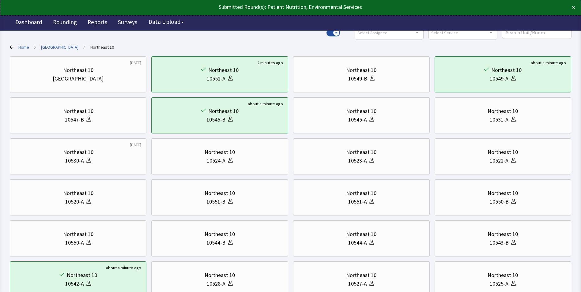
click at [55, 46] on link "[GEOGRAPHIC_DATA]" at bounding box center [59, 47] width 37 height 6
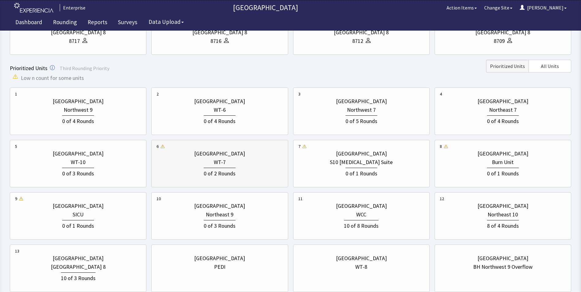
scroll to position [184, 0]
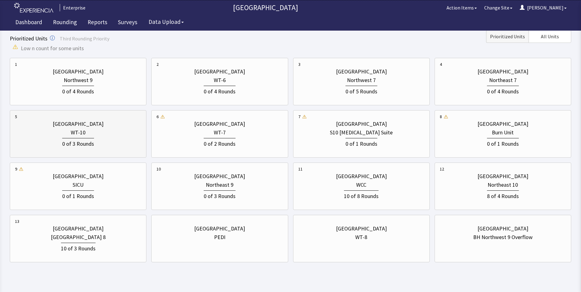
click at [90, 136] on div "WT-10" at bounding box center [78, 132] width 126 height 9
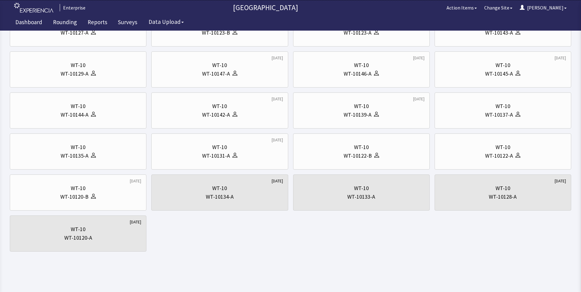
scroll to position [0, 0]
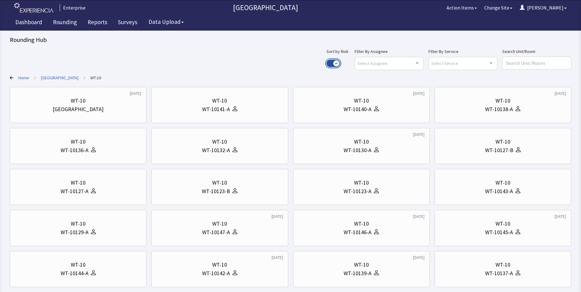
click at [340, 63] on button "Use setting" at bounding box center [333, 63] width 13 height 7
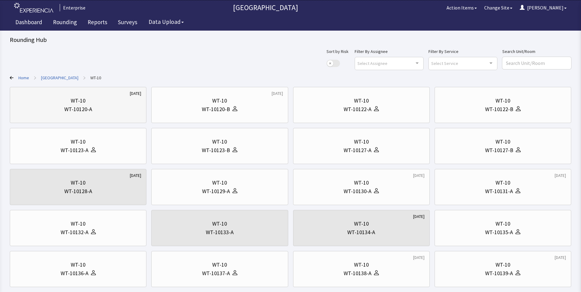
click at [65, 114] on div "WT-10 WT-10120-A" at bounding box center [78, 104] width 126 height 29
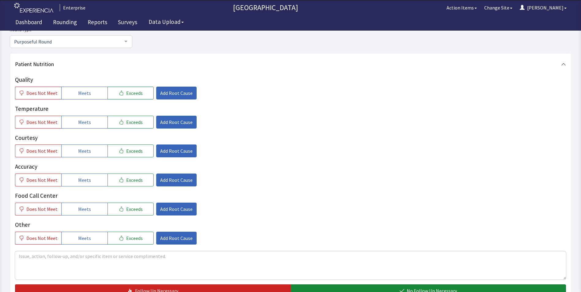
scroll to position [61, 0]
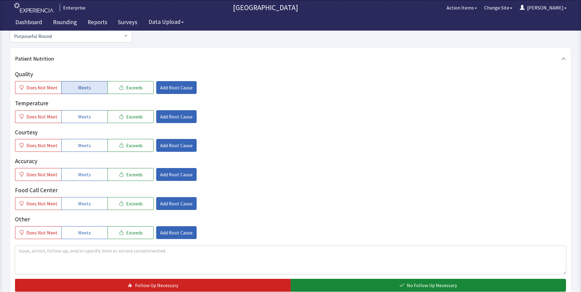
click at [75, 82] on button "Meets" at bounding box center [84, 87] width 46 height 13
click at [80, 121] on button "Meets" at bounding box center [84, 116] width 46 height 13
drag, startPoint x: 82, startPoint y: 143, endPoint x: 83, endPoint y: 165, distance: 22.1
click at [82, 147] on span "Meets" at bounding box center [84, 145] width 13 height 7
click at [82, 178] on span "Meets" at bounding box center [84, 174] width 13 height 7
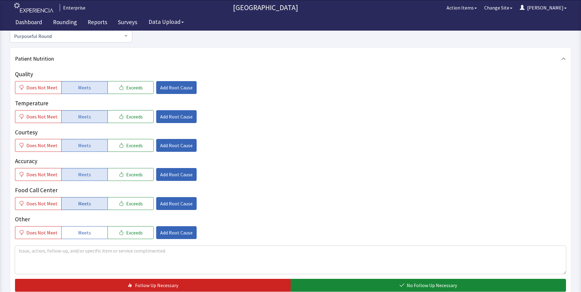
click at [85, 201] on span "Meets" at bounding box center [84, 203] width 13 height 7
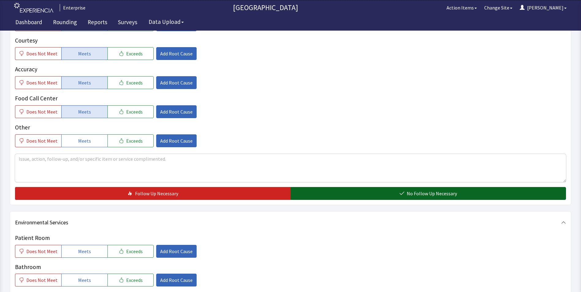
click at [340, 190] on button "No Follow Up Necessary" at bounding box center [429, 193] width 276 height 13
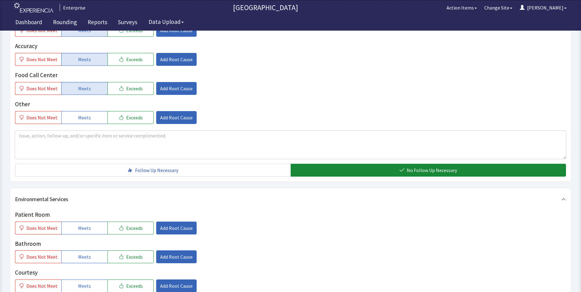
scroll to position [215, 0]
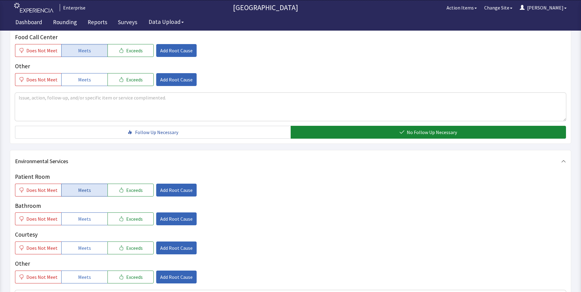
drag, startPoint x: 87, startPoint y: 193, endPoint x: 88, endPoint y: 206, distance: 12.6
click at [87, 194] on button "Meets" at bounding box center [84, 190] width 46 height 13
drag, startPoint x: 88, startPoint y: 219, endPoint x: 86, endPoint y: 242, distance: 22.8
click at [88, 224] on button "Meets" at bounding box center [84, 219] width 46 height 13
drag, startPoint x: 85, startPoint y: 246, endPoint x: 85, endPoint y: 250, distance: 4.0
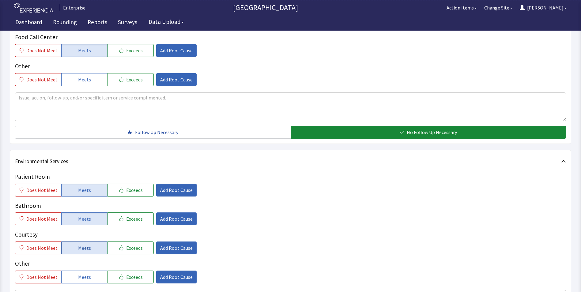
click at [85, 248] on span "Meets" at bounding box center [84, 248] width 13 height 7
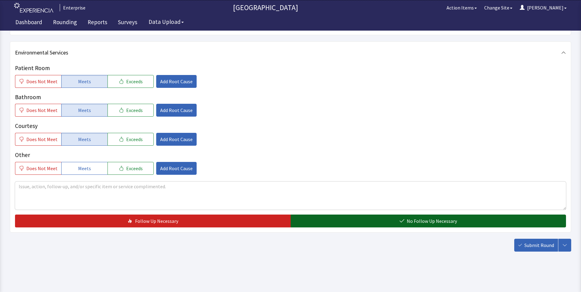
drag, startPoint x: 337, startPoint y: 218, endPoint x: 341, endPoint y: 219, distance: 3.7
click at [338, 218] on button "No Follow Up Necessary" at bounding box center [429, 221] width 276 height 13
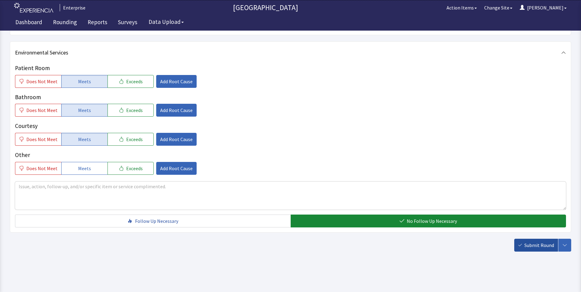
click at [542, 246] on span "Submit Round" at bounding box center [540, 245] width 30 height 7
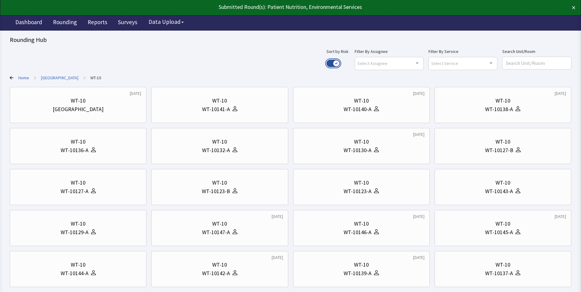
click at [340, 62] on button "Use setting" at bounding box center [333, 63] width 13 height 7
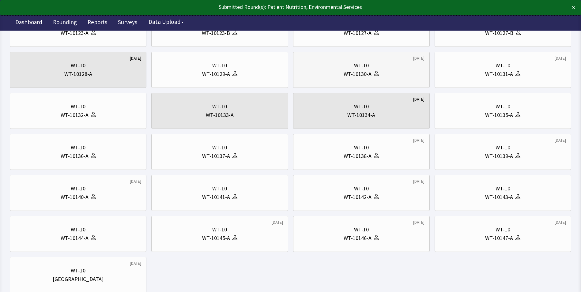
scroll to position [123, 0]
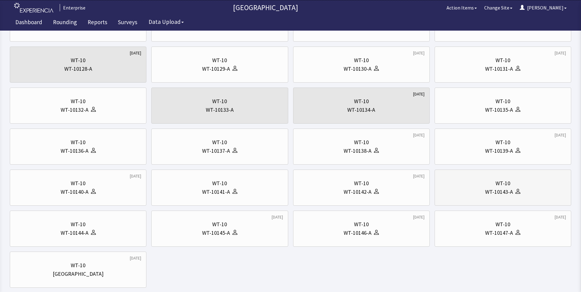
click at [528, 187] on div "WT-10" at bounding box center [503, 183] width 126 height 9
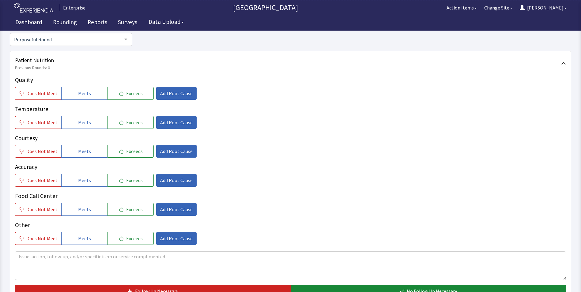
scroll to position [92, 0]
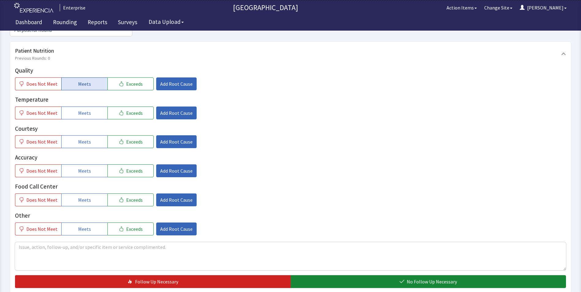
click at [81, 80] on span "Meets" at bounding box center [84, 83] width 13 height 7
drag, startPoint x: 82, startPoint y: 101, endPoint x: 86, endPoint y: 121, distance: 19.6
click at [83, 109] on span "Meets" at bounding box center [84, 112] width 13 height 7
drag, startPoint x: 87, startPoint y: 128, endPoint x: 88, endPoint y: 134, distance: 6.2
click at [88, 138] on span "Meets" at bounding box center [84, 141] width 13 height 7
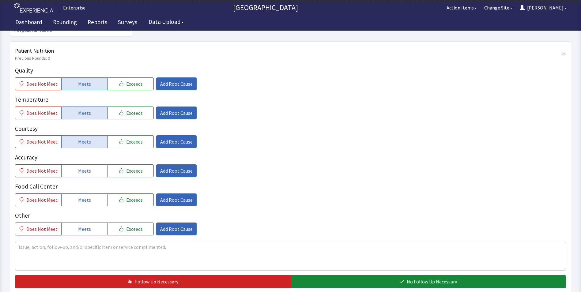
drag, startPoint x: 91, startPoint y: 161, endPoint x: 93, endPoint y: 180, distance: 18.9
click at [92, 167] on button "Meets" at bounding box center [84, 171] width 46 height 13
click at [93, 194] on button "Meets" at bounding box center [84, 200] width 46 height 13
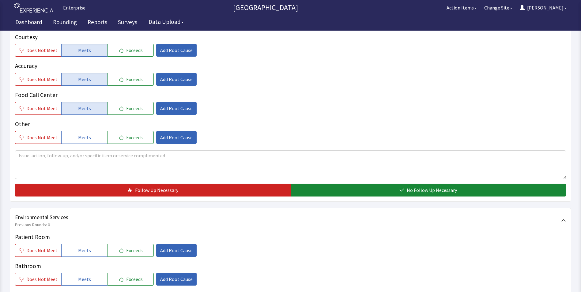
scroll to position [184, 0]
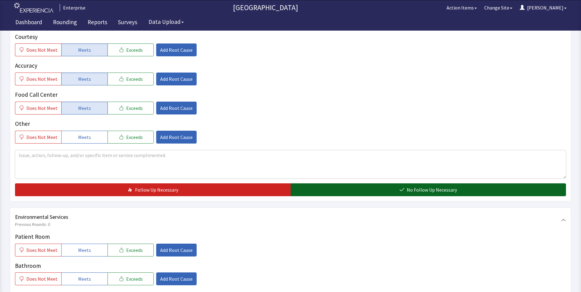
click at [328, 185] on button "No Follow Up Necessary" at bounding box center [429, 190] width 276 height 13
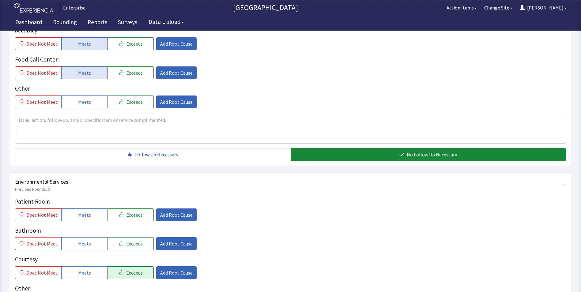
scroll to position [276, 0]
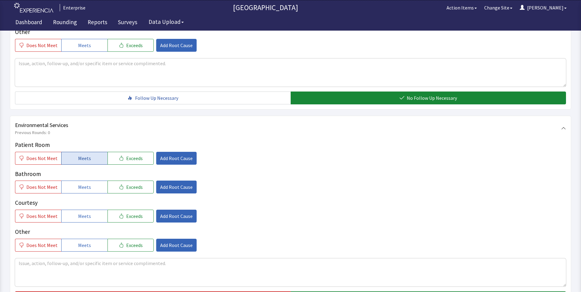
click at [70, 152] on button "Meets" at bounding box center [84, 158] width 46 height 13
drag, startPoint x: 67, startPoint y: 180, endPoint x: 69, endPoint y: 185, distance: 5.5
click at [67, 181] on button "Meets" at bounding box center [84, 187] width 46 height 13
drag, startPoint x: 73, startPoint y: 202, endPoint x: 76, endPoint y: 204, distance: 3.3
click at [74, 210] on button "Meets" at bounding box center [84, 216] width 46 height 13
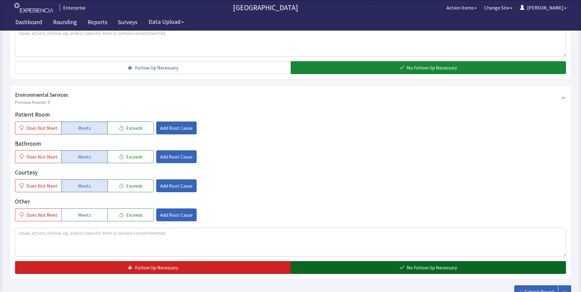
scroll to position [342, 0]
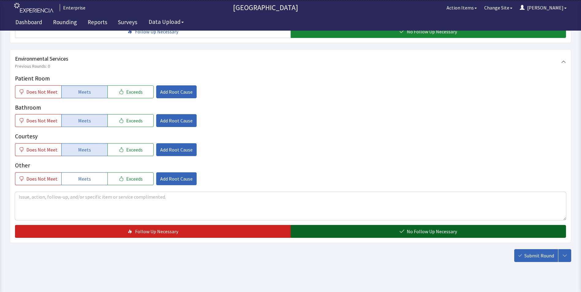
drag, startPoint x: 318, startPoint y: 220, endPoint x: 384, endPoint y: 223, distance: 66.6
click at [320, 225] on button "No Follow Up Necessary" at bounding box center [429, 231] width 276 height 13
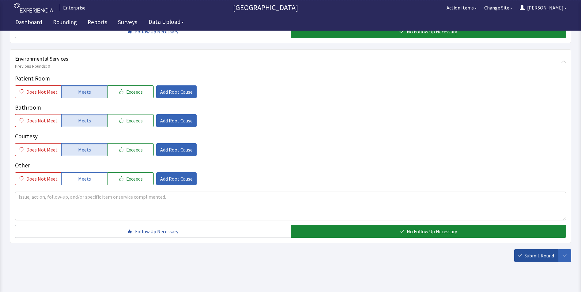
click at [545, 252] on span "Submit Round" at bounding box center [540, 255] width 30 height 7
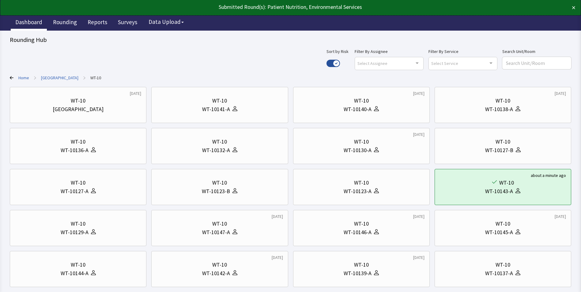
click at [29, 20] on link "Dashboard" at bounding box center [29, 22] width 36 height 15
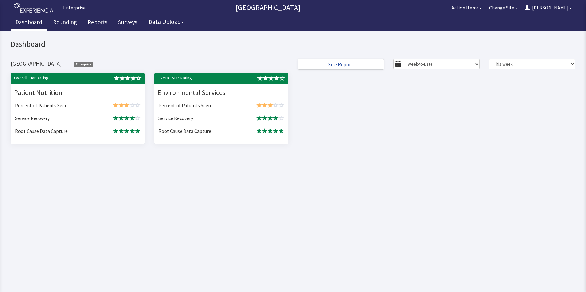
click at [405, 164] on body "x Upgrade to Experiencia Close Send Inquiry Dashboard [GEOGRAPHIC_DATA] Enterpr…" at bounding box center [293, 98] width 586 height 135
